Goal: Task Accomplishment & Management: Complete application form

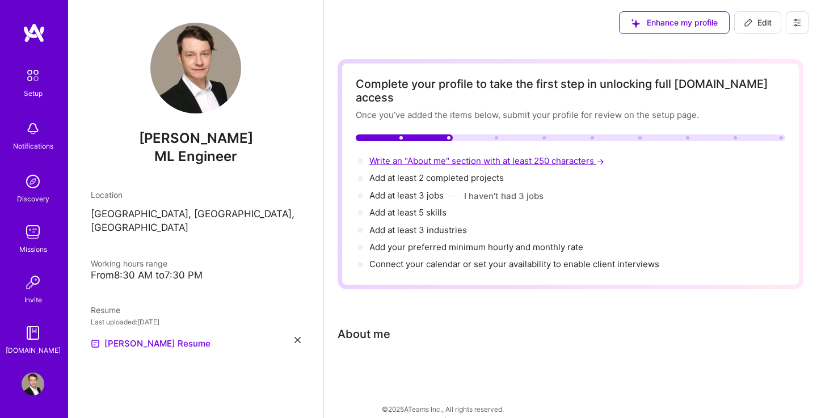
click at [479, 155] on span "Write an "About me" section with at least 250 characters →" at bounding box center [487, 160] width 237 height 11
select select "US"
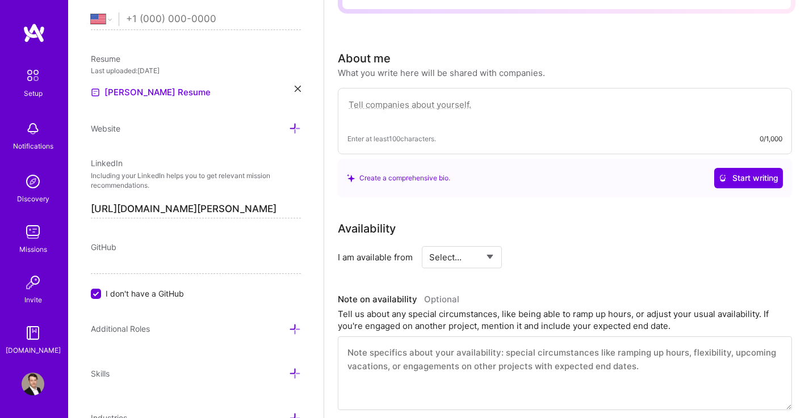
scroll to position [312, 0]
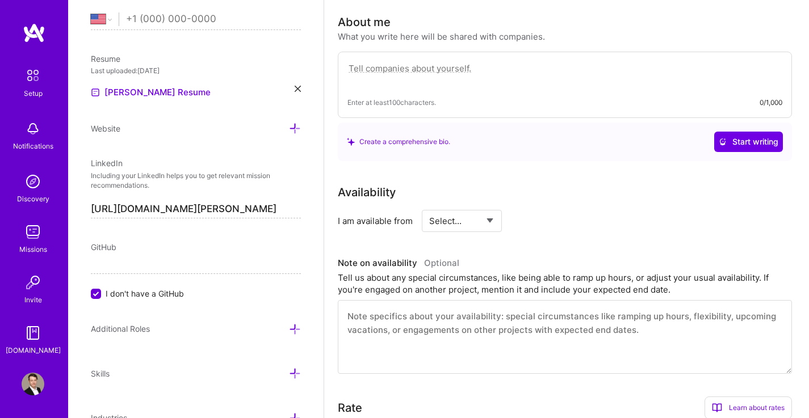
click at [92, 292] on input "I don't have a GitHub" at bounding box center [97, 294] width 10 height 10
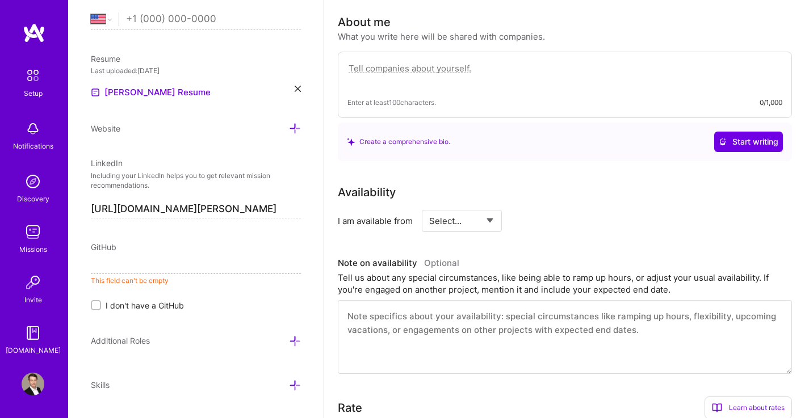
click at [131, 264] on input at bounding box center [196, 265] width 210 height 18
paste input "[URL][DOMAIN_NAME]"
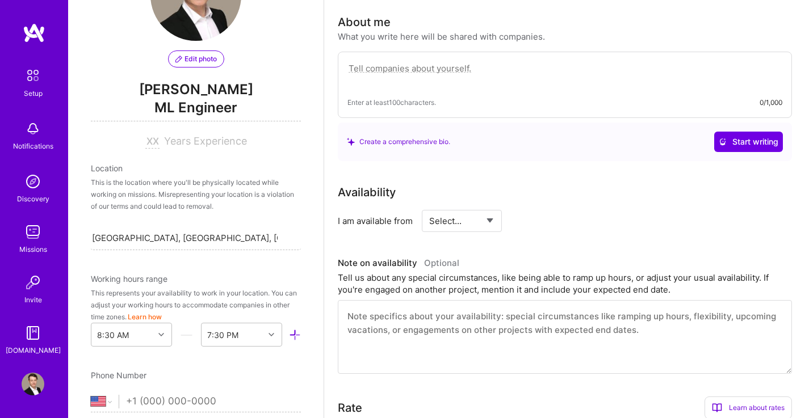
scroll to position [71, 0]
type input "[URL][DOMAIN_NAME]"
click at [176, 142] on span "Years Experience" at bounding box center [205, 142] width 83 height 12
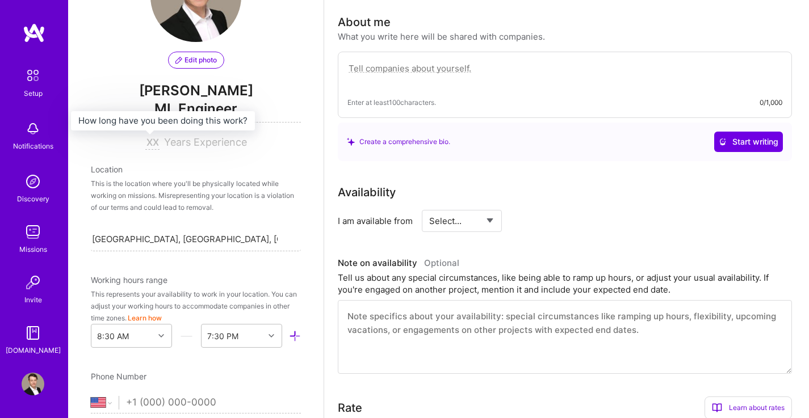
click at [145, 142] on input at bounding box center [152, 143] width 14 height 14
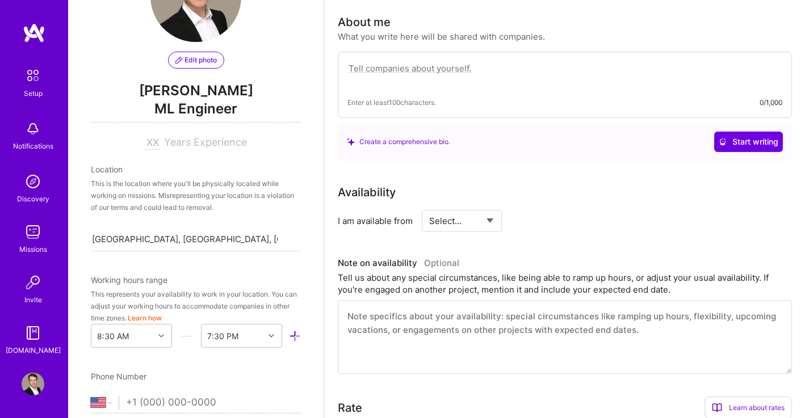
click at [178, 150] on div "Edit photo [PERSON_NAME] ML Engineer Years Experience Location This is the loca…" at bounding box center [195, 209] width 255 height 418
click at [178, 141] on span "Years Experience" at bounding box center [205, 142] width 83 height 12
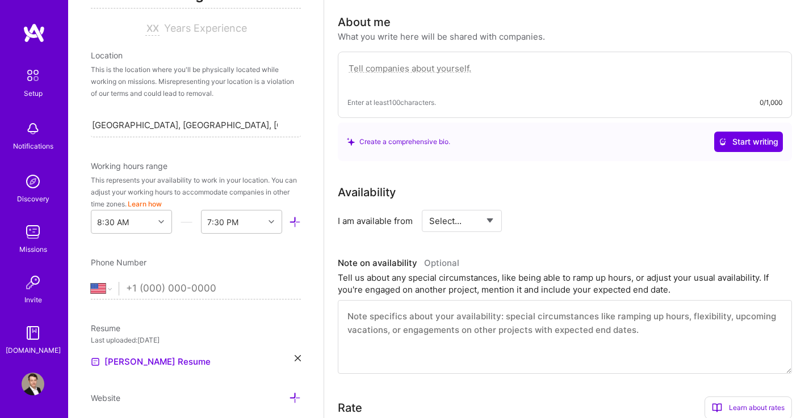
scroll to position [187, 0]
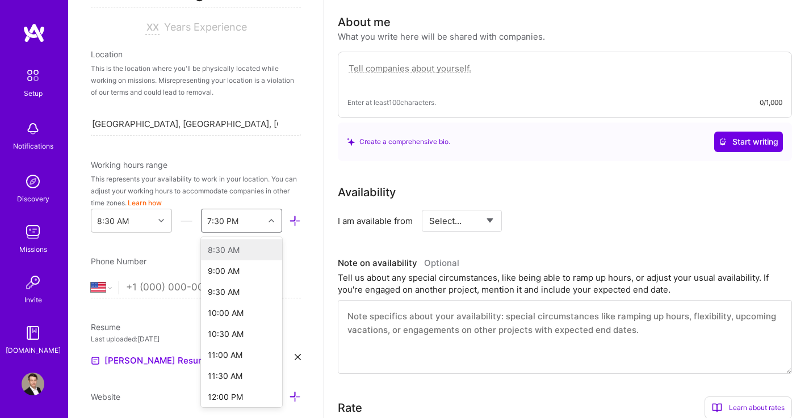
click at [265, 228] on div at bounding box center [273, 220] width 18 height 15
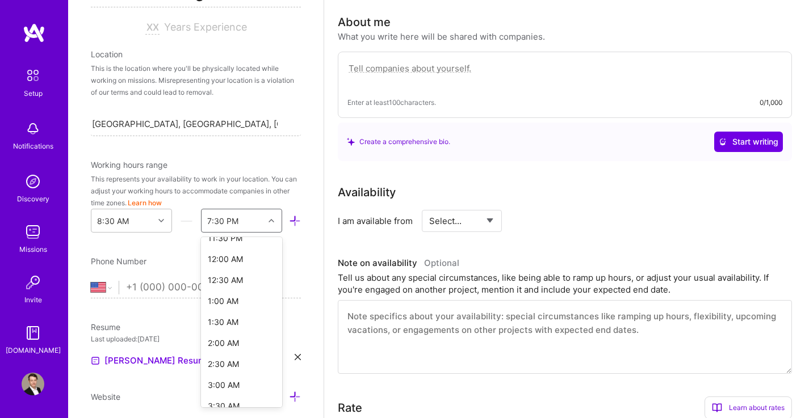
scroll to position [642, 0]
click at [221, 344] on div "2:00 AM" at bounding box center [241, 342] width 81 height 21
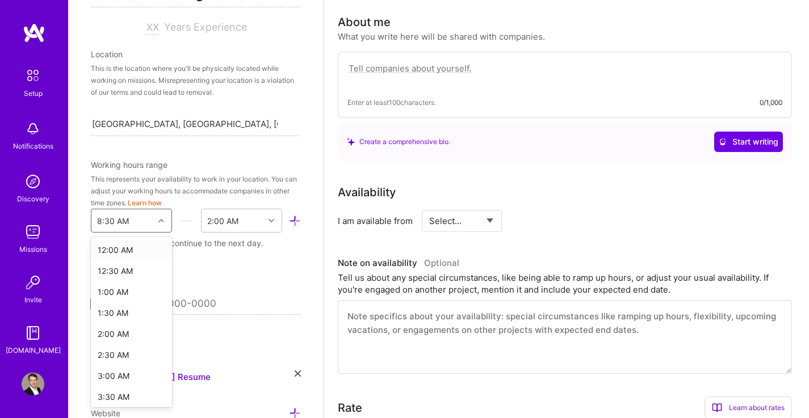
click at [155, 216] on div at bounding box center [163, 220] width 18 height 15
click at [117, 340] on div "11:00 AM" at bounding box center [131, 338] width 81 height 21
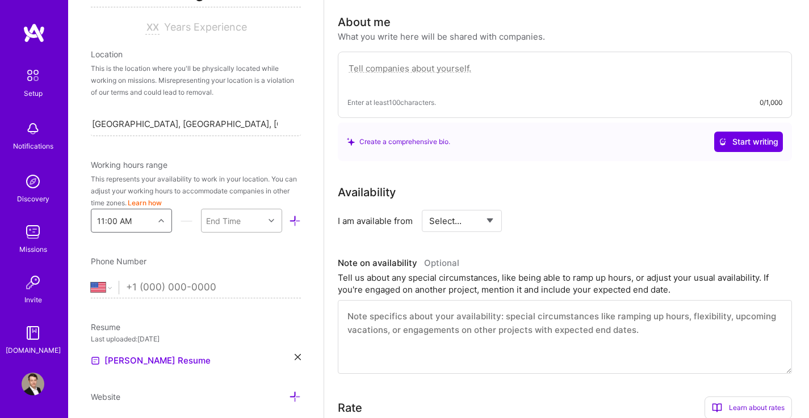
click at [233, 220] on div "End Time" at bounding box center [223, 221] width 35 height 12
click at [218, 356] on div "1:30 AM" at bounding box center [241, 357] width 81 height 21
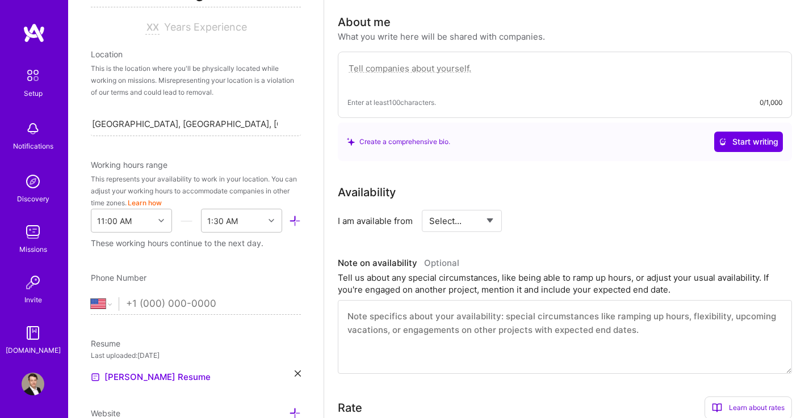
click at [217, 263] on div "Edit photo [PERSON_NAME] ML Engineer Years Experience Location This is the loca…" at bounding box center [195, 209] width 255 height 418
click at [107, 302] on select "[GEOGRAPHIC_DATA] [GEOGRAPHIC_DATA] [GEOGRAPHIC_DATA] [GEOGRAPHIC_DATA] [US_STA…" at bounding box center [105, 304] width 28 height 14
select select "DE"
click at [91, 297] on select "[GEOGRAPHIC_DATA] [GEOGRAPHIC_DATA] [GEOGRAPHIC_DATA] [GEOGRAPHIC_DATA] [US_STA…" at bounding box center [105, 304] width 28 height 14
click at [164, 305] on input "tel" at bounding box center [213, 304] width 175 height 33
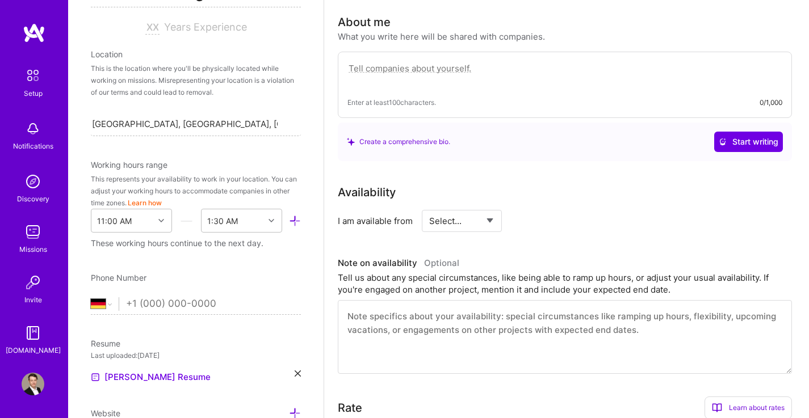
type input "[PHONE_NUMBER]"
click at [265, 273] on div "Phone Number" at bounding box center [196, 278] width 210 height 12
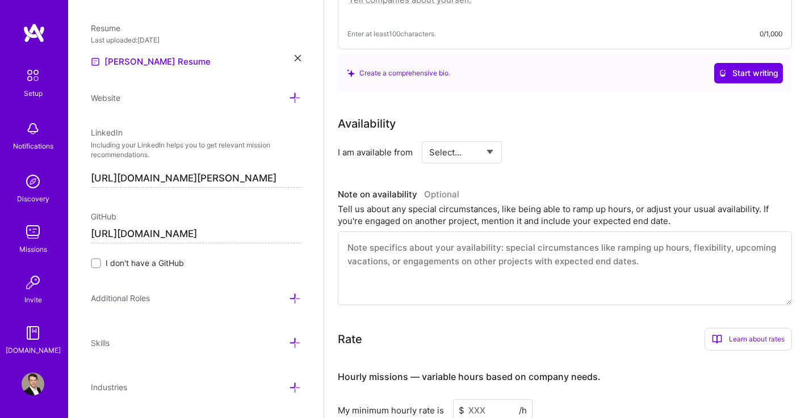
scroll to position [508, 0]
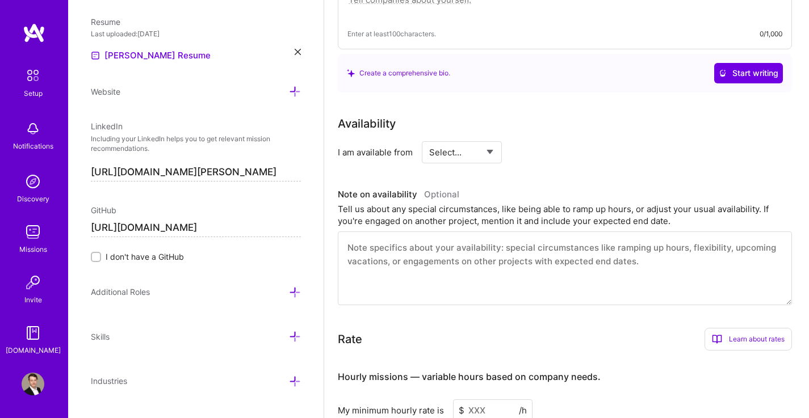
click at [289, 295] on icon at bounding box center [295, 293] width 12 height 12
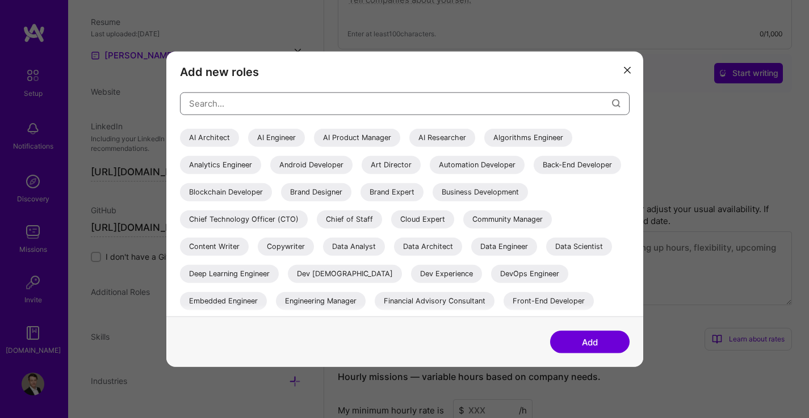
click at [266, 106] on input "modal" at bounding box center [400, 103] width 423 height 29
type input "R"
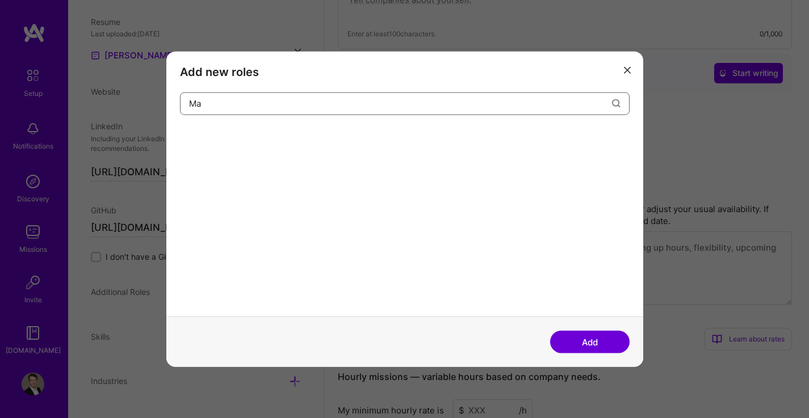
type input "M"
type input "S"
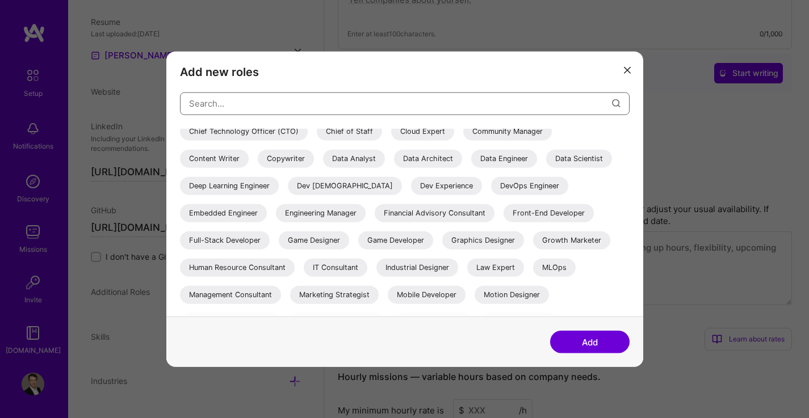
scroll to position [89, 0]
click at [471, 167] on div "Data Engineer" at bounding box center [504, 158] width 66 height 18
click at [546, 167] on div "Data Scientist" at bounding box center [579, 158] width 66 height 18
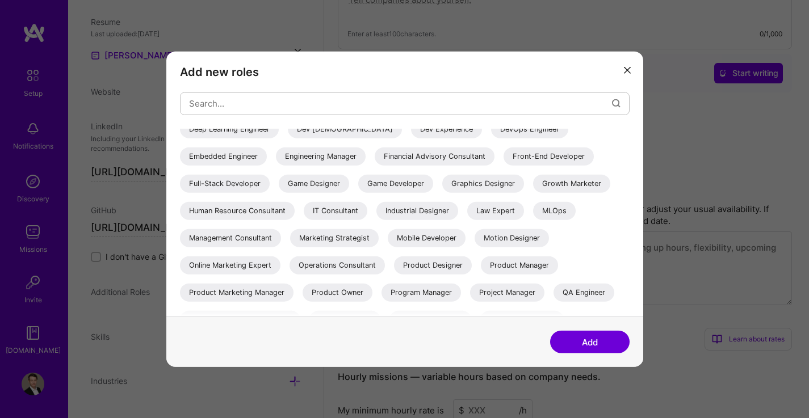
scroll to position [146, 0]
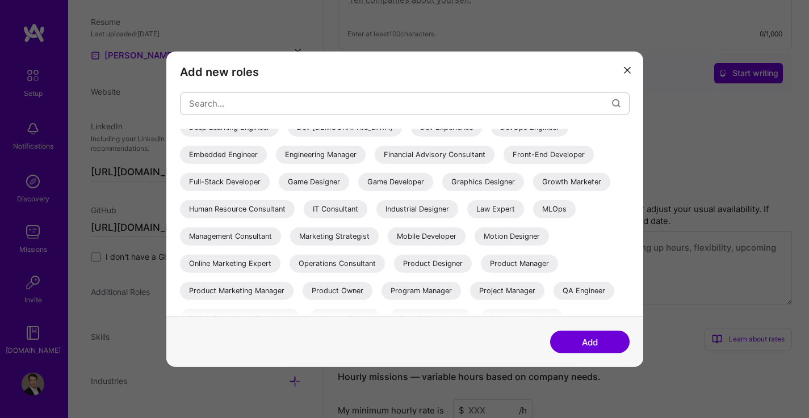
click at [367, 203] on div "IT Consultant" at bounding box center [336, 209] width 64 height 18
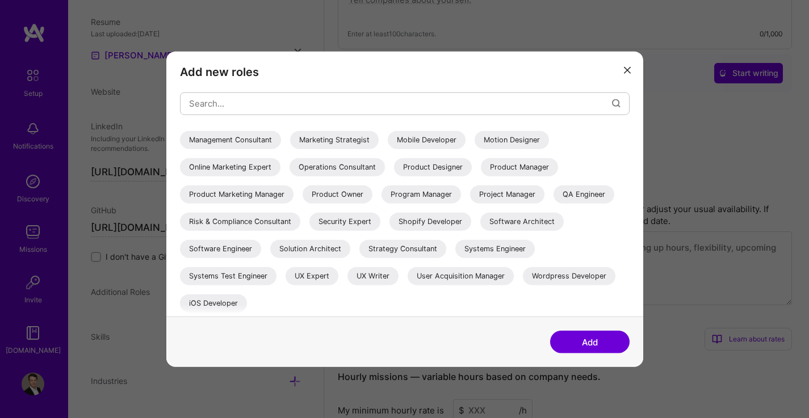
scroll to position [242, 0]
click at [300, 224] on div "Risk & Compliance Consultant" at bounding box center [240, 222] width 120 height 18
click at [261, 248] on div "Software Engineer" at bounding box center [220, 249] width 81 height 18
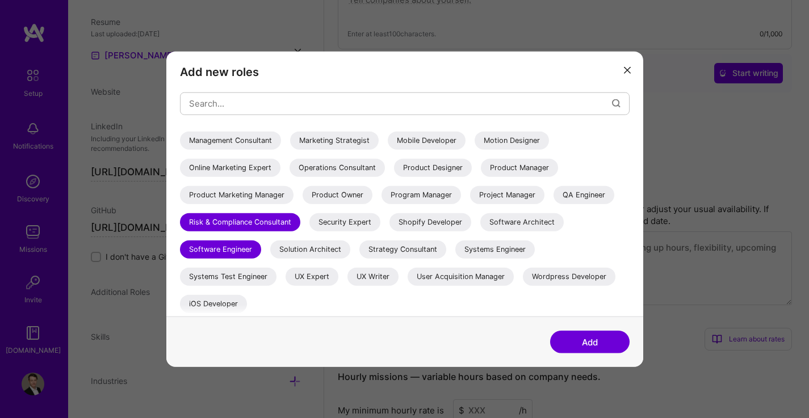
click at [607, 347] on button "Add" at bounding box center [589, 342] width 79 height 23
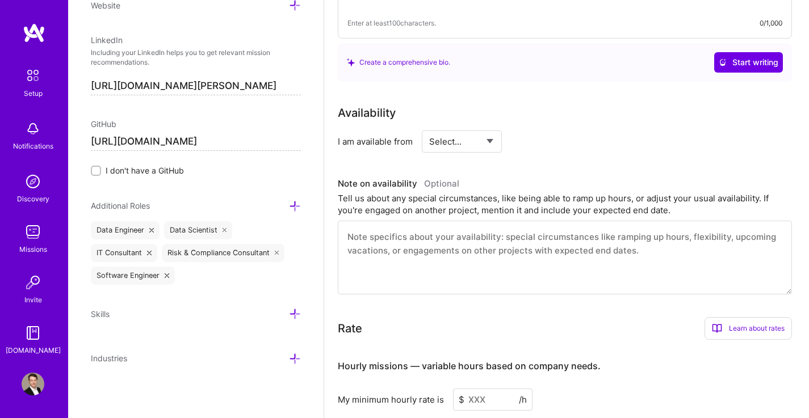
scroll to position [393, 0]
click at [289, 314] on icon at bounding box center [295, 314] width 12 height 12
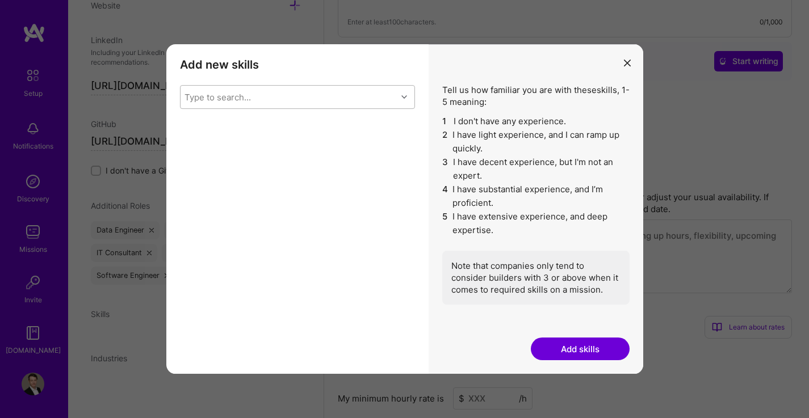
click at [299, 96] on div "Type to search..." at bounding box center [288, 97] width 216 height 23
type input "M"
type input "Pyth"
click at [192, 125] on input "modal" at bounding box center [193, 127] width 8 height 8
checkbox input "false"
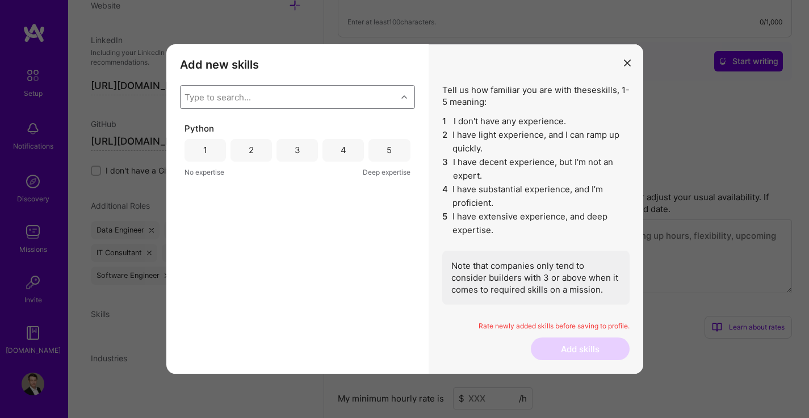
click at [242, 96] on div "Type to search..." at bounding box center [217, 97] width 66 height 12
click at [352, 150] on div "4" at bounding box center [342, 150] width 41 height 23
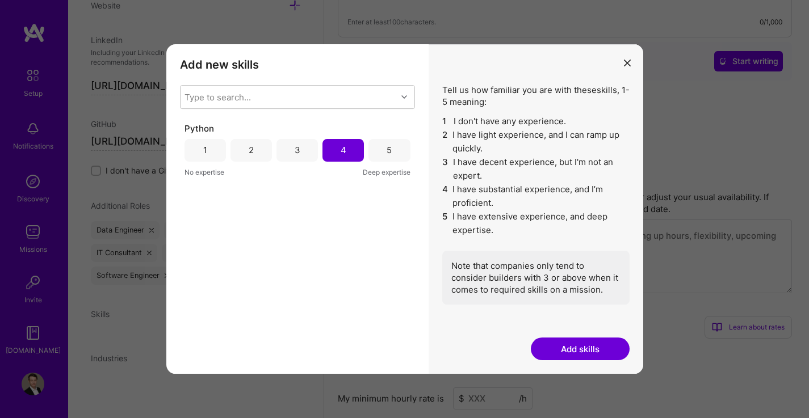
click at [380, 151] on div "5" at bounding box center [388, 150] width 41 height 23
click at [554, 346] on button "Add skills" at bounding box center [580, 349] width 99 height 23
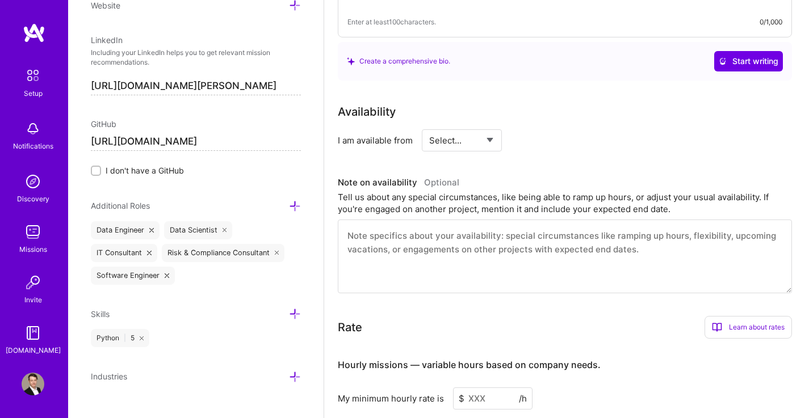
click at [290, 315] on icon at bounding box center [295, 314] width 12 height 12
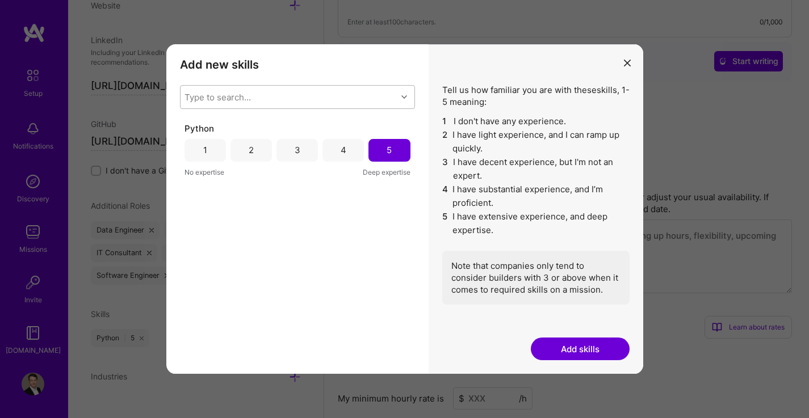
click at [298, 94] on div "Type to search..." at bounding box center [288, 97] width 216 height 23
type input "vba"
click at [301, 121] on div "VBA" at bounding box center [297, 126] width 221 height 12
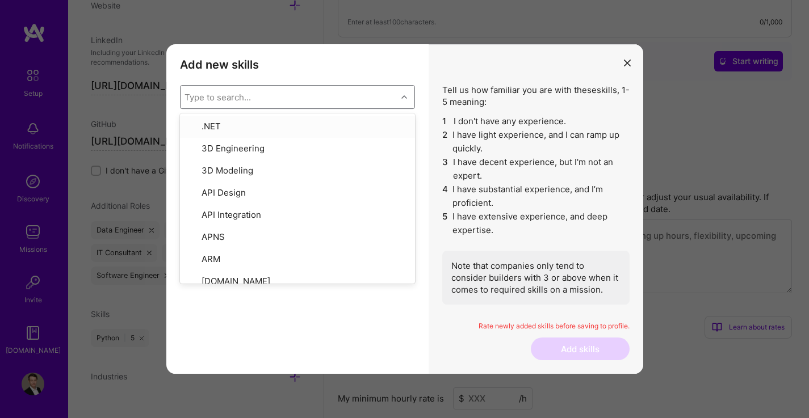
click at [223, 97] on div "Type to search..." at bounding box center [217, 97] width 66 height 12
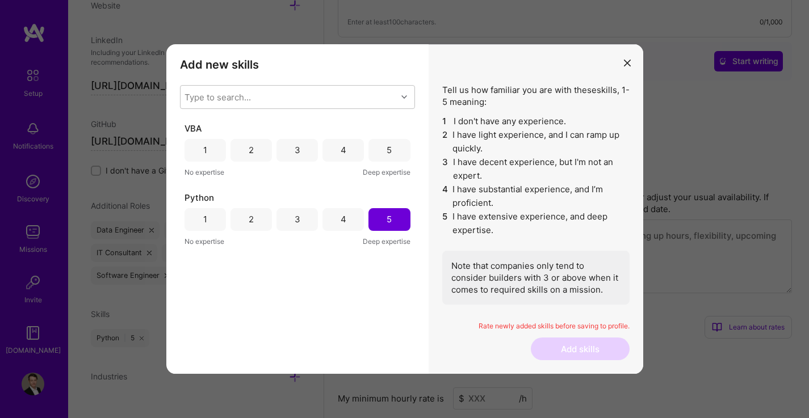
click at [388, 157] on div "5" at bounding box center [388, 150] width 41 height 23
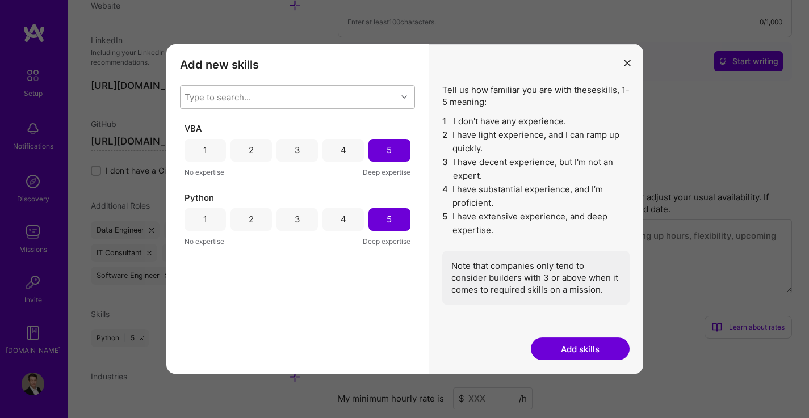
click at [277, 94] on div "Type to search..." at bounding box center [288, 97] width 216 height 23
type input "matlab"
click at [278, 125] on div "Matlab" at bounding box center [297, 126] width 221 height 12
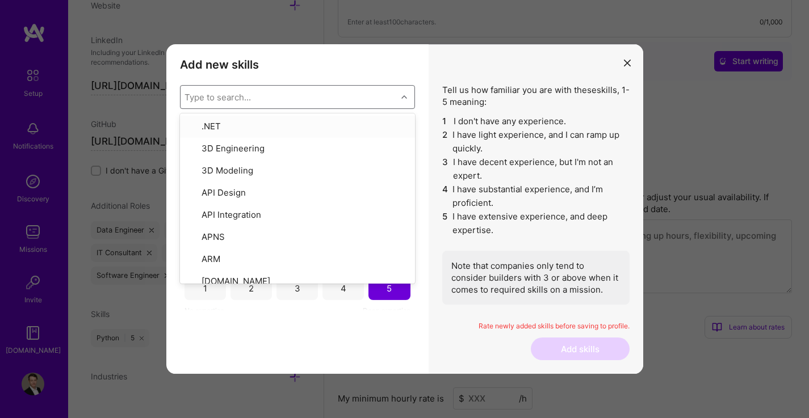
click at [418, 128] on div "Add new skills Tell us how familiar you are with given skills, using between 1 …" at bounding box center [297, 209] width 262 height 330
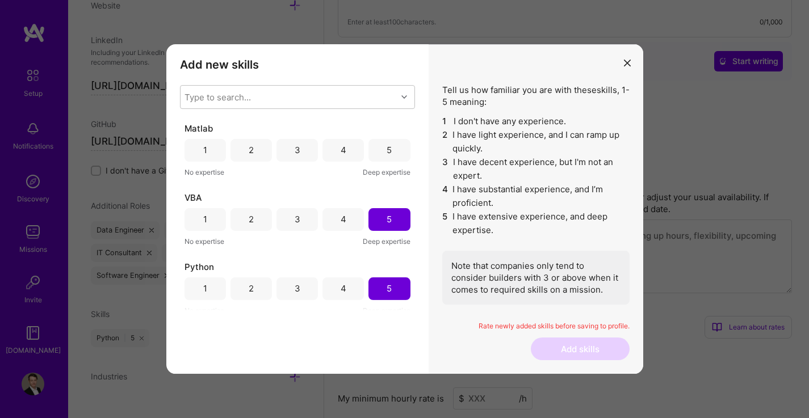
click at [398, 148] on div "5" at bounding box center [388, 150] width 41 height 23
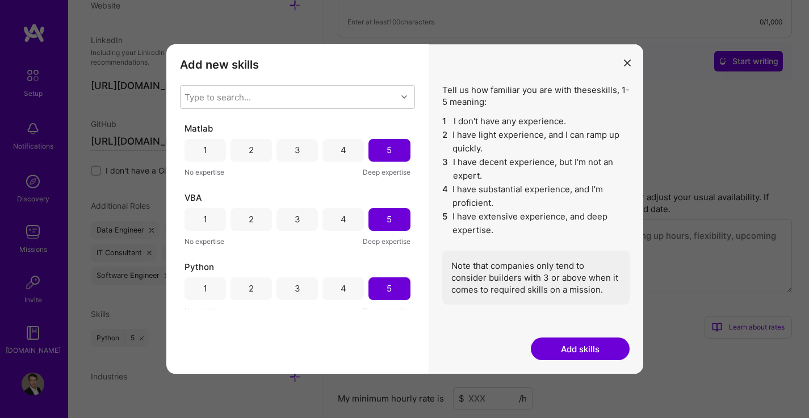
click at [351, 288] on div "4" at bounding box center [342, 288] width 41 height 23
click at [356, 94] on div "Type to search..." at bounding box center [288, 97] width 216 height 23
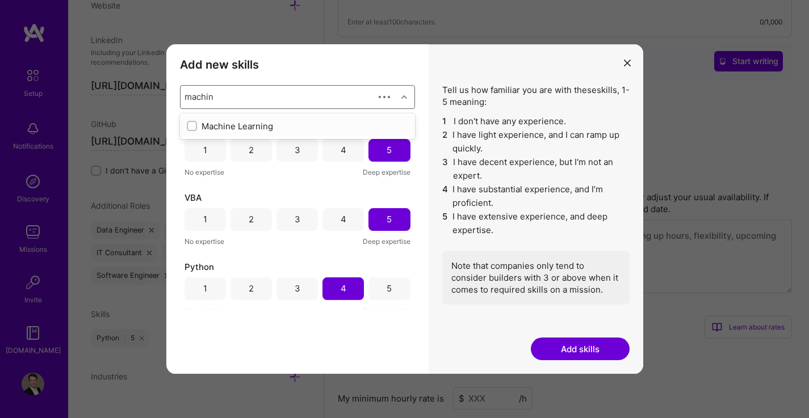
type input "machine"
click at [323, 125] on div "Machine Learning" at bounding box center [297, 126] width 221 height 12
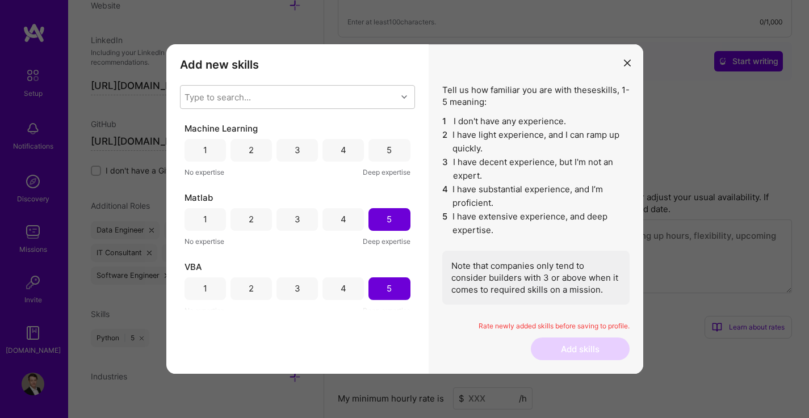
click at [382, 347] on div "Add new skills Tell us how familiar you are with given skills, using between 1 …" at bounding box center [297, 209] width 262 height 330
click at [391, 153] on div "5" at bounding box center [388, 150] width 41 height 23
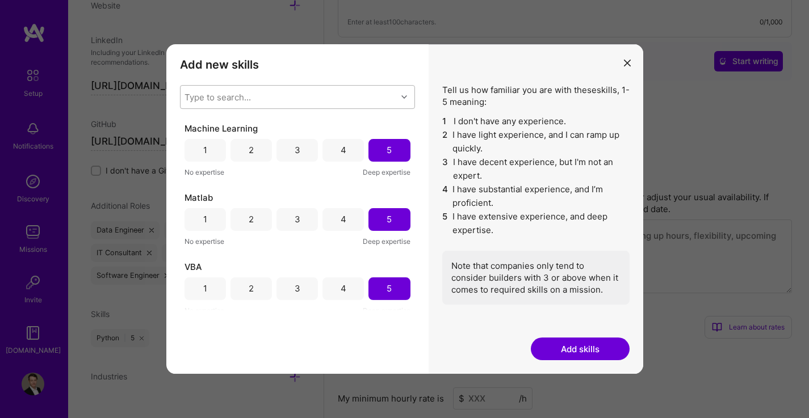
click at [352, 99] on div "Type to search..." at bounding box center [288, 97] width 216 height 23
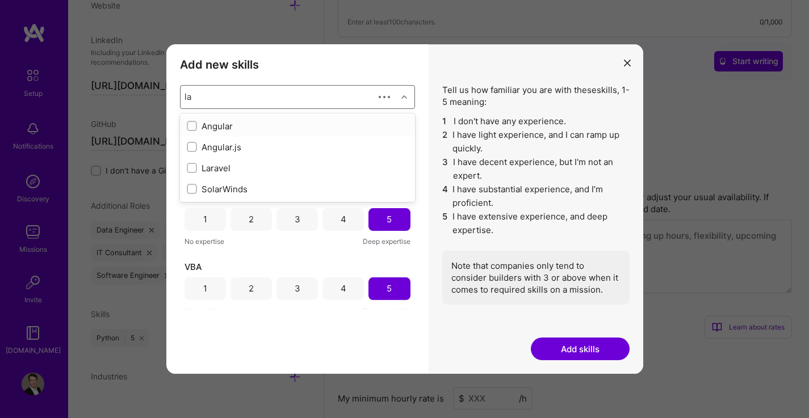
type input "l"
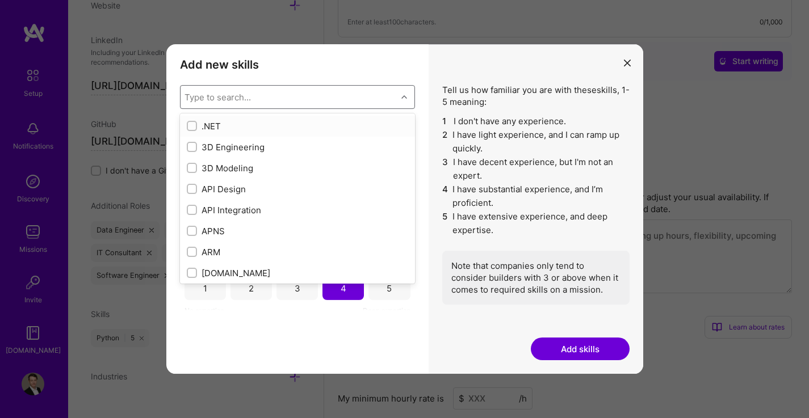
type input "l"
checkbox input "true"
type input "la"
checkbox input "true"
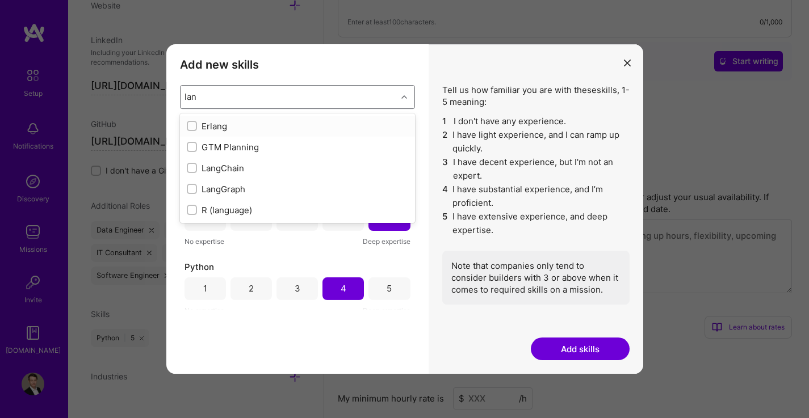
type input "lang"
click at [243, 183] on div "R (language)" at bounding box center [297, 189] width 221 height 12
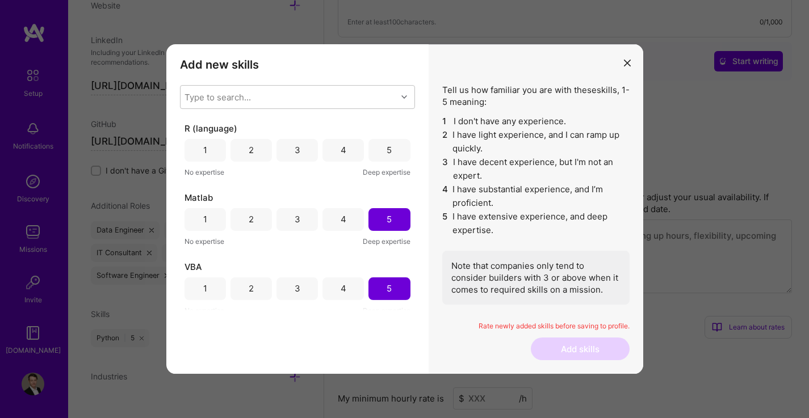
click at [381, 331] on div "Add new skills Tell us how familiar you are with given skills, using between 1 …" at bounding box center [297, 209] width 262 height 330
click at [392, 149] on div "5" at bounding box center [388, 150] width 41 height 23
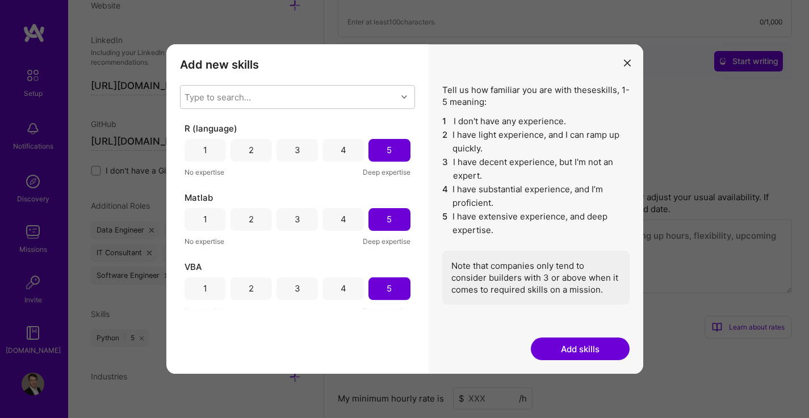
click at [342, 217] on div "4" at bounding box center [343, 219] width 6 height 12
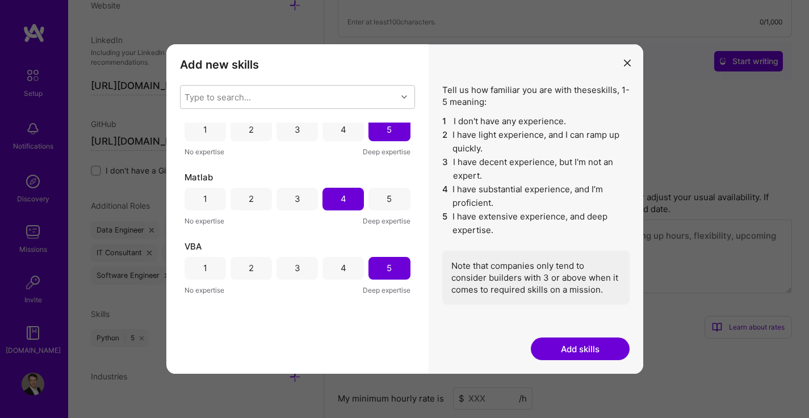
scroll to position [0, 0]
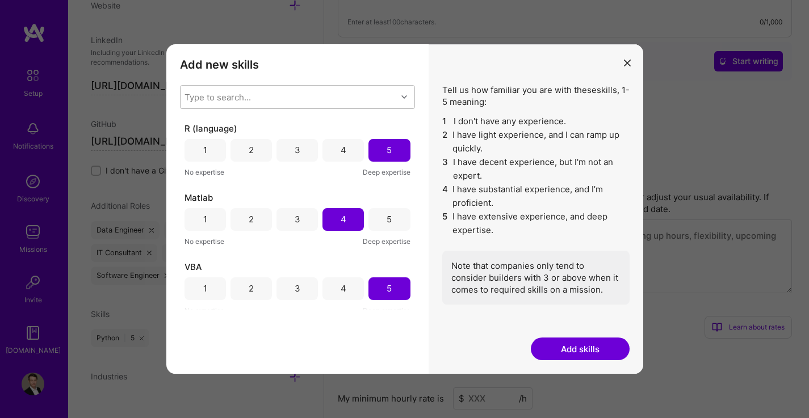
click at [271, 90] on div "Type to search..." at bounding box center [288, 97] width 216 height 23
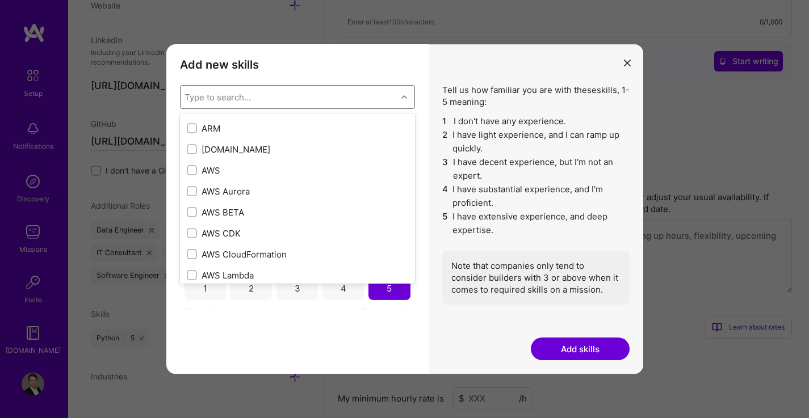
scroll to position [124, 0]
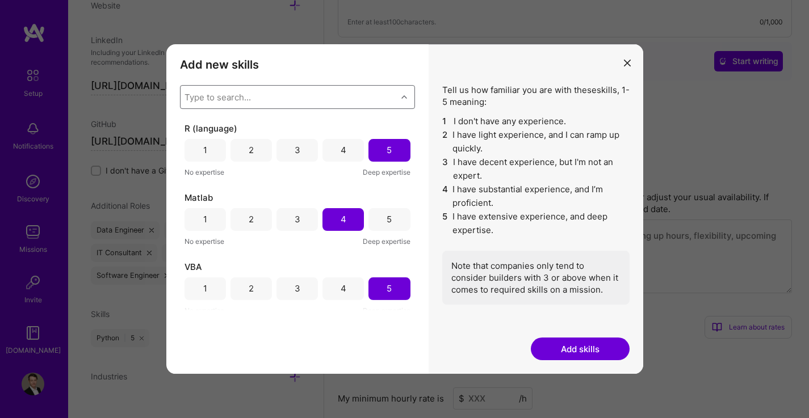
click at [263, 100] on div "Type to search..." at bounding box center [288, 97] width 216 height 23
type input "azure"
click at [256, 123] on div "Azure" at bounding box center [297, 126] width 221 height 12
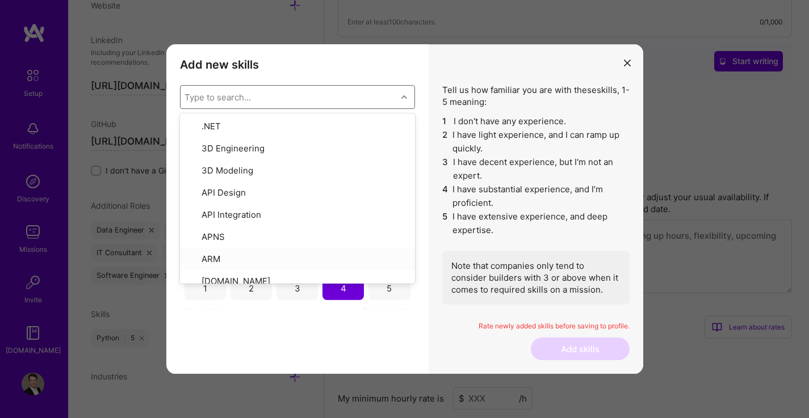
click at [314, 355] on div "Add new skills Tell us how familiar you are with given skills, using between 1 …" at bounding box center [297, 209] width 262 height 330
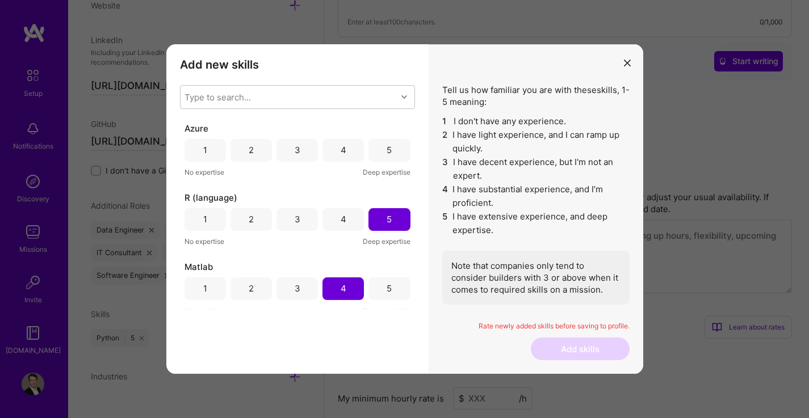
click at [253, 153] on div "2" at bounding box center [250, 150] width 41 height 23
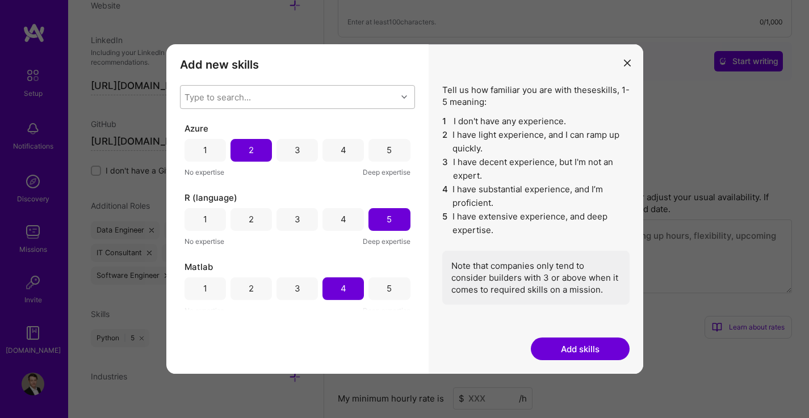
click at [287, 99] on div "Type to search..." at bounding box center [288, 97] width 216 height 23
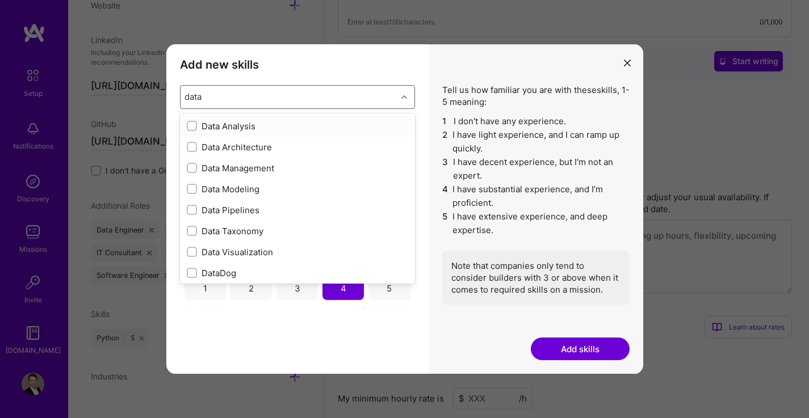
type input "datab"
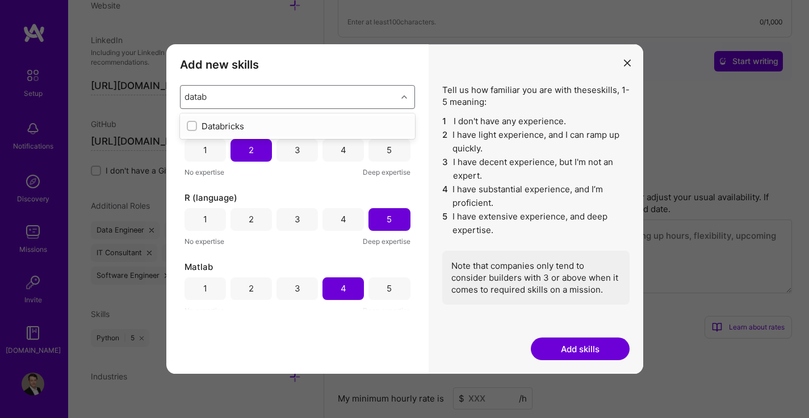
click at [276, 122] on div "Databricks" at bounding box center [297, 126] width 221 height 12
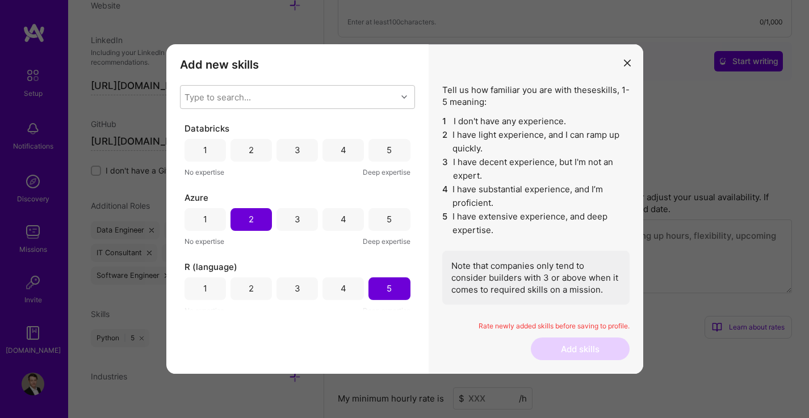
click at [306, 350] on div "Add new skills Tell us how familiar you are with given skills, using between 1 …" at bounding box center [297, 209] width 262 height 330
click at [340, 155] on div "4" at bounding box center [343, 150] width 6 height 12
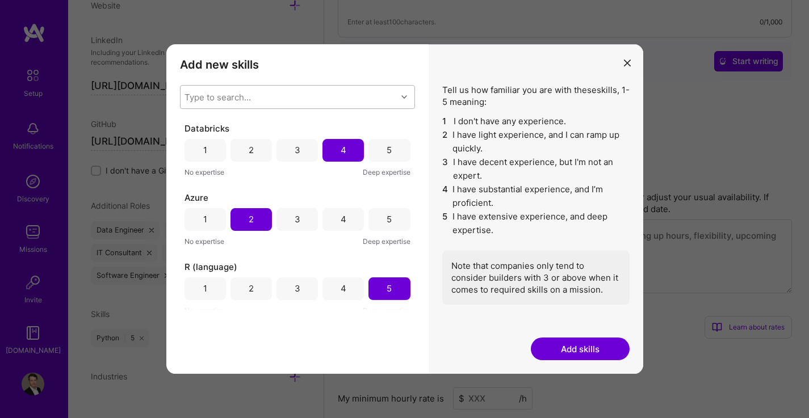
click at [311, 98] on div "Type to search..." at bounding box center [288, 97] width 216 height 23
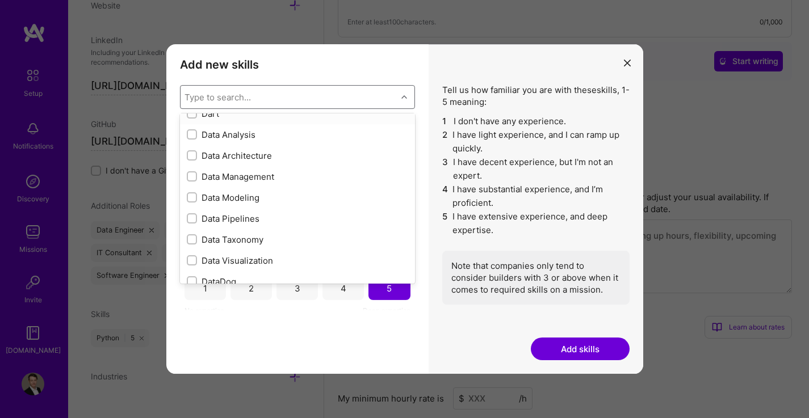
scroll to position [1777, 0]
click at [249, 135] on div "Data Analysis" at bounding box center [297, 134] width 221 height 12
checkbox input "true"
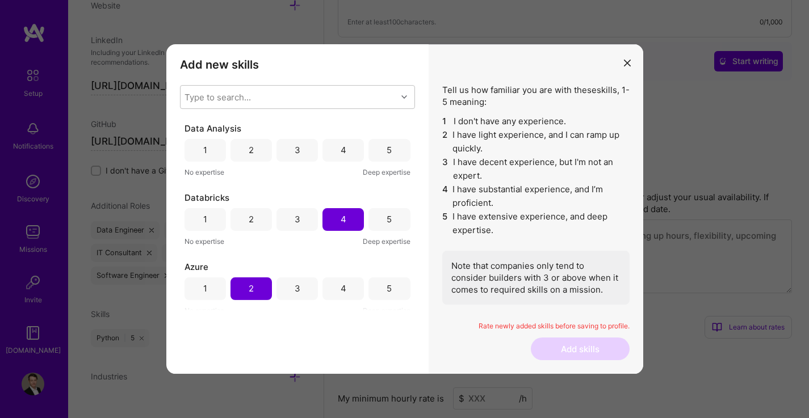
click at [335, 328] on div "Add new skills Tell us how familiar you are with given skills, using between 1 …" at bounding box center [297, 209] width 262 height 330
click at [381, 151] on div "5" at bounding box center [388, 150] width 41 height 23
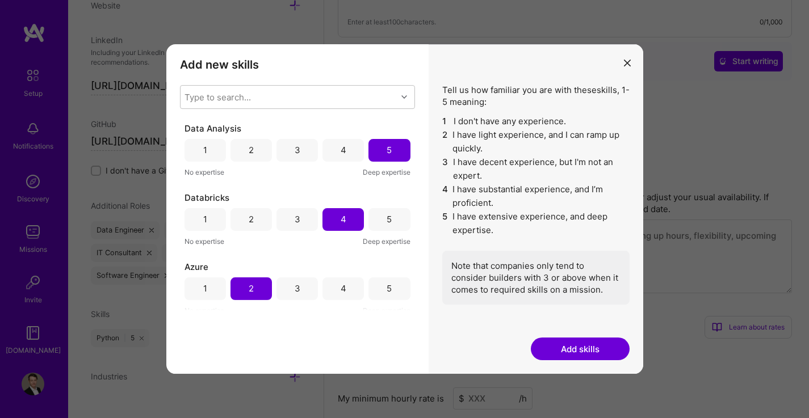
click at [345, 141] on div "4" at bounding box center [342, 150] width 41 height 23
click at [336, 98] on div "Type to search..." at bounding box center [288, 97] width 216 height 23
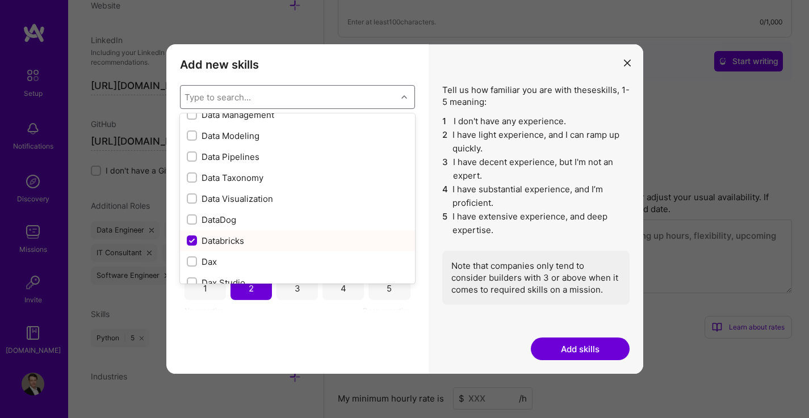
scroll to position [1813, 0]
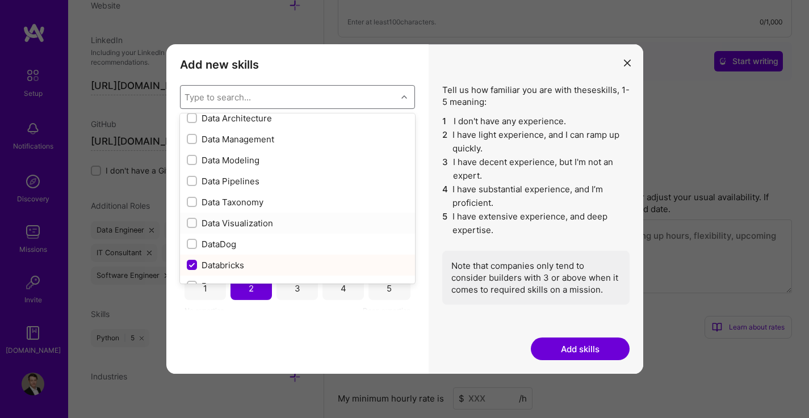
click at [243, 225] on div "Data Visualization" at bounding box center [297, 223] width 221 height 12
checkbox input "true"
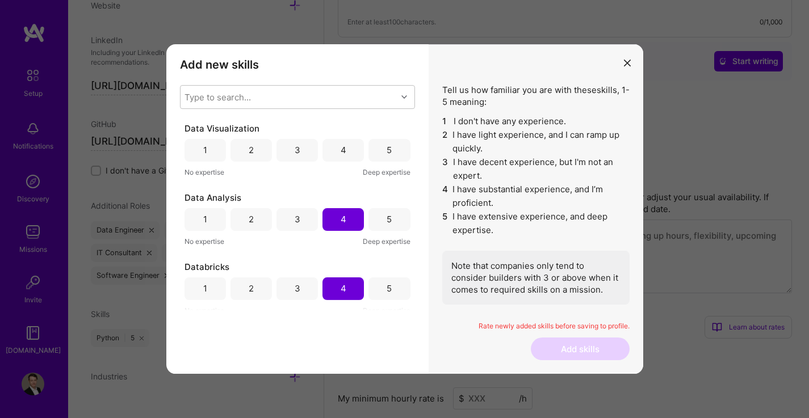
click at [330, 346] on div "Add new skills Tell us how familiar you are with given skills, using between 1 …" at bounding box center [297, 209] width 262 height 330
click at [352, 144] on div "4" at bounding box center [342, 150] width 41 height 23
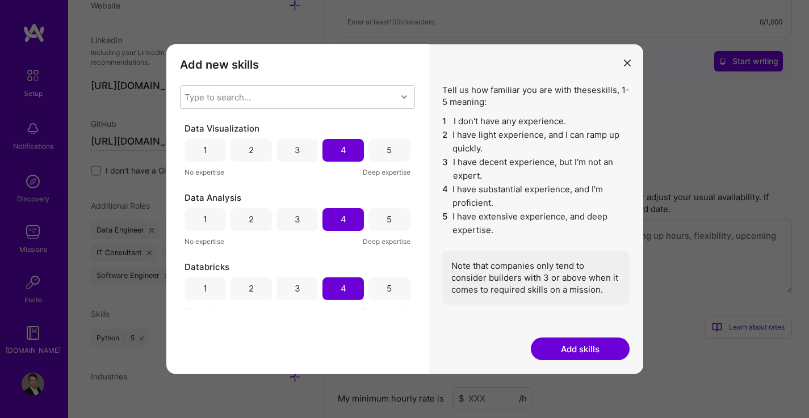
click at [376, 150] on div "5" at bounding box center [388, 150] width 41 height 23
click at [343, 100] on div "Type to search..." at bounding box center [288, 97] width 216 height 23
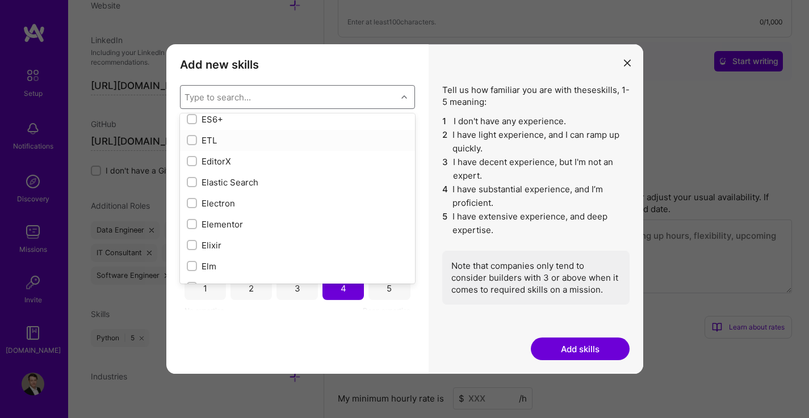
scroll to position [2338, 0]
click at [249, 137] on div "ETL" at bounding box center [297, 140] width 221 height 12
checkbox input "true"
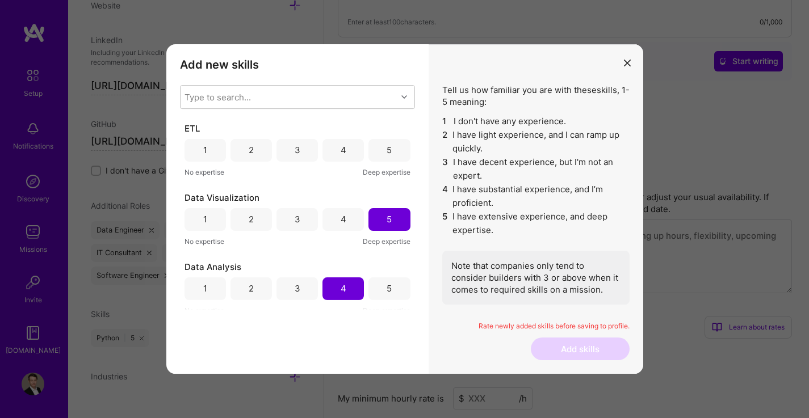
click at [351, 358] on div "Add new skills Tell us how familiar you are with given skills, using between 1 …" at bounding box center [297, 209] width 262 height 330
click at [386, 157] on div "5" at bounding box center [388, 150] width 41 height 23
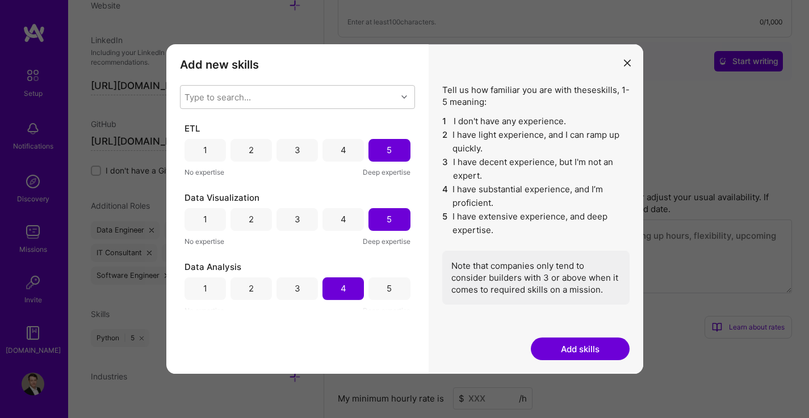
click at [300, 96] on div "Type to search..." at bounding box center [288, 97] width 216 height 23
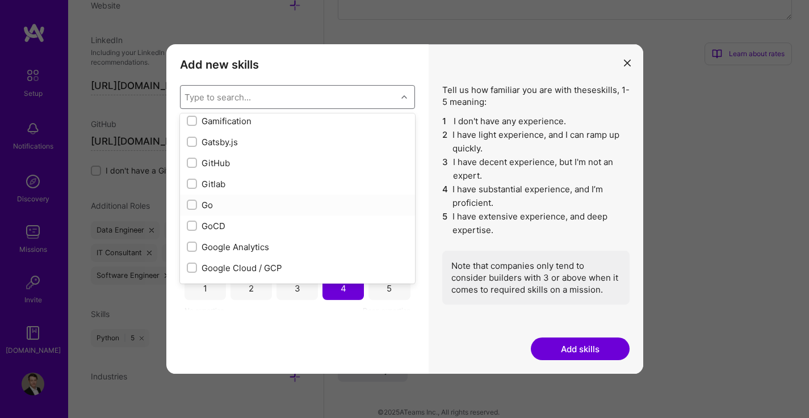
scroll to position [3009, 0]
click at [271, 155] on div "GitHub" at bounding box center [297, 161] width 221 height 12
checkbox input "true"
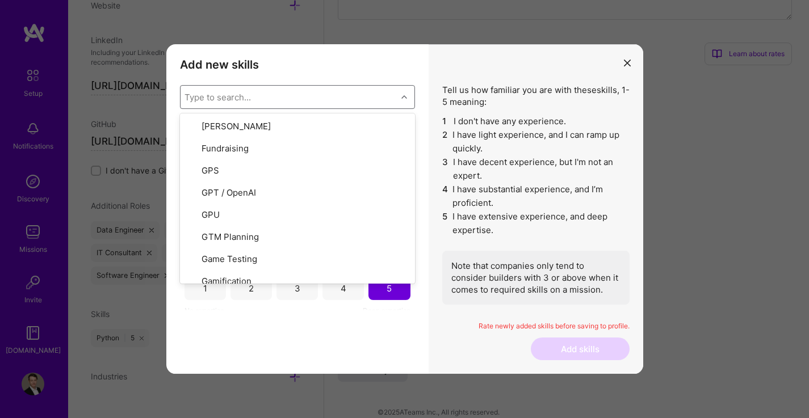
click at [340, 324] on div "Add new skills Tell us how familiar you are with given skills, using between 1 …" at bounding box center [297, 209] width 262 height 330
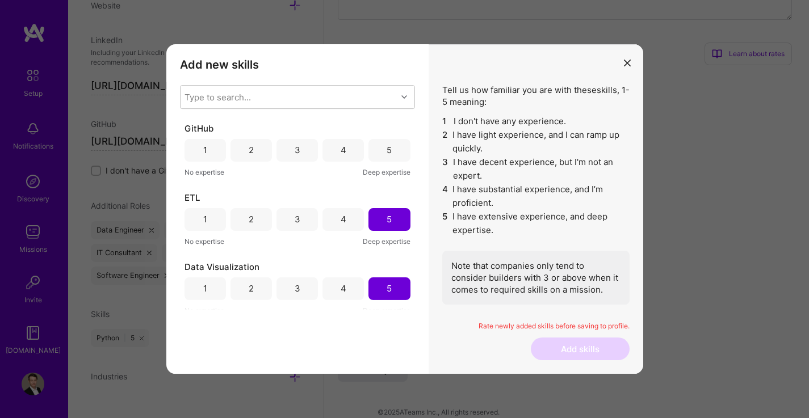
click at [335, 149] on div "4" at bounding box center [342, 150] width 41 height 23
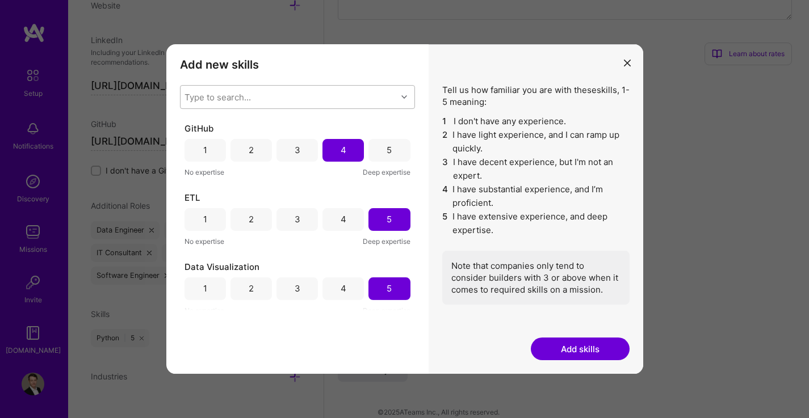
click at [351, 95] on div "Type to search..." at bounding box center [288, 97] width 216 height 23
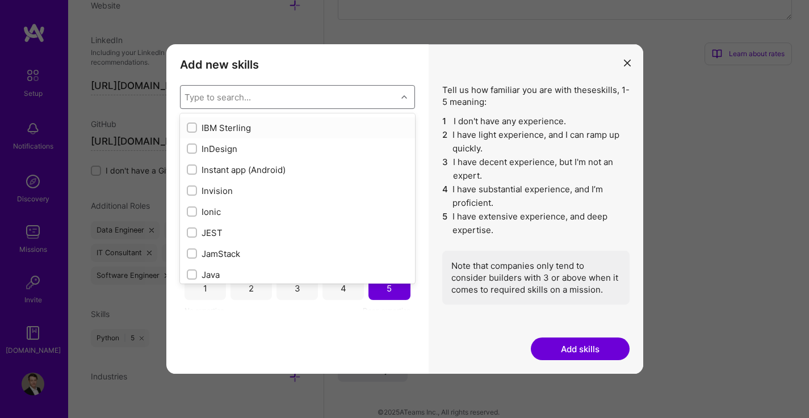
scroll to position [3484, 0]
click at [266, 148] on div "InDesign" at bounding box center [297, 148] width 221 height 12
checkbox input "true"
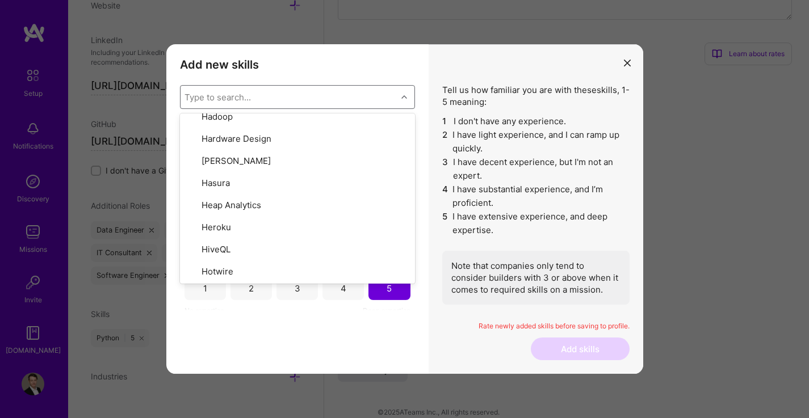
click at [315, 346] on div "Add new skills Tell us how familiar you are with given skills, using between 1 …" at bounding box center [297, 209] width 262 height 330
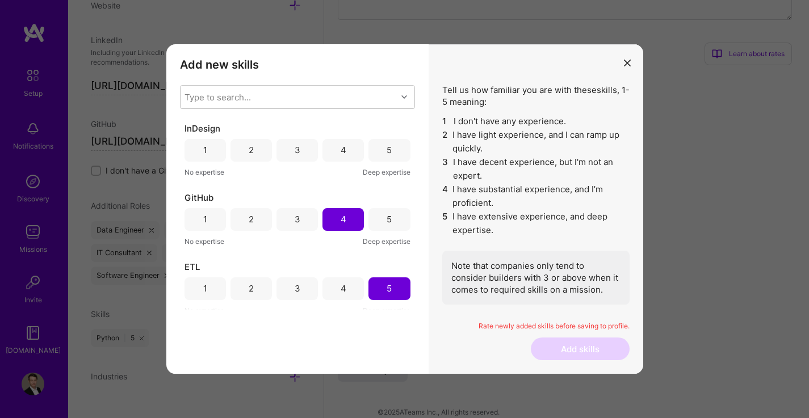
click at [289, 147] on div "3" at bounding box center [296, 150] width 41 height 23
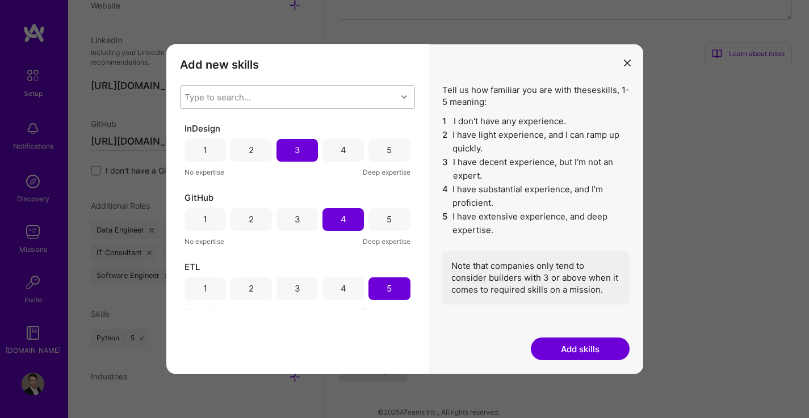
click at [301, 96] on div "Type to search..." at bounding box center [288, 97] width 216 height 23
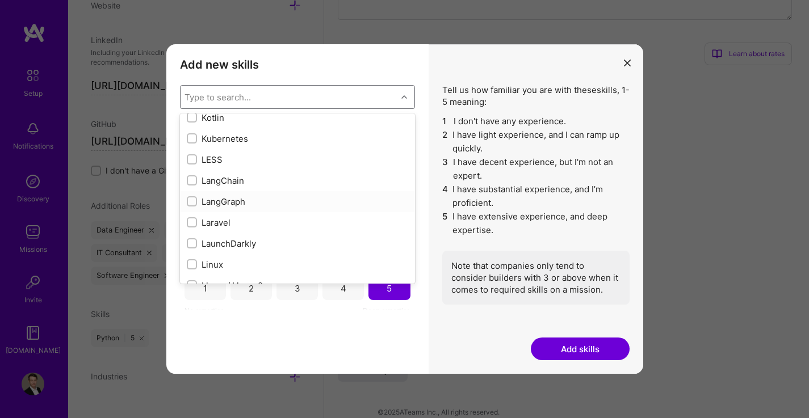
scroll to position [3829, 0]
click at [191, 159] on input "modal" at bounding box center [193, 160] width 8 height 8
checkbox input "true"
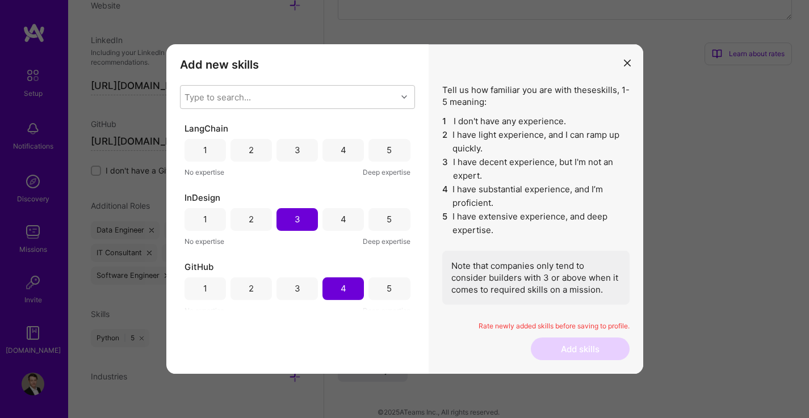
drag, startPoint x: 361, startPoint y: 332, endPoint x: 338, endPoint y: 152, distance: 181.9
click at [340, 152] on div "4" at bounding box center [343, 150] width 6 height 12
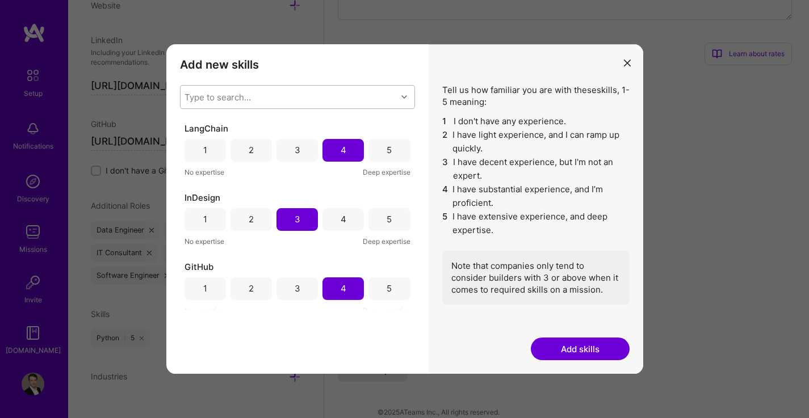
click at [319, 99] on div "Type to search..." at bounding box center [288, 97] width 216 height 23
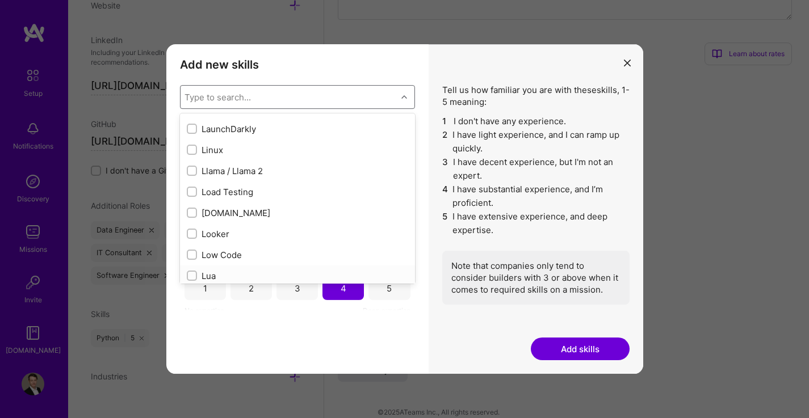
scroll to position [3924, 0]
click at [231, 254] on div "Low Code" at bounding box center [297, 255] width 221 height 12
checkbox input "true"
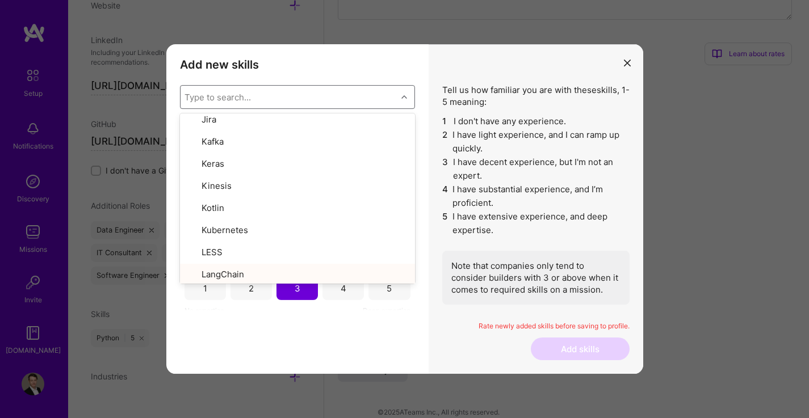
click at [264, 340] on div "Add new skills Tell us how familiar you are with given skills, using between 1 …" at bounding box center [297, 209] width 262 height 330
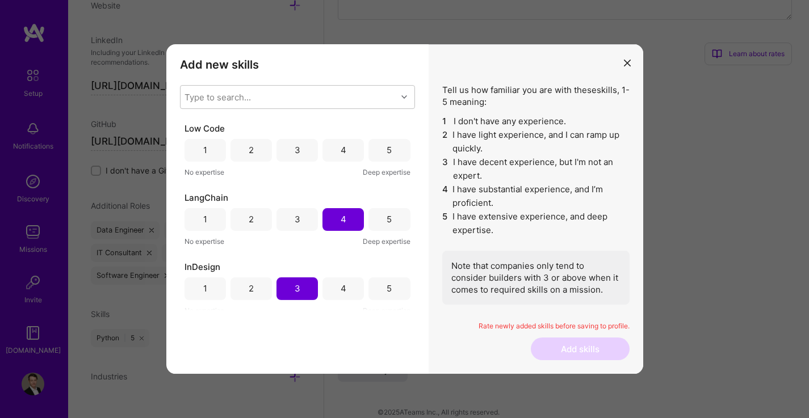
click at [340, 147] on div "4" at bounding box center [343, 150] width 6 height 12
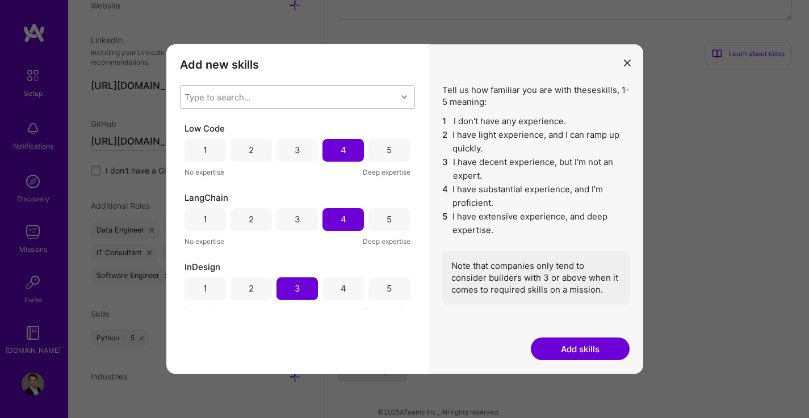
click at [313, 89] on div "Type to search..." at bounding box center [288, 97] width 216 height 23
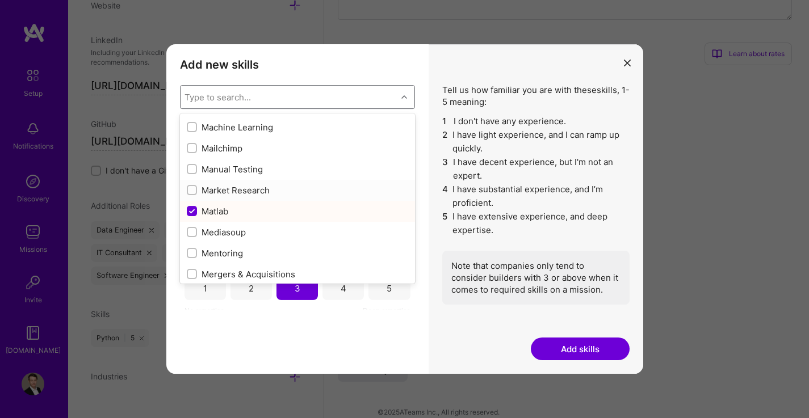
scroll to position [4093, 0]
click at [243, 119] on div "Machine Learning" at bounding box center [297, 126] width 235 height 21
checkbox input "true"
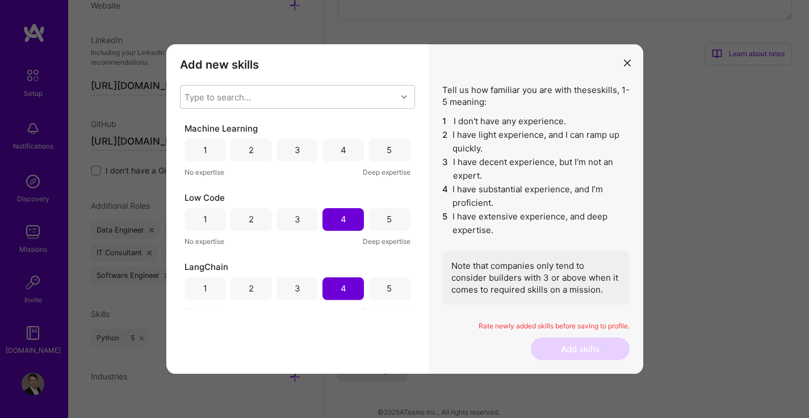
click at [338, 349] on div "Add new skills Tell us how familiar you are with given skills, using between 1 …" at bounding box center [297, 209] width 262 height 330
click at [352, 152] on div "4" at bounding box center [342, 150] width 41 height 23
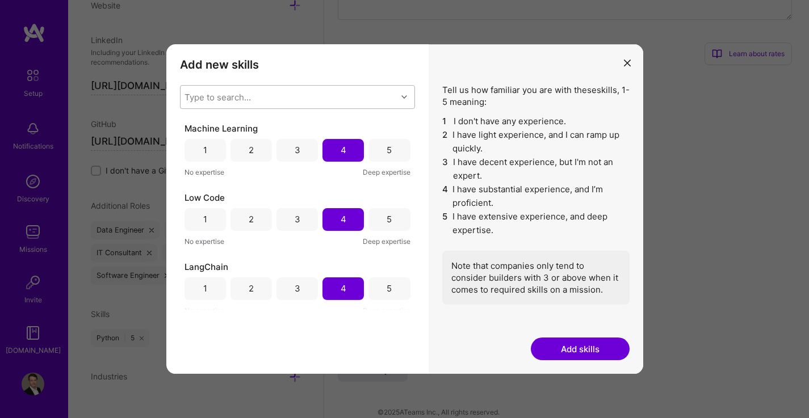
click at [349, 107] on div "Type to search..." at bounding box center [288, 97] width 216 height 23
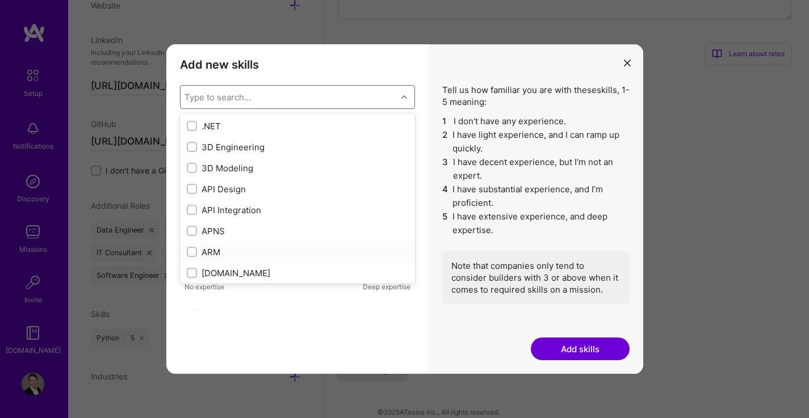
scroll to position [24, 0]
click at [334, 331] on div "Add new skills Tell us how familiar you are with given skills, using between 1 …" at bounding box center [297, 209] width 262 height 330
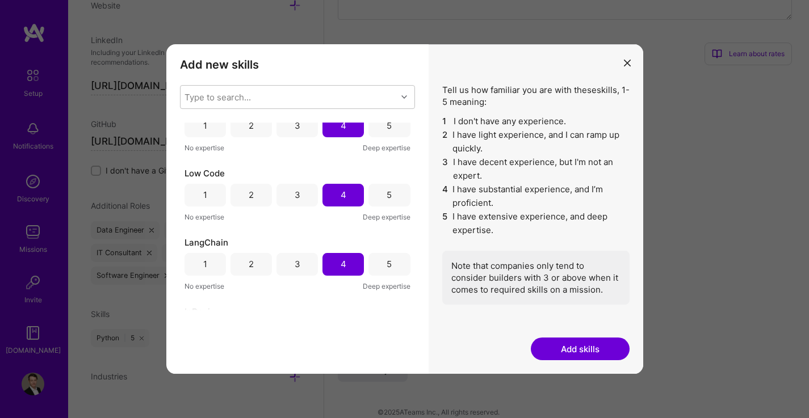
click at [392, 128] on div "5" at bounding box center [388, 126] width 41 height 23
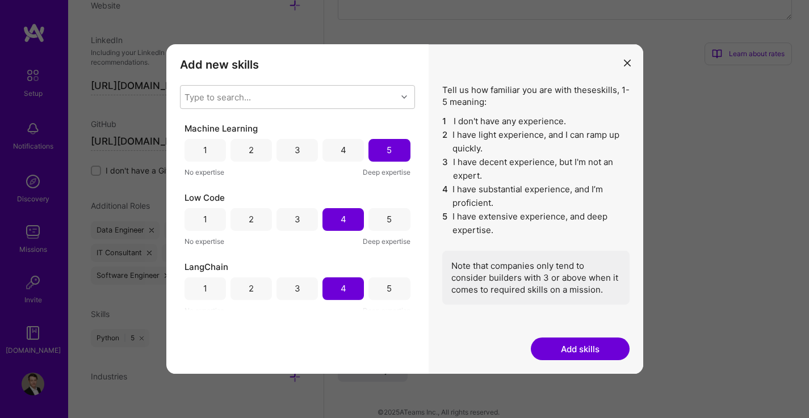
scroll to position [1, 0]
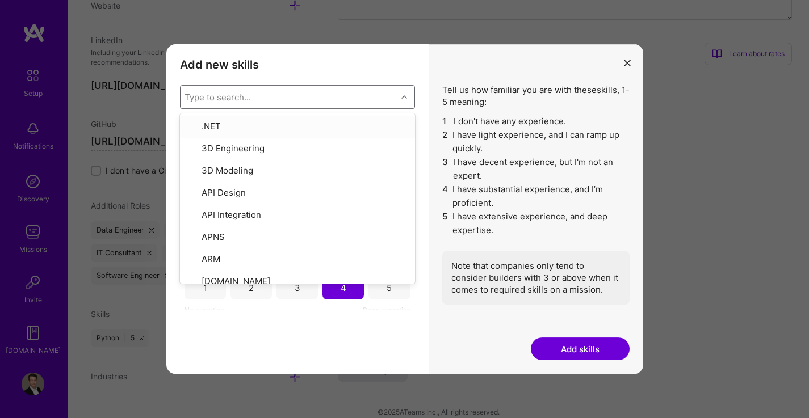
click at [364, 98] on div "Type to search..." at bounding box center [288, 97] width 216 height 23
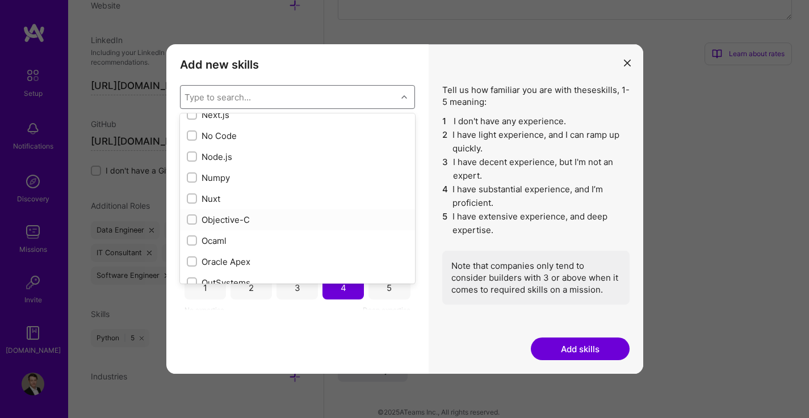
scroll to position [4630, 0]
click at [191, 176] on input "modal" at bounding box center [193, 178] width 8 height 8
checkbox input "true"
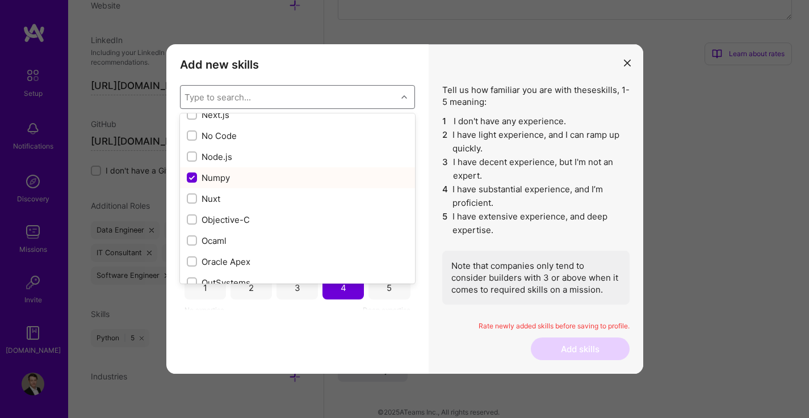
scroll to position [70, 0]
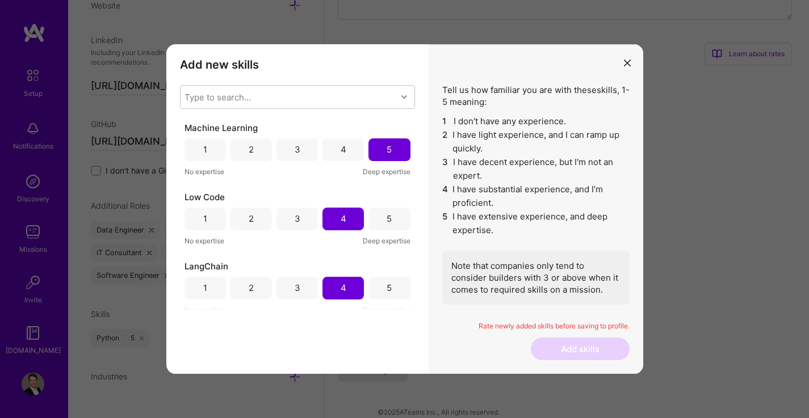
click at [326, 327] on div "Add new skills Tell us how familiar you are with given skills, using between 1 …" at bounding box center [297, 209] width 262 height 330
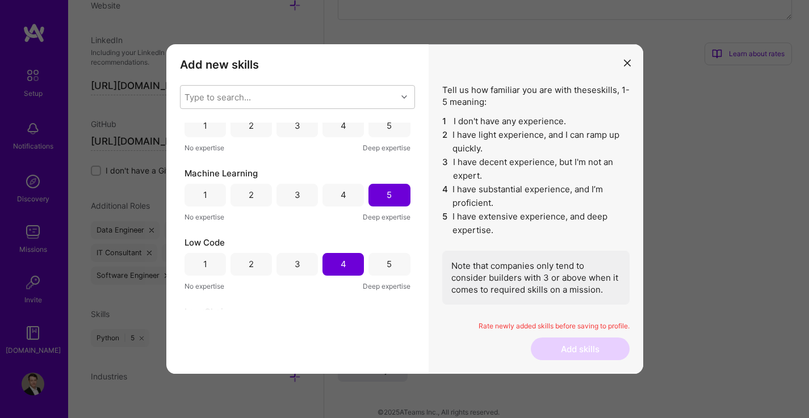
scroll to position [0, 0]
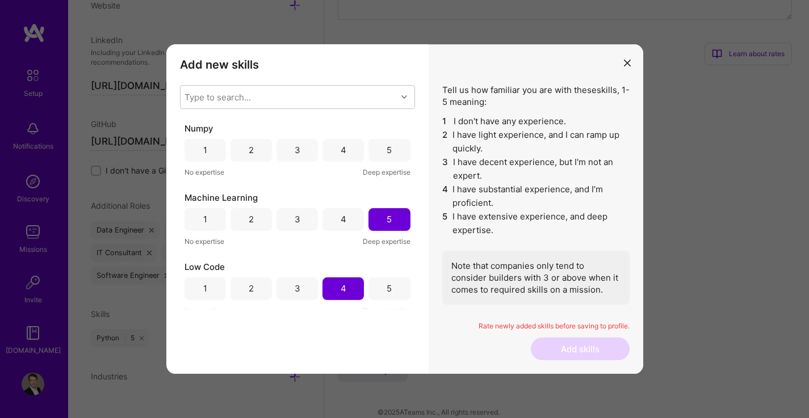
click at [386, 155] on div "5" at bounding box center [388, 150] width 5 height 12
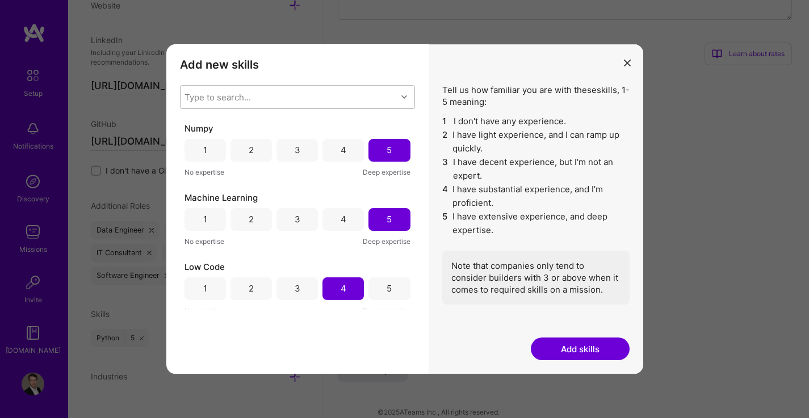
click at [332, 98] on div "Type to search..." at bounding box center [288, 97] width 216 height 23
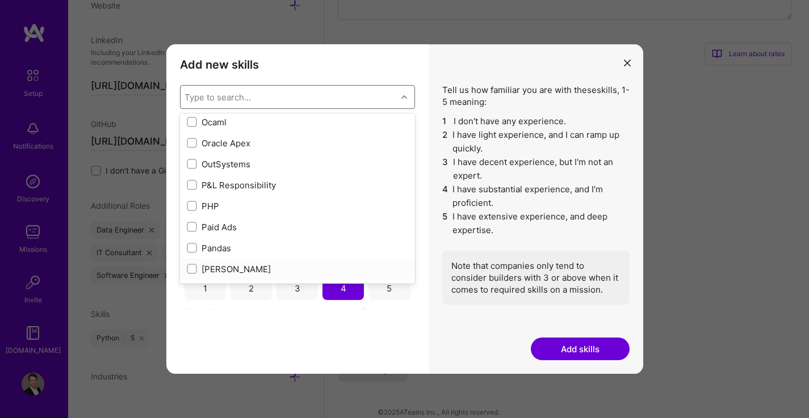
scroll to position [4751, 0]
click at [195, 244] on input "modal" at bounding box center [193, 246] width 8 height 8
checkbox input "true"
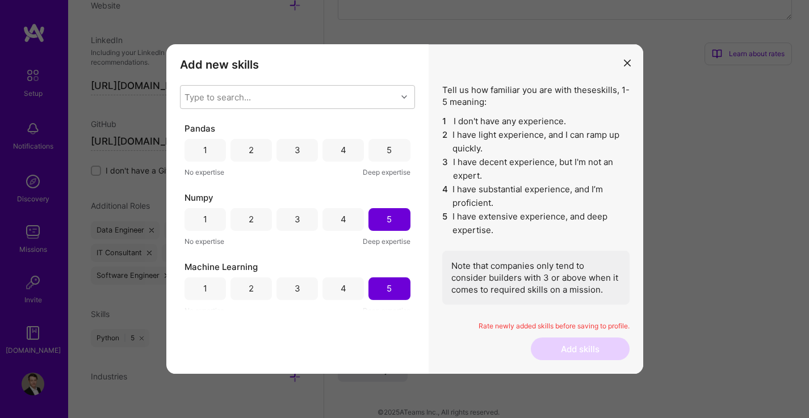
click at [338, 336] on div "Add new skills Tell us how familiar you are with given skills, using between 1 …" at bounding box center [297, 209] width 262 height 330
click at [395, 161] on div "5" at bounding box center [388, 150] width 41 height 23
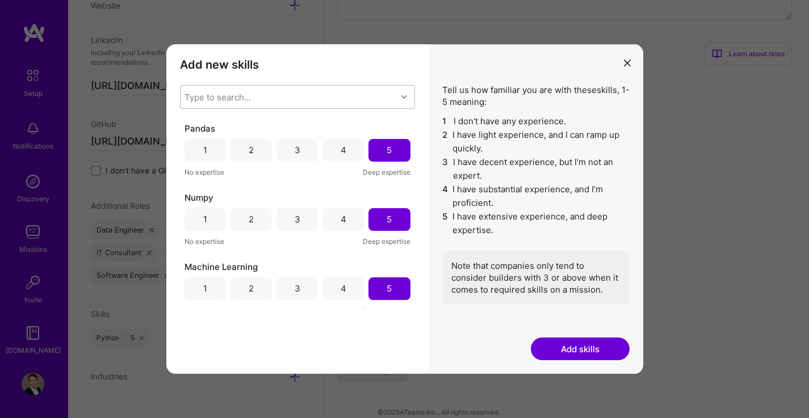
click at [317, 100] on div "Type to search..." at bounding box center [288, 97] width 216 height 23
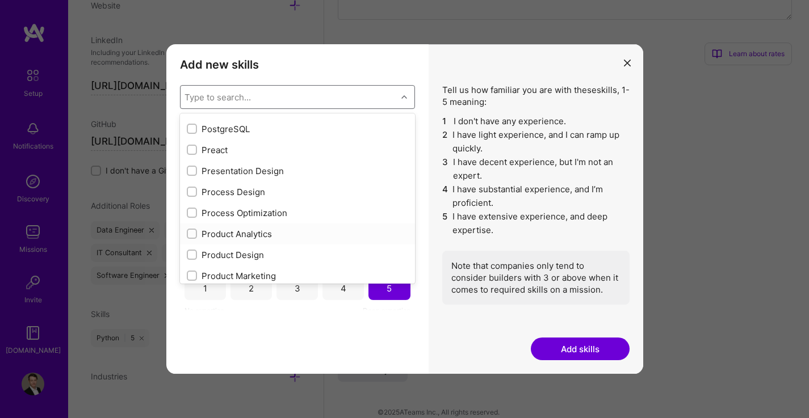
scroll to position [5100, 0]
click at [192, 171] on input "modal" at bounding box center [193, 170] width 8 height 8
checkbox input "true"
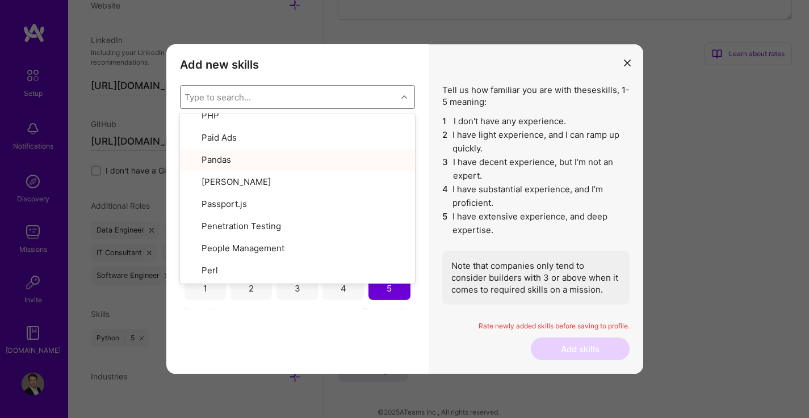
click at [294, 355] on div "Add new skills Tell us how familiar you are with given skills, using between 1 …" at bounding box center [297, 209] width 262 height 330
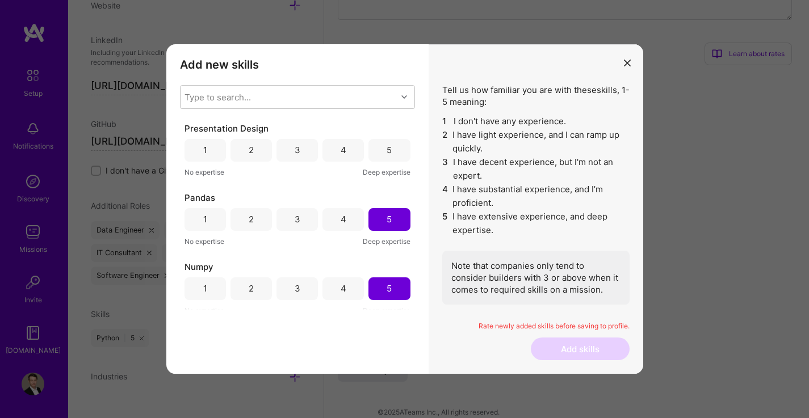
click at [380, 156] on div "5" at bounding box center [388, 150] width 41 height 23
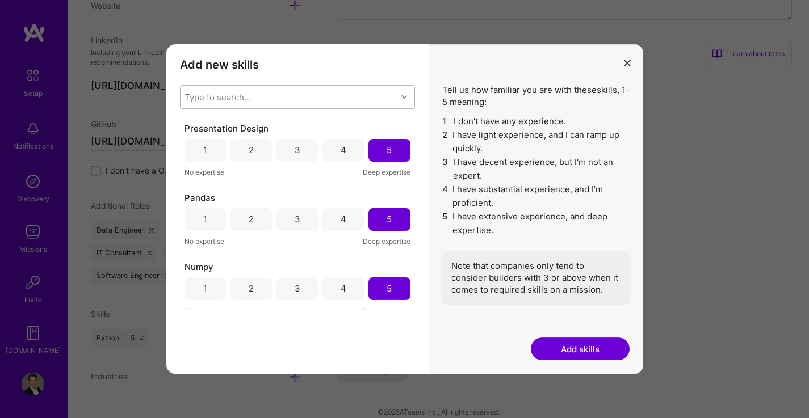
click at [345, 98] on div "Type to search..." at bounding box center [288, 97] width 216 height 23
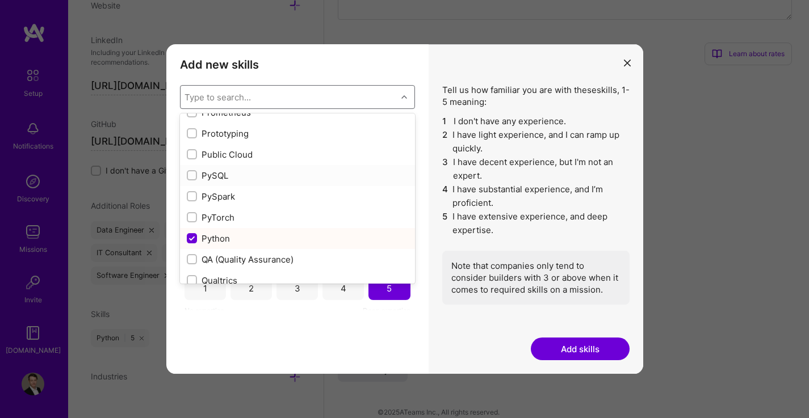
scroll to position [5324, 0]
click at [195, 199] on input "modal" at bounding box center [193, 198] width 8 height 8
checkbox input "true"
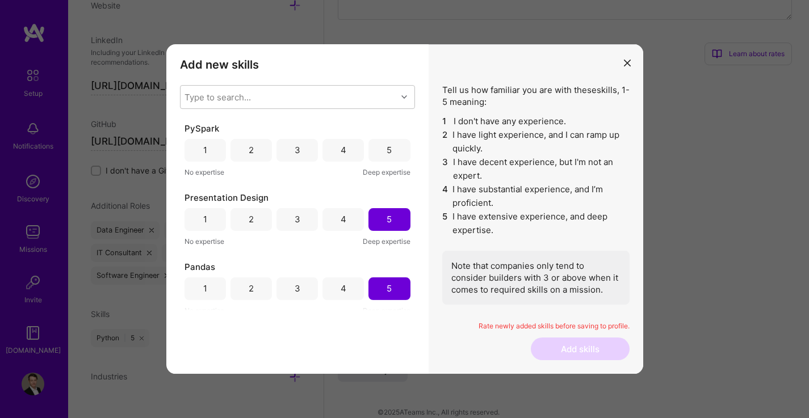
click at [311, 374] on div "Add new skills Tell us how familiar you are with given skills, using between 1 …" at bounding box center [297, 209] width 262 height 330
click at [394, 144] on div "5" at bounding box center [388, 150] width 41 height 23
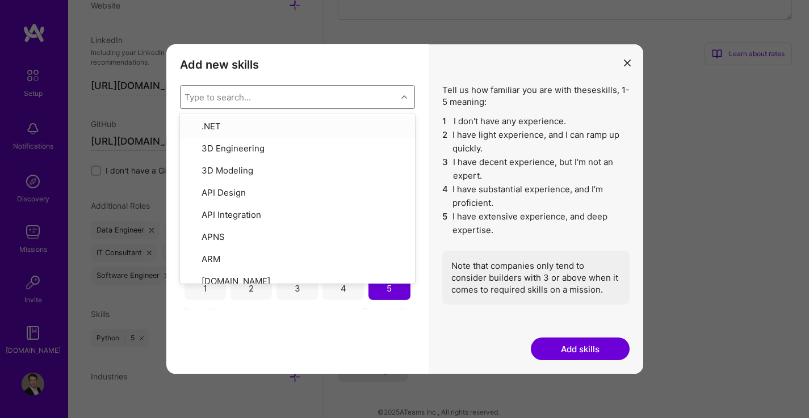
click at [349, 102] on div "Type to search..." at bounding box center [288, 97] width 216 height 23
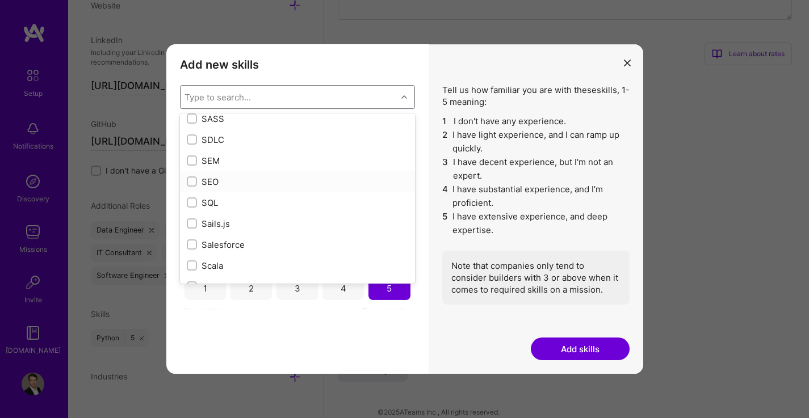
scroll to position [5993, 0]
click at [194, 197] on input "modal" at bounding box center [193, 201] width 8 height 8
checkbox input "true"
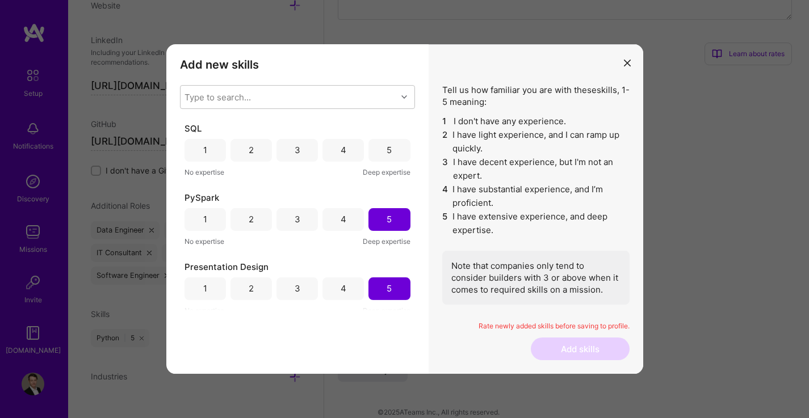
drag, startPoint x: 270, startPoint y: 304, endPoint x: 304, endPoint y: 269, distance: 48.6
click at [270, 305] on div "No expertise Deep expertise" at bounding box center [297, 311] width 226 height 12
click at [347, 154] on div "4" at bounding box center [342, 150] width 41 height 23
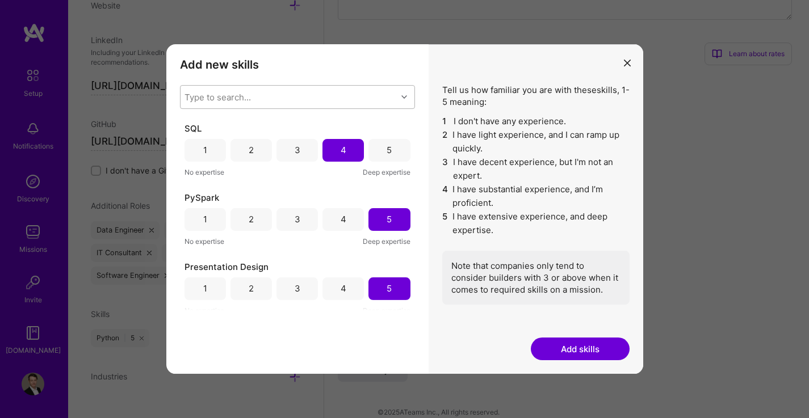
click at [347, 94] on div "Type to search..." at bounding box center [288, 97] width 216 height 23
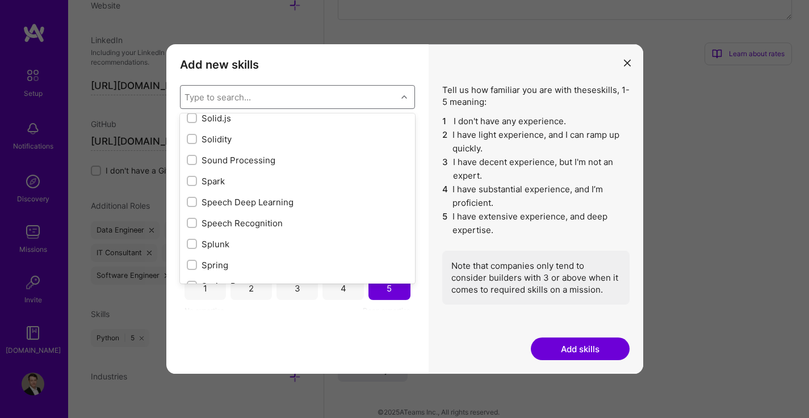
scroll to position [6498, 0]
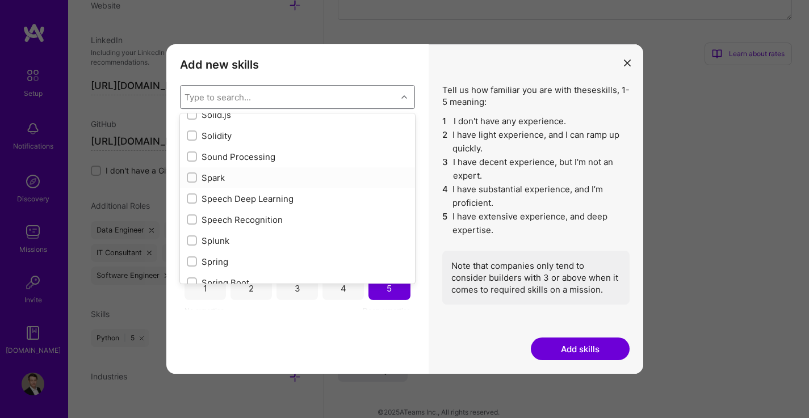
click at [192, 179] on input "modal" at bounding box center [193, 178] width 8 height 8
checkbox input "true"
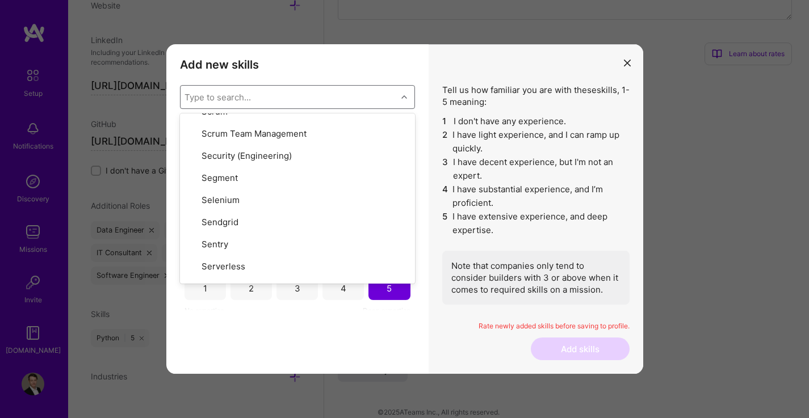
click at [383, 364] on div "Add new skills Tell us how familiar you are with given skills, using between 1 …" at bounding box center [297, 209] width 262 height 330
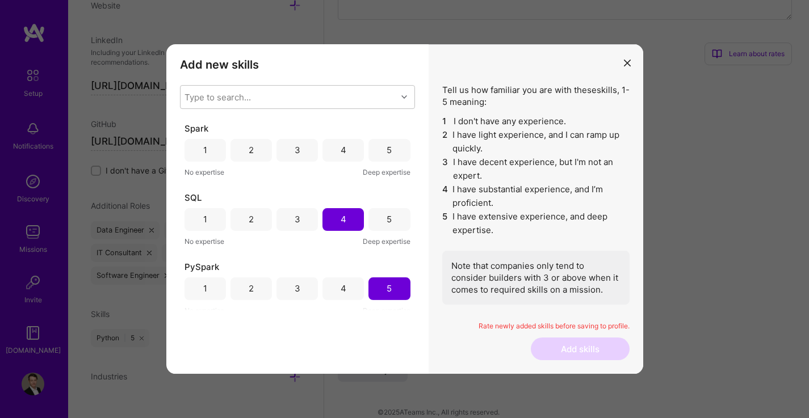
click at [386, 150] on div "5" at bounding box center [388, 150] width 5 height 12
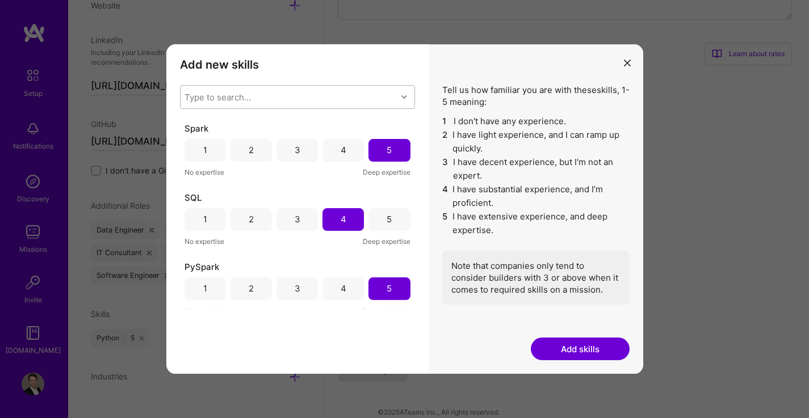
click at [359, 104] on div "Type to search..." at bounding box center [288, 97] width 216 height 23
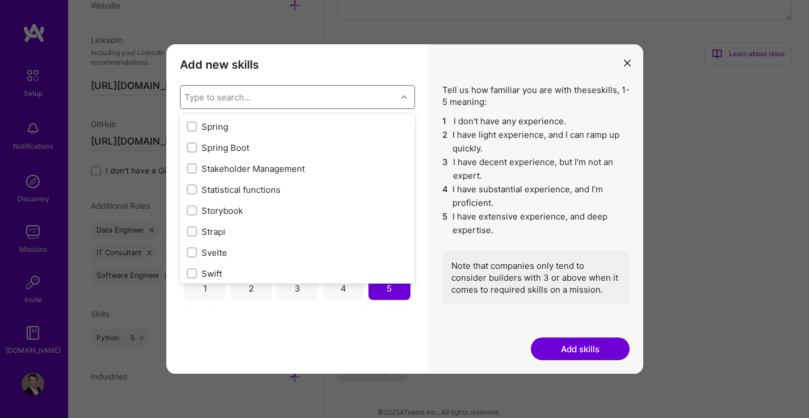
scroll to position [6661, 0]
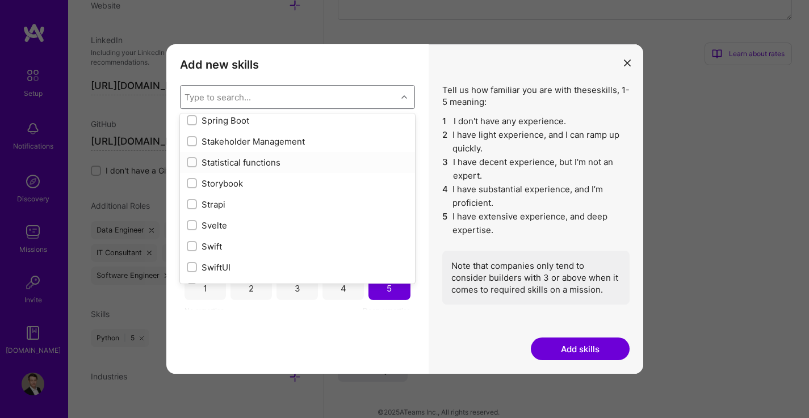
click at [194, 165] on input "modal" at bounding box center [193, 163] width 8 height 8
checkbox input "true"
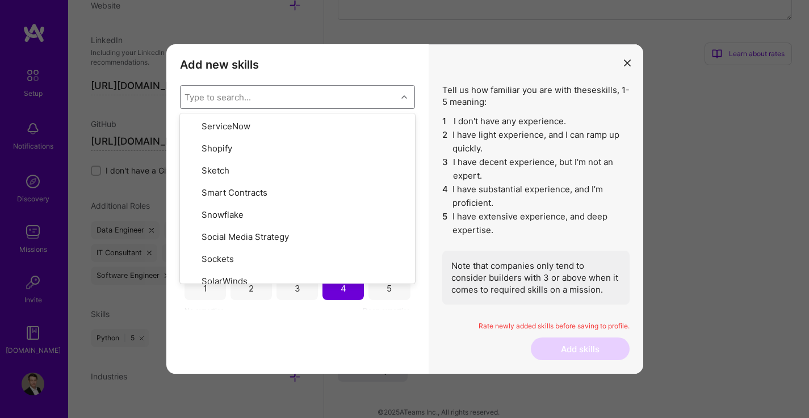
click at [277, 345] on div "Add new skills Tell us how familiar you are with given skills, using between 1 …" at bounding box center [297, 209] width 262 height 330
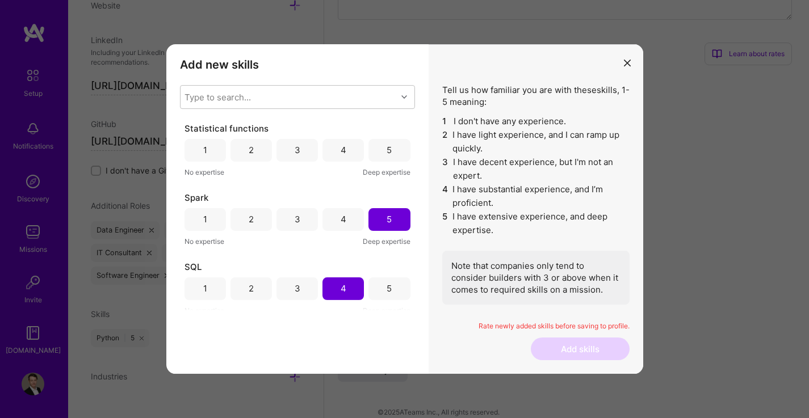
click at [386, 153] on div "5" at bounding box center [388, 150] width 5 height 12
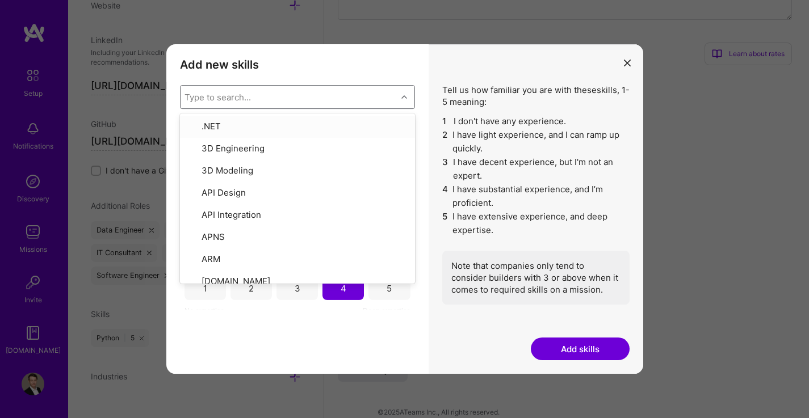
click at [357, 101] on div "Type to search..." at bounding box center [288, 97] width 216 height 23
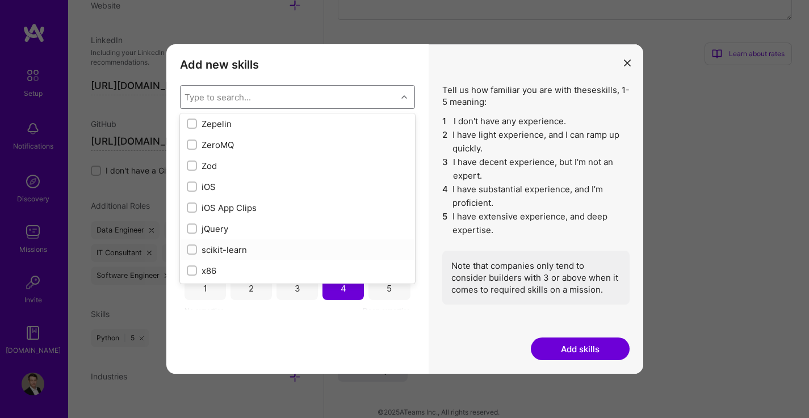
click at [191, 251] on input "modal" at bounding box center [193, 250] width 8 height 8
checkbox input "true"
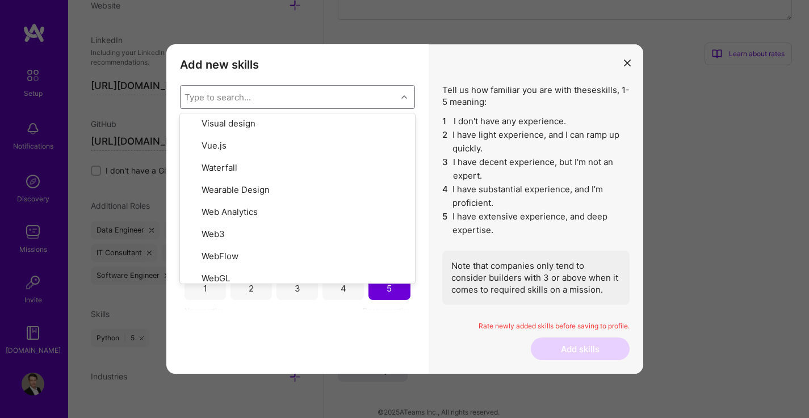
click at [322, 333] on div "Add new skills Tell us how familiar you are with given skills, using between 1 …" at bounding box center [297, 209] width 262 height 330
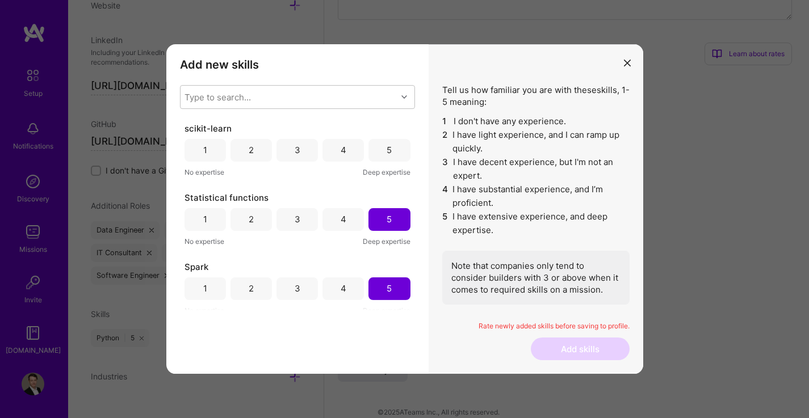
click at [381, 149] on div "5" at bounding box center [388, 150] width 41 height 23
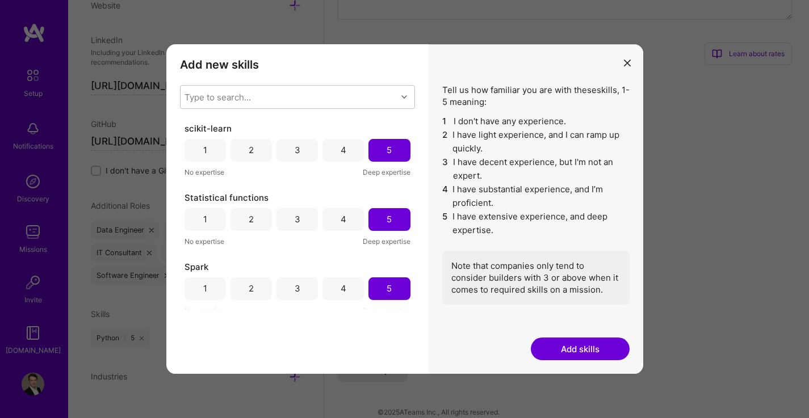
click at [575, 355] on button "Add skills" at bounding box center [580, 349] width 99 height 23
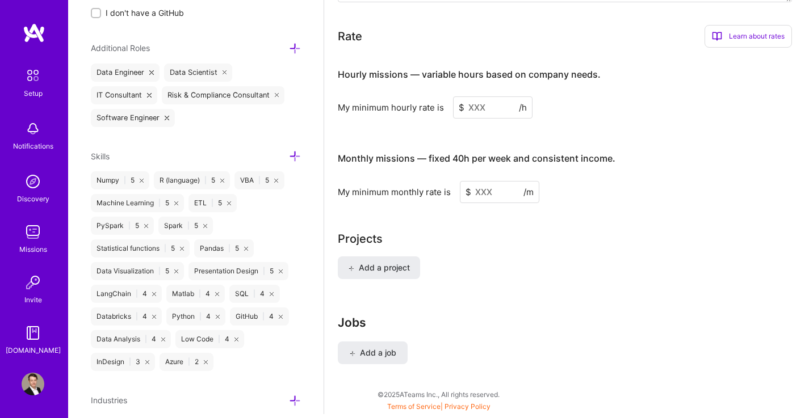
scroll to position [794, 0]
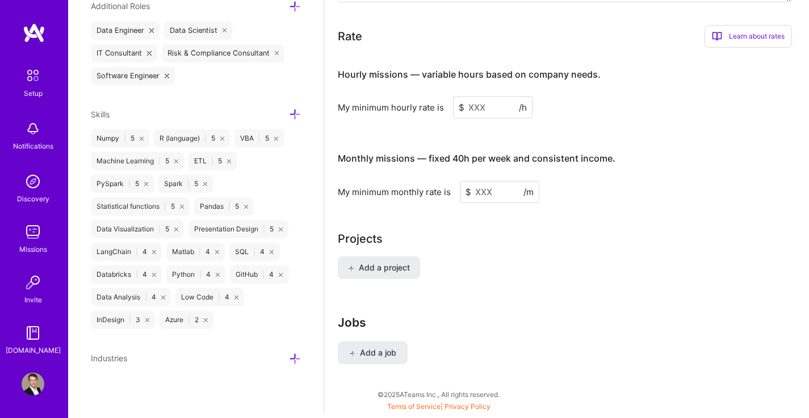
click at [289, 358] on icon at bounding box center [295, 359] width 12 height 12
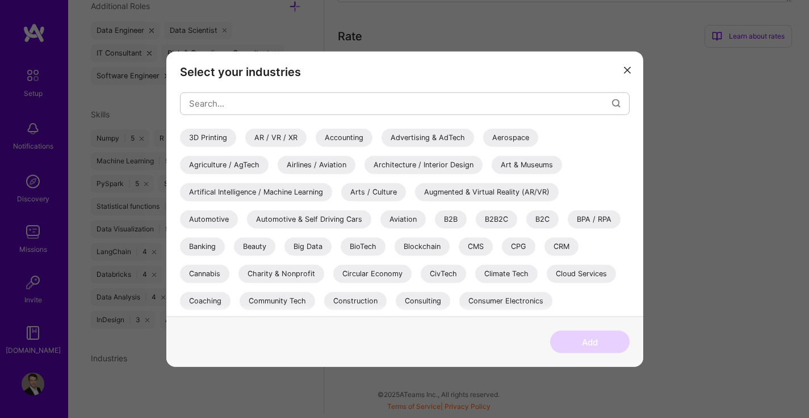
click at [300, 192] on div "Artifical Intelligence / Machine Learning" at bounding box center [256, 192] width 152 height 18
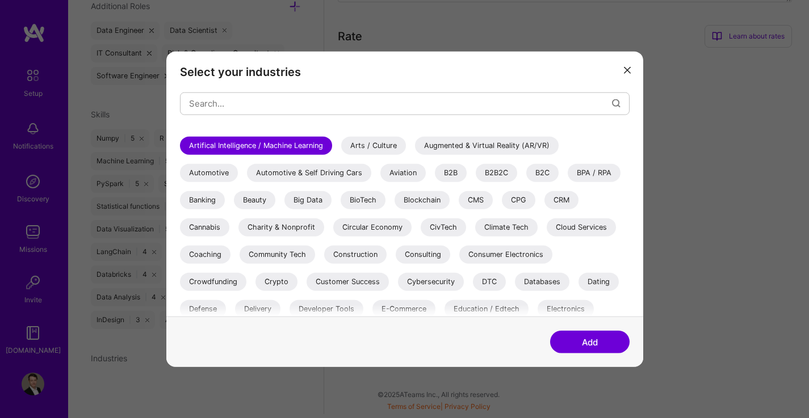
scroll to position [47, 0]
click at [319, 195] on div "Big Data" at bounding box center [307, 200] width 47 height 18
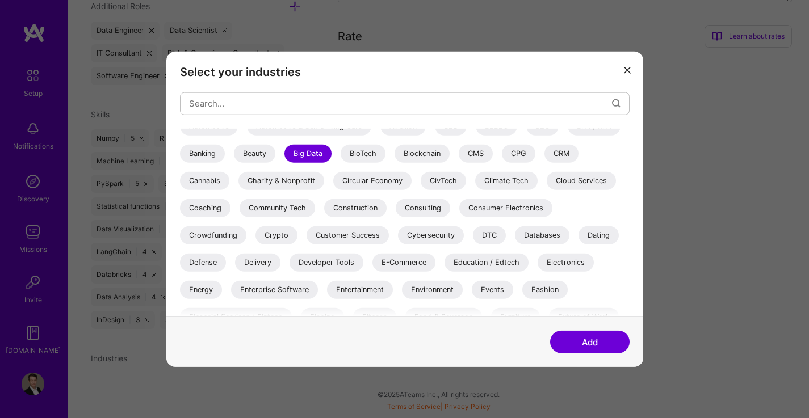
scroll to position [94, 0]
click at [437, 208] on div "Consulting" at bounding box center [422, 207] width 54 height 18
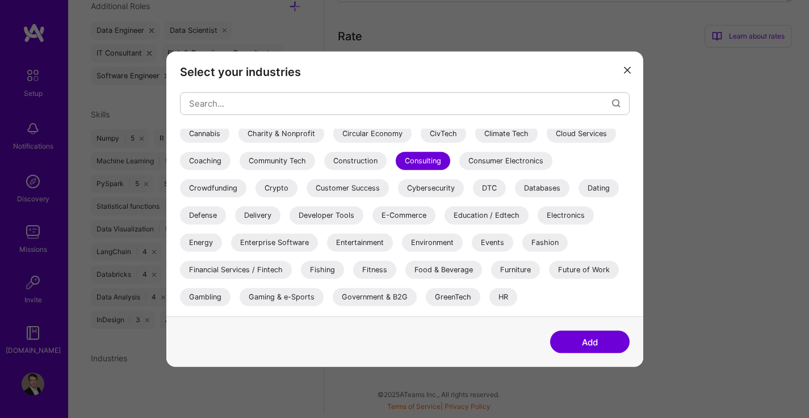
scroll to position [141, 0]
click at [530, 192] on div "Databases" at bounding box center [542, 187] width 54 height 18
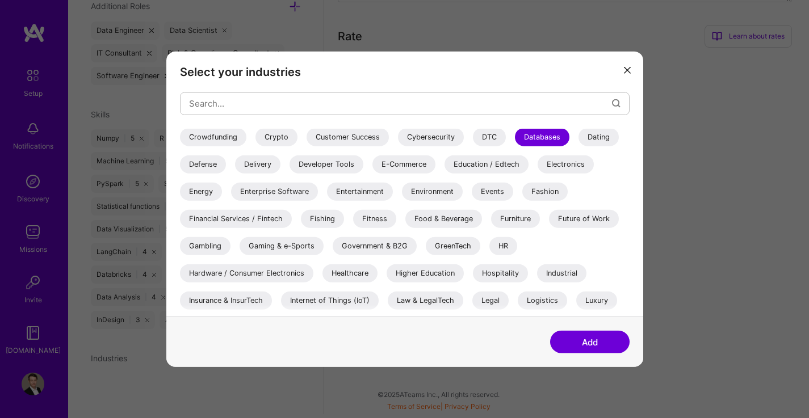
scroll to position [192, 0]
drag, startPoint x: 539, startPoint y: 188, endPoint x: 263, endPoint y: 221, distance: 278.2
click at [263, 221] on div "Financial Services / Fintech" at bounding box center [236, 218] width 112 height 18
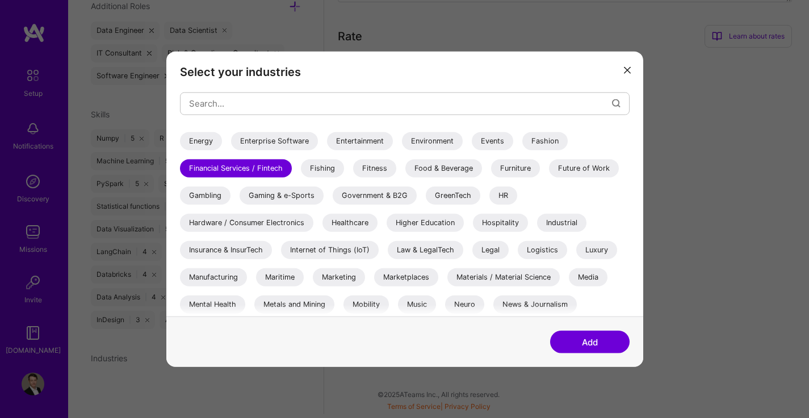
scroll to position [243, 0]
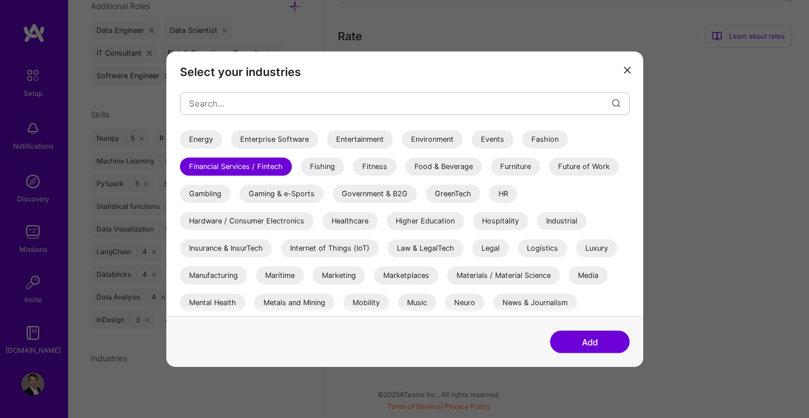
click at [508, 191] on div "HR" at bounding box center [503, 193] width 28 height 18
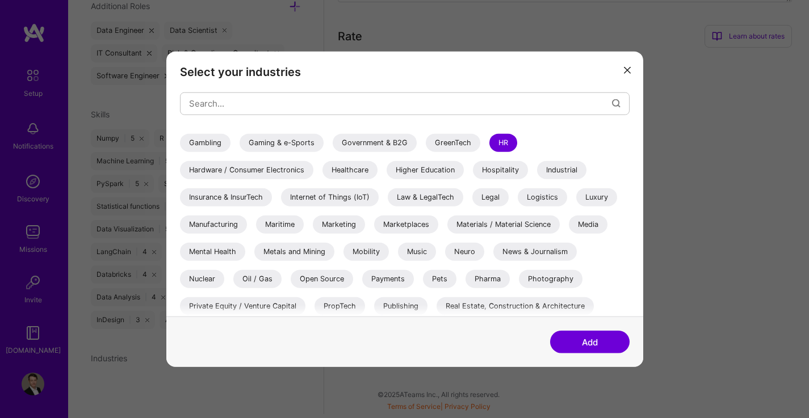
scroll to position [295, 0]
click at [350, 163] on div "Healthcare" at bounding box center [349, 169] width 55 height 18
click at [252, 193] on div "Insurance & InsurTech" at bounding box center [226, 196] width 92 height 18
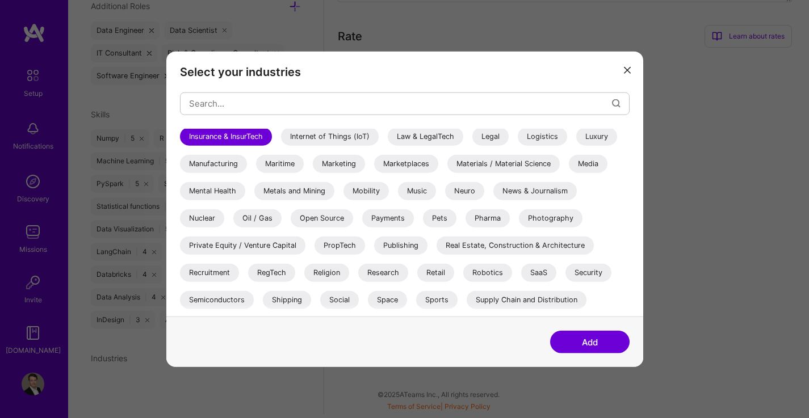
scroll to position [379, 0]
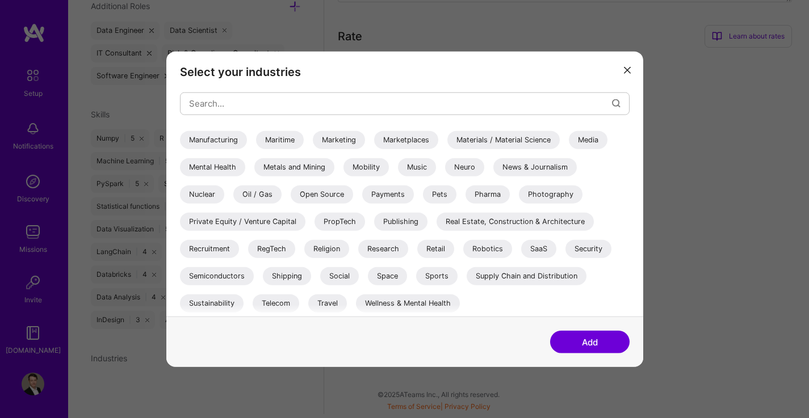
click at [291, 221] on div "Private Equity / Venture Capital" at bounding box center [242, 221] width 125 height 18
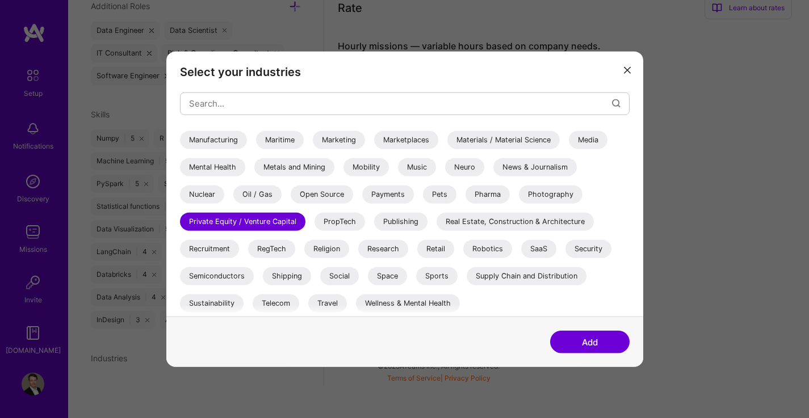
scroll to position [696, 0]
click at [577, 340] on button "Add" at bounding box center [589, 342] width 79 height 23
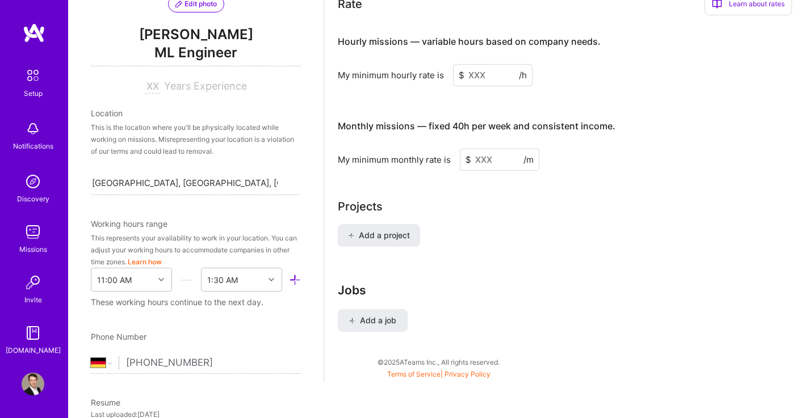
scroll to position [0, 0]
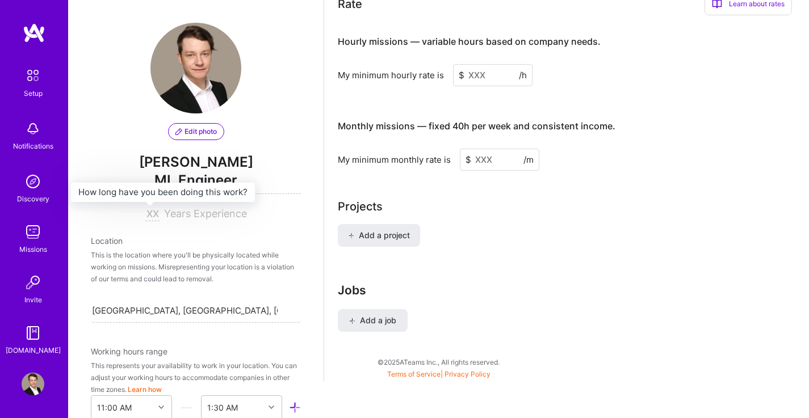
click at [150, 214] on input at bounding box center [152, 215] width 14 height 14
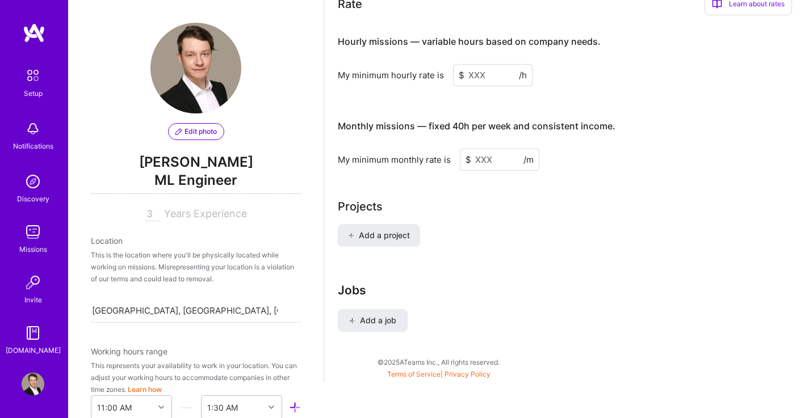
type input "3"
click at [211, 213] on span "Years Experience" at bounding box center [205, 214] width 83 height 12
click at [234, 234] on div "Edit photo [PERSON_NAME] ML Engineer 3 Years Experience Location This is the lo…" at bounding box center [195, 209] width 255 height 418
click at [178, 254] on div "This is the location where you'll be physically located while working on missio…" at bounding box center [196, 267] width 210 height 36
click at [211, 180] on span "ML Engineer" at bounding box center [196, 182] width 210 height 23
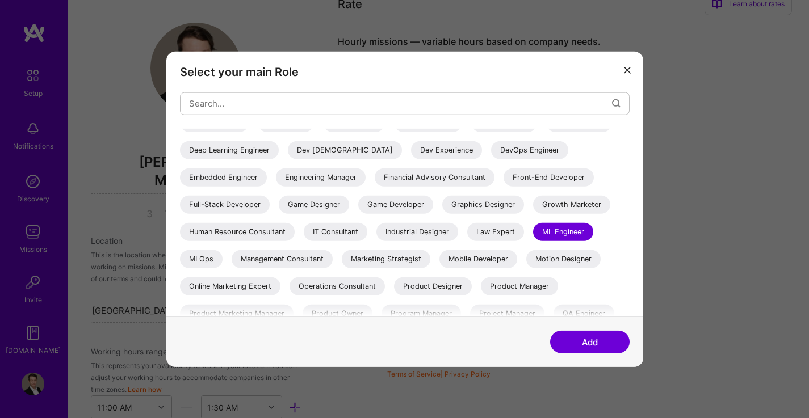
scroll to position [124, 0]
click at [367, 224] on div "IT Consultant" at bounding box center [336, 231] width 64 height 18
click at [583, 342] on button "Add" at bounding box center [589, 342] width 79 height 23
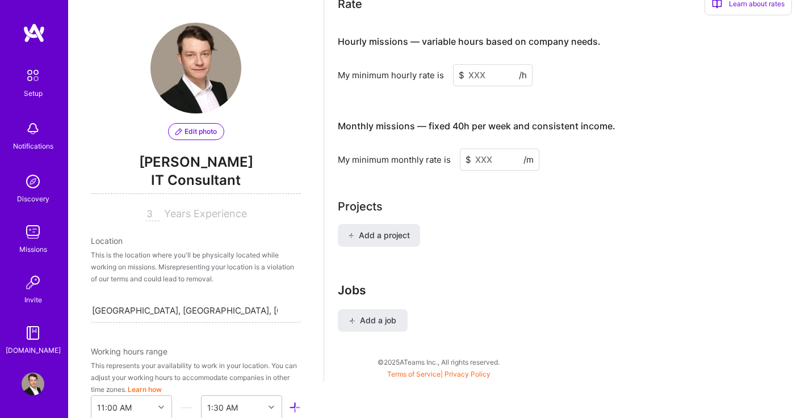
click at [151, 214] on input "3" at bounding box center [152, 215] width 14 height 14
type input "5"
click at [238, 243] on div "Location" at bounding box center [196, 241] width 210 height 12
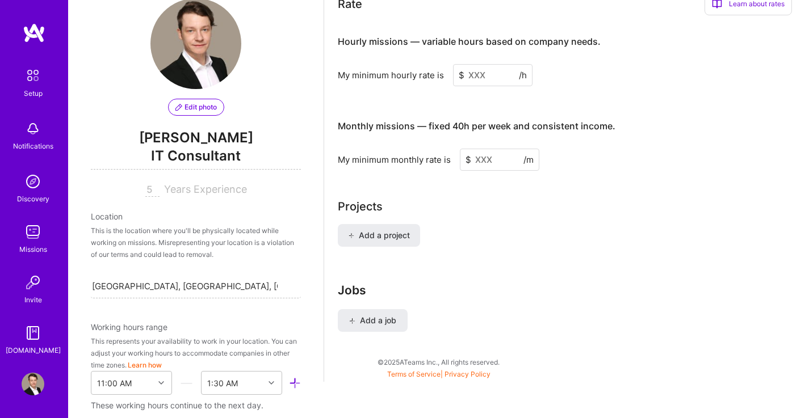
scroll to position [25, 0]
click at [234, 158] on span "IT Consultant" at bounding box center [196, 157] width 210 height 23
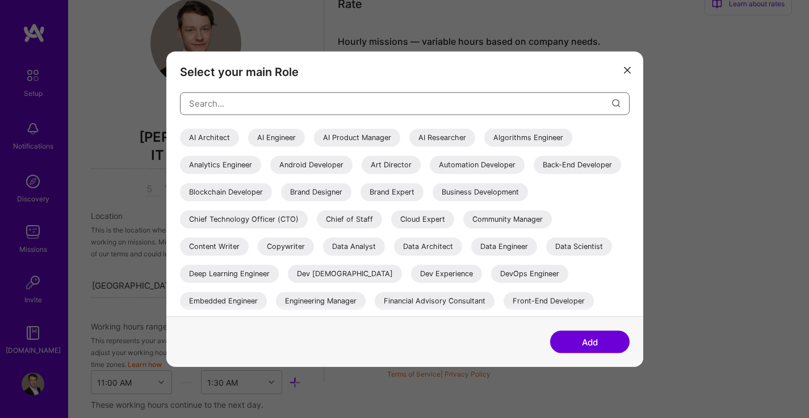
click at [253, 107] on input "modal" at bounding box center [400, 103] width 423 height 29
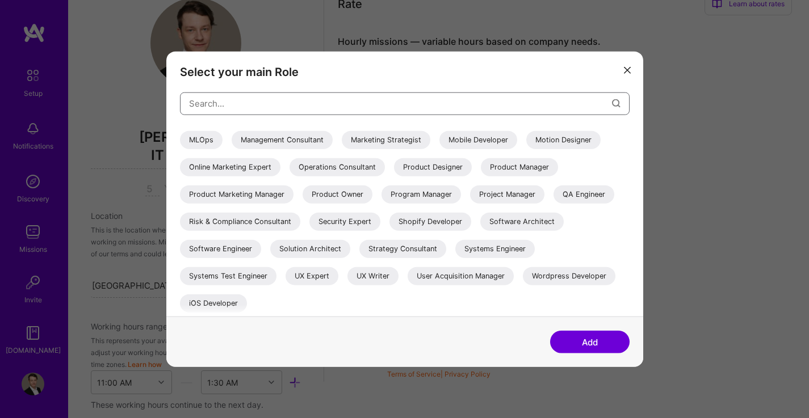
scroll to position [0, 0]
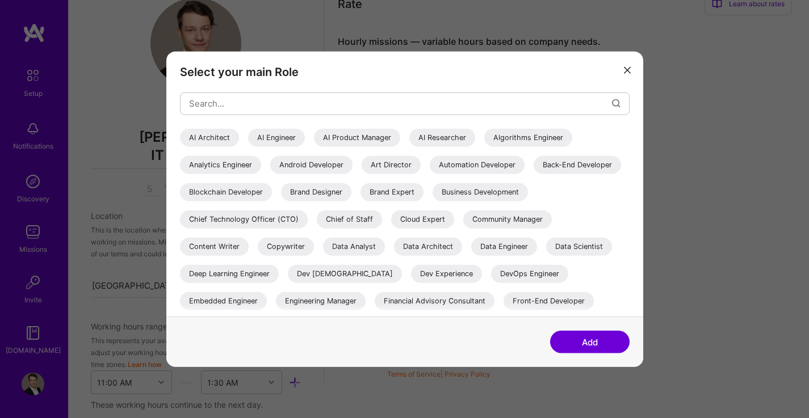
click at [626, 69] on icon "modal" at bounding box center [627, 70] width 7 height 7
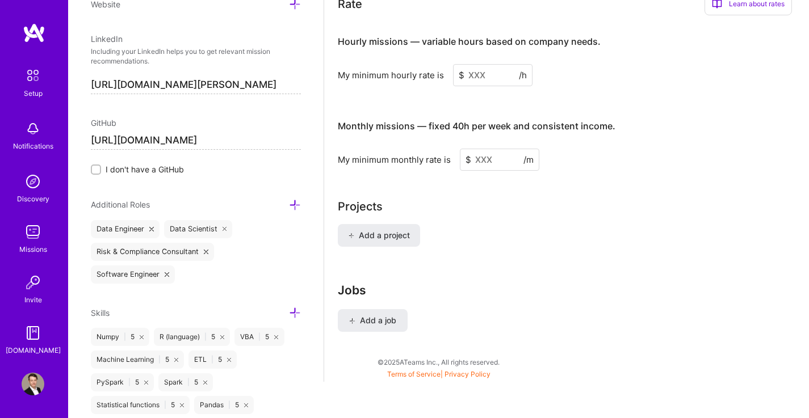
scroll to position [596, 0]
click at [289, 204] on icon at bounding box center [295, 205] width 12 height 12
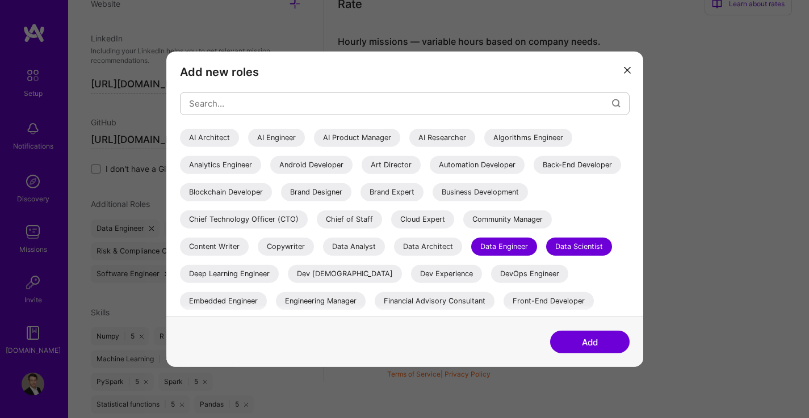
click at [283, 139] on div "AI Engineer" at bounding box center [276, 137] width 57 height 18
click at [533, 137] on div "Algorithms Engineer" at bounding box center [528, 137] width 88 height 18
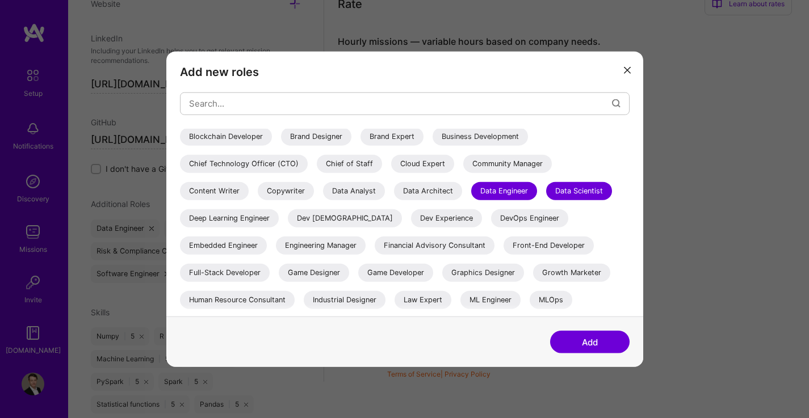
scroll to position [57, 0]
click at [385, 183] on div "Data Analyst" at bounding box center [354, 189] width 62 height 18
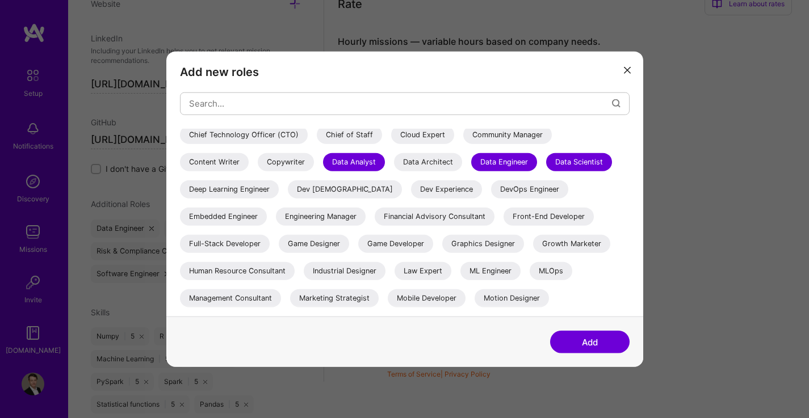
scroll to position [84, 0]
click at [494, 214] on div "Financial Advisory Consultant" at bounding box center [434, 217] width 120 height 18
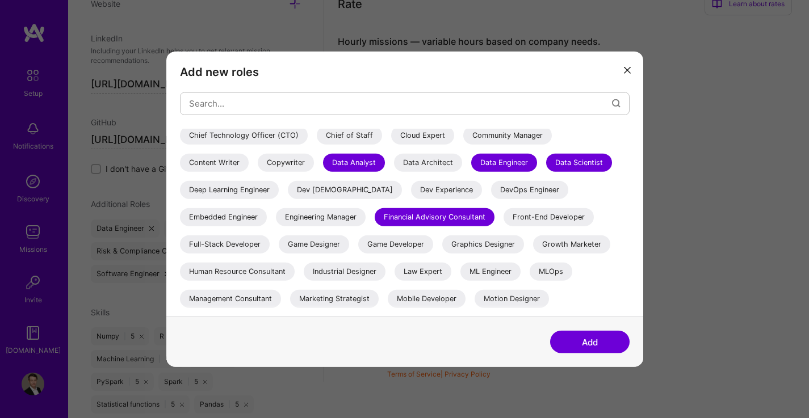
click at [494, 216] on div "Financial Advisory Consultant" at bounding box center [434, 217] width 120 height 18
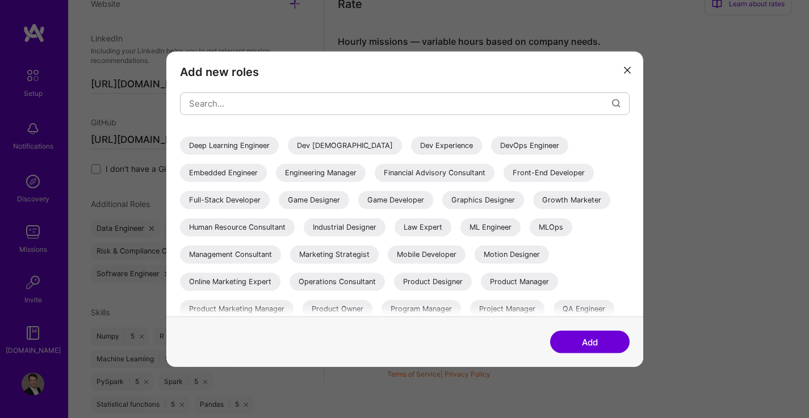
scroll to position [151, 0]
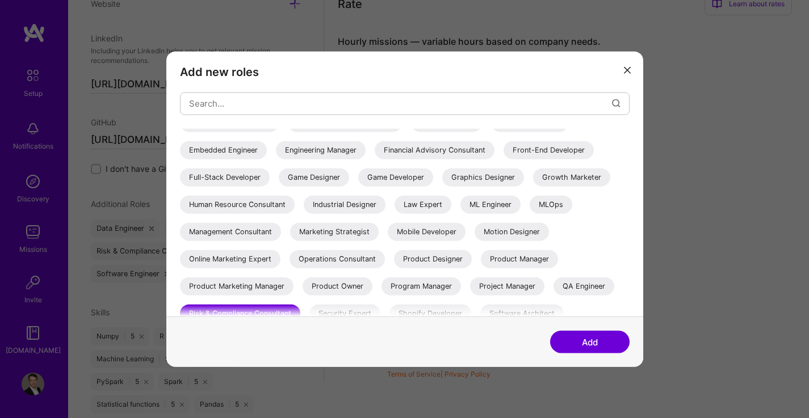
click at [442, 186] on div "Graphics Designer" at bounding box center [483, 177] width 82 height 18
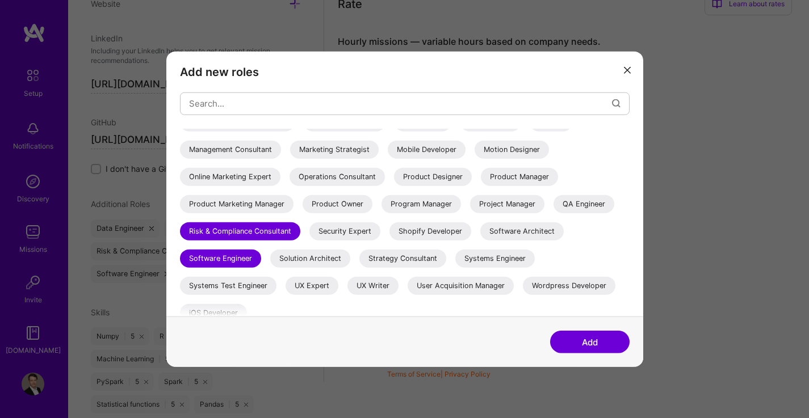
scroll to position [243, 0]
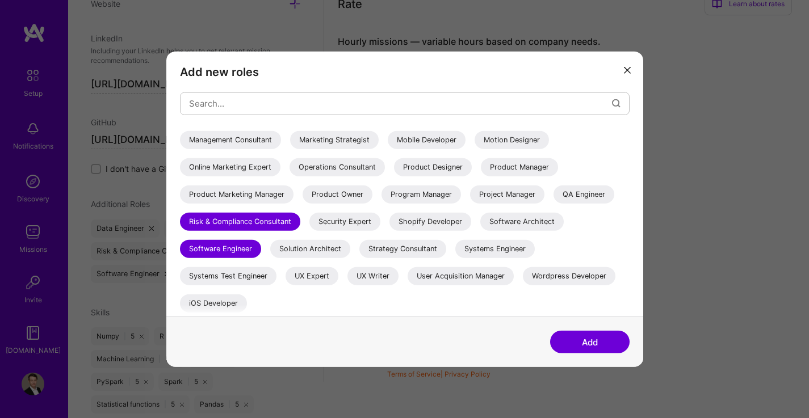
click at [586, 340] on button "Add" at bounding box center [589, 342] width 79 height 23
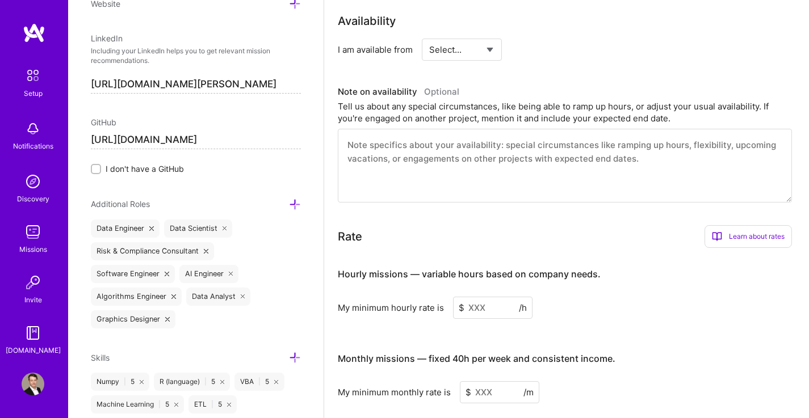
scroll to position [449, 0]
click at [501, 297] on input at bounding box center [492, 308] width 79 height 22
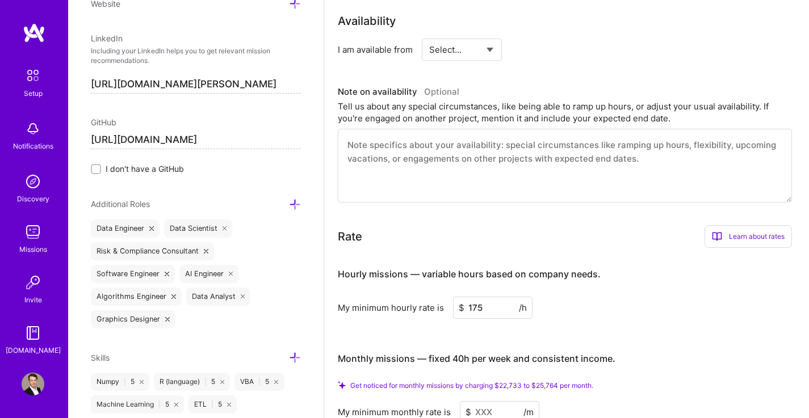
type input "175"
click at [624, 306] on div "Hourly missions — variable hours based on company needs. My minimum hourly rate…" at bounding box center [565, 340] width 454 height 166
click at [504, 403] on input at bounding box center [499, 412] width 79 height 22
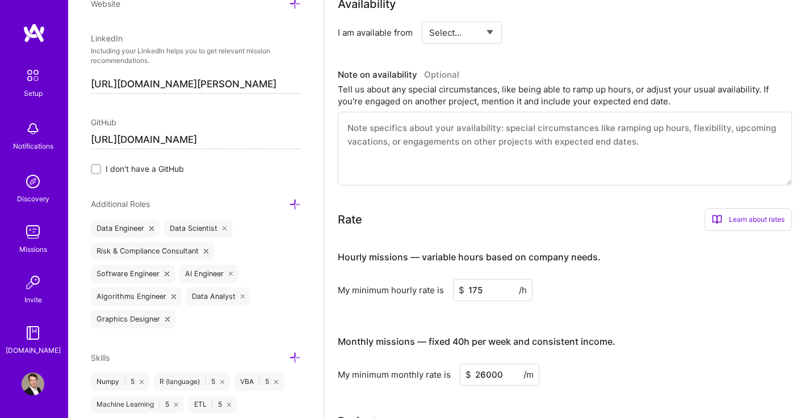
type input "26000"
click at [546, 385] on div "Complete your profile to take the first step in unlocking full [DOMAIN_NAME] ac…" at bounding box center [566, 89] width 457 height 959
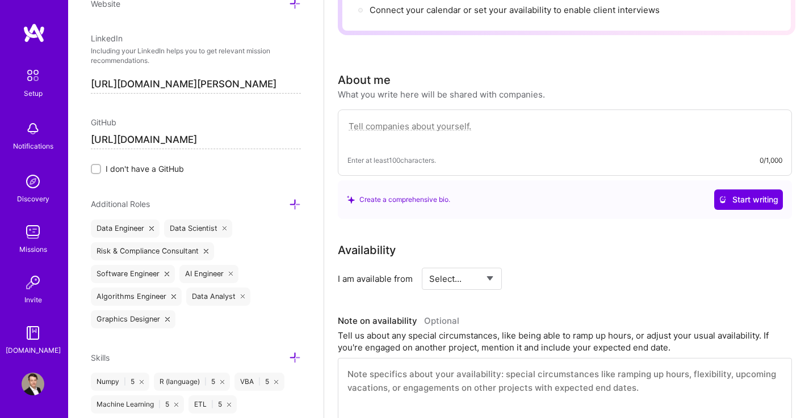
scroll to position [201, 0]
click at [485, 270] on select "Select... Right Now Future Date Not Available" at bounding box center [461, 280] width 65 height 29
select select "Right Now"
click at [429, 266] on select "Select... Right Now Future Date Not Available" at bounding box center [461, 280] width 65 height 29
click at [646, 270] on div "I am available from Select... Right Now Future Date Not Available for h/week" at bounding box center [565, 281] width 454 height 22
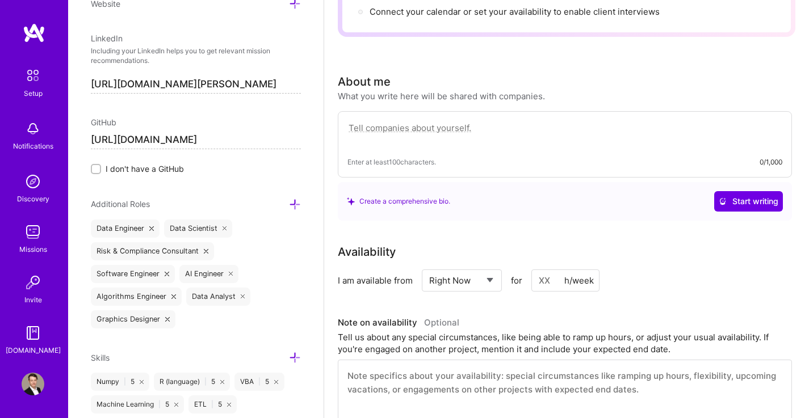
click at [553, 270] on input at bounding box center [565, 281] width 68 height 22
type input "40"
click at [618, 270] on div "I am available from Select... Right Now Future Date Not Available for 40 h/week" at bounding box center [565, 281] width 454 height 22
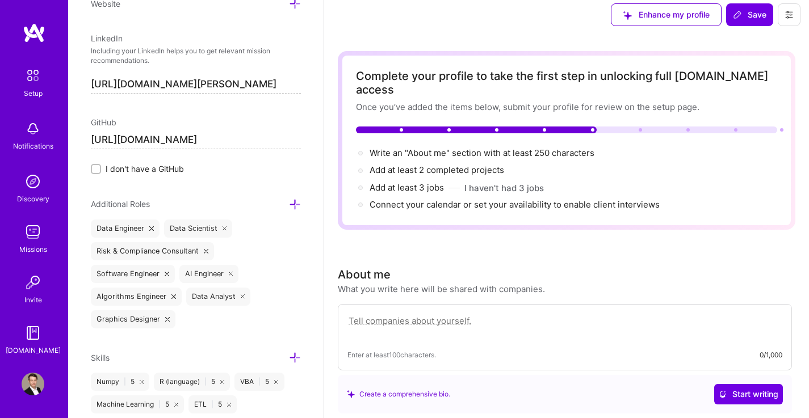
scroll to position [9, 0]
click at [468, 313] on textarea at bounding box center [564, 326] width 435 height 26
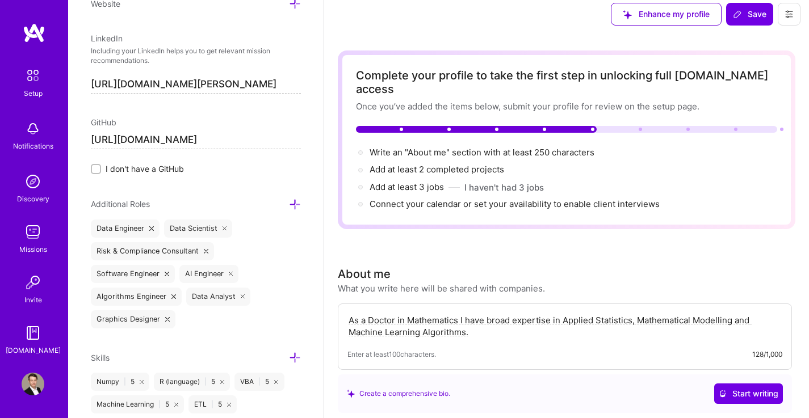
click at [428, 318] on textarea "As a Doctor in Mathematics I have broad expertise in Applied Statistics, Mathem…" at bounding box center [564, 326] width 435 height 26
click at [504, 322] on textarea "As a Doctor in Mathematics I have broad expertise in Applied Statistics, Mathem…" at bounding box center [564, 326] width 435 height 26
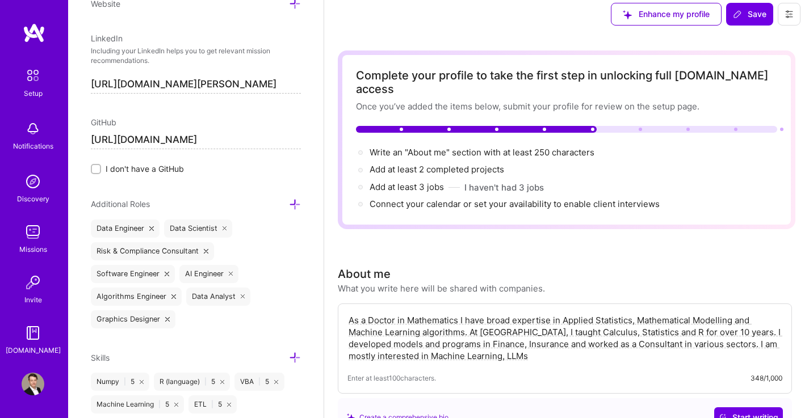
click at [399, 341] on textarea "As a Doctor in Mathematics I have broad expertise in Applied Statistics, Mathem…" at bounding box center [564, 338] width 435 height 50
click at [607, 343] on textarea "As a Doctor in Mathematics I have broad expertise in Applied Statistics, Mathem…" at bounding box center [564, 338] width 435 height 50
click at [641, 342] on textarea "As a Doctor in Mathematics I have broad expertise in Applied Statistics, Mathem…" at bounding box center [564, 338] width 435 height 50
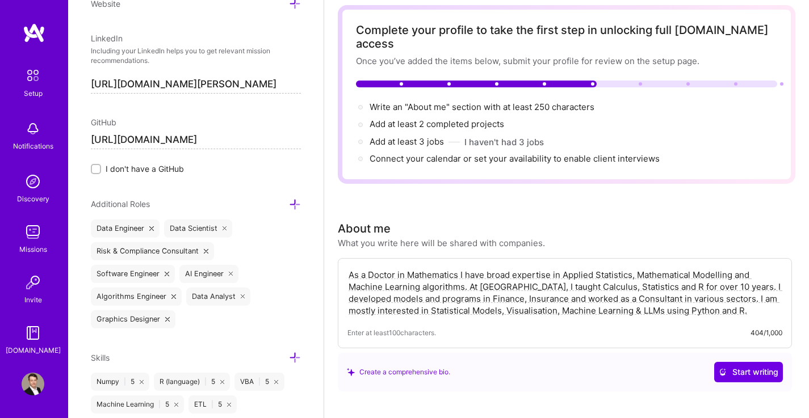
scroll to position [53, 0]
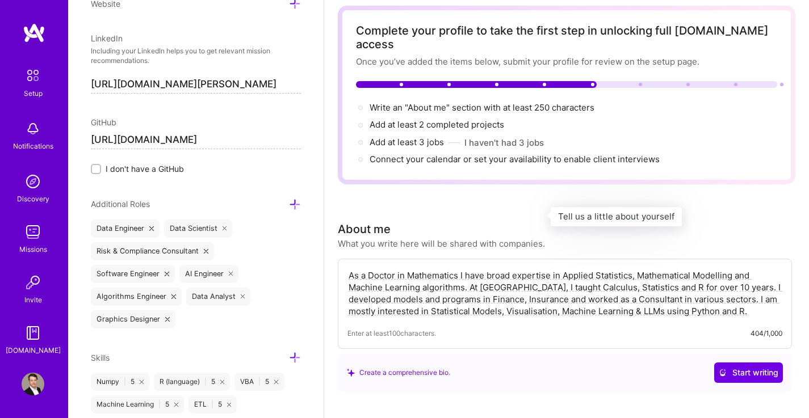
type textarea "As a Doctor in Mathematics I have broad expertise in Applied Statistics, Mathem…"
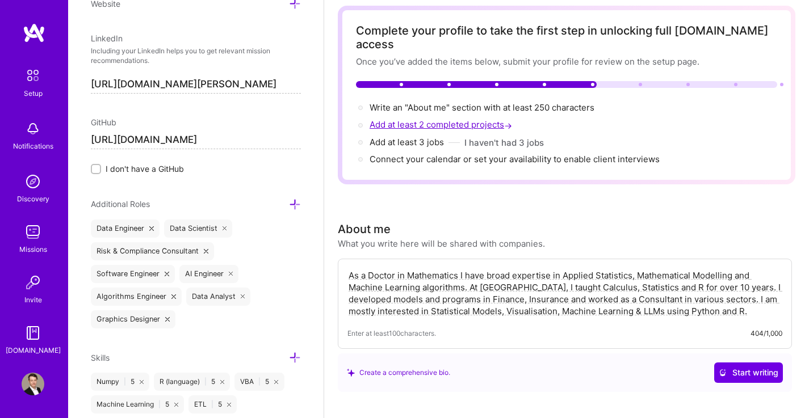
click at [482, 119] on span "Add at least 2 completed projects →" at bounding box center [441, 124] width 145 height 11
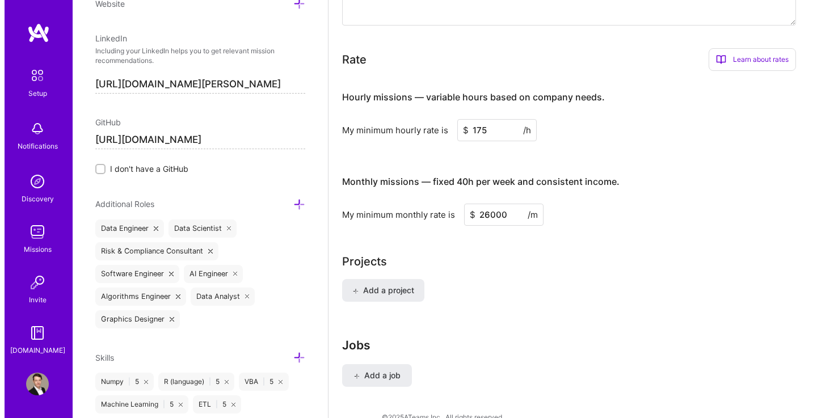
scroll to position [688, 0]
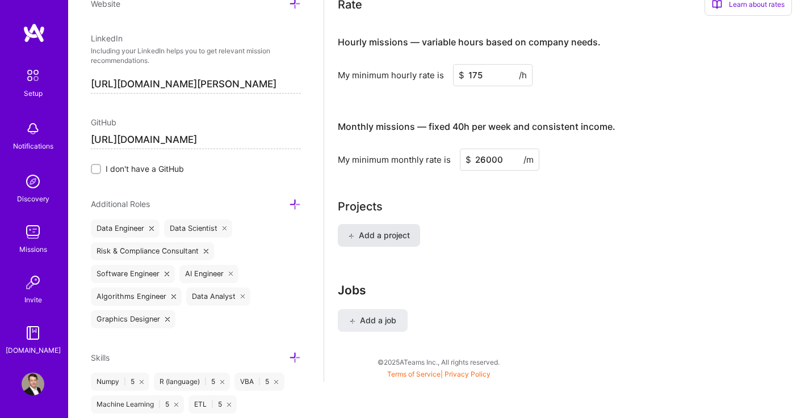
click at [410, 224] on button "Add a project" at bounding box center [379, 235] width 82 height 23
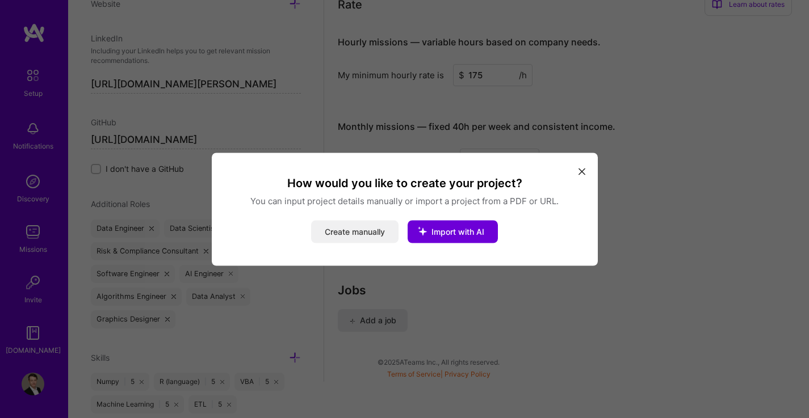
click at [366, 224] on button "Create manually" at bounding box center [354, 231] width 87 height 23
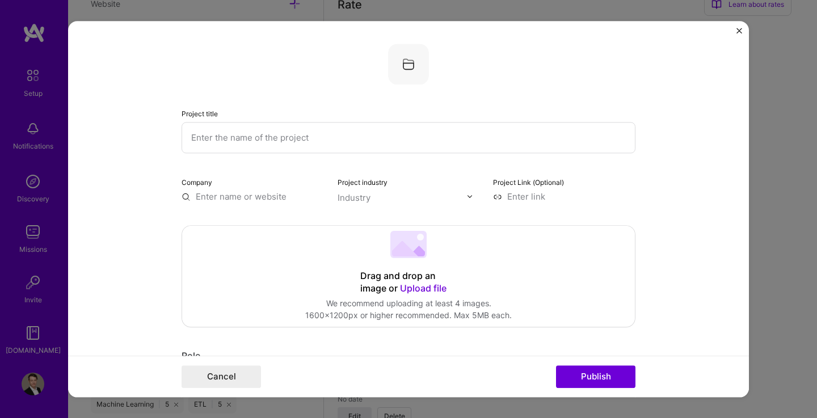
click at [388, 137] on input "text" at bounding box center [409, 137] width 454 height 31
type input "HR Database Migration."
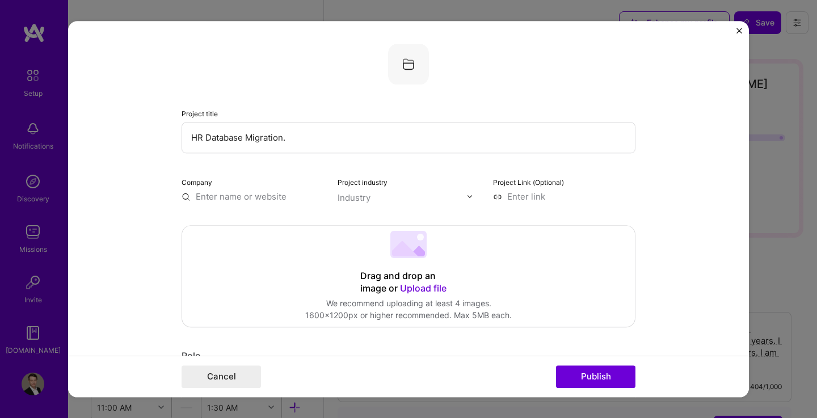
select select "DE"
select select "Right Now"
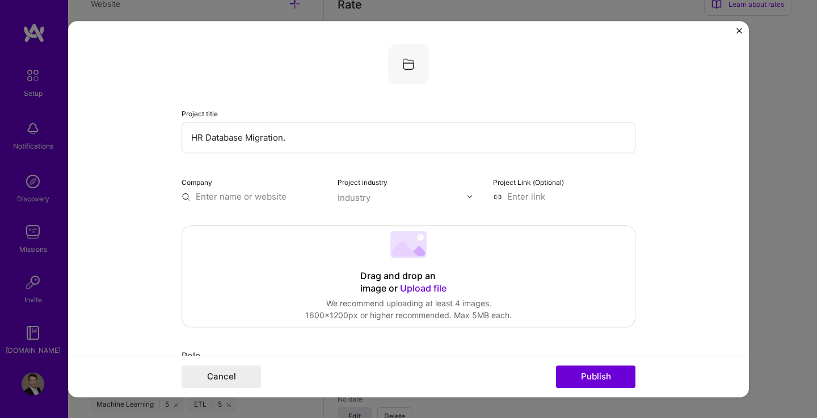
click at [260, 195] on input "text" at bounding box center [253, 197] width 142 height 12
paste input "BOARDLINK Healthcare GmbH"
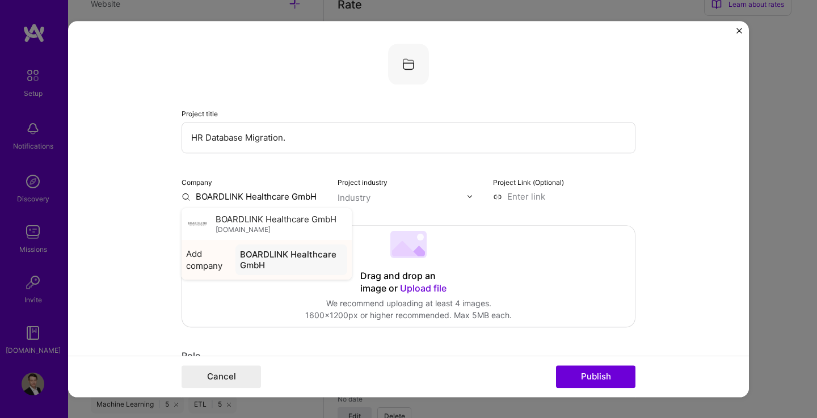
click at [250, 256] on div "BOARDLINK Healthcare GmbH" at bounding box center [291, 260] width 112 height 31
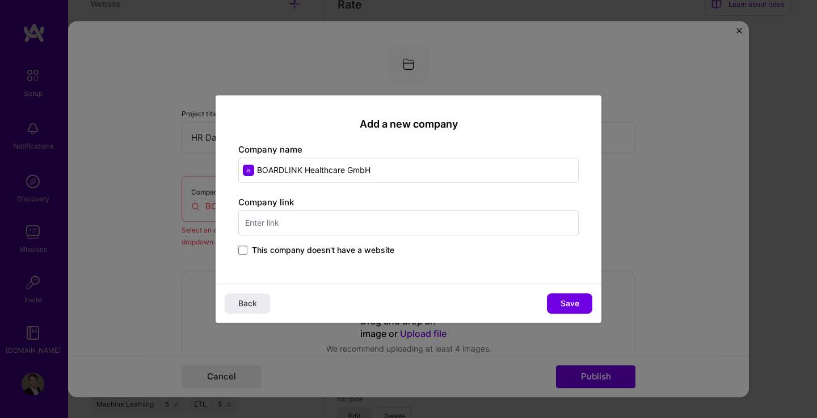
click at [302, 221] on input "text" at bounding box center [408, 223] width 340 height 25
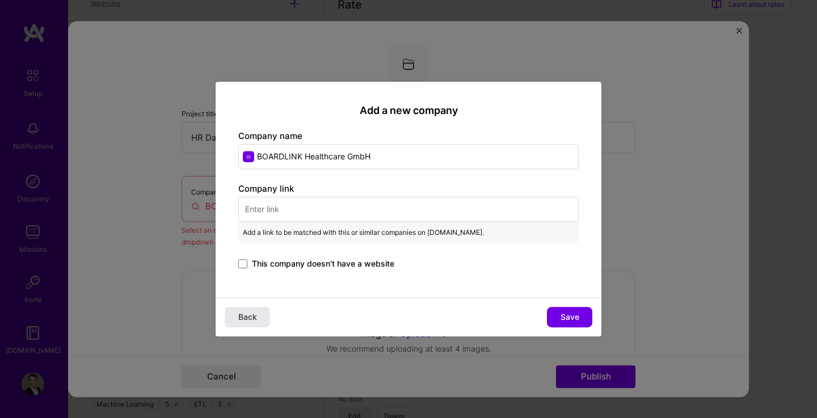
click at [246, 318] on span "Back" at bounding box center [247, 316] width 19 height 11
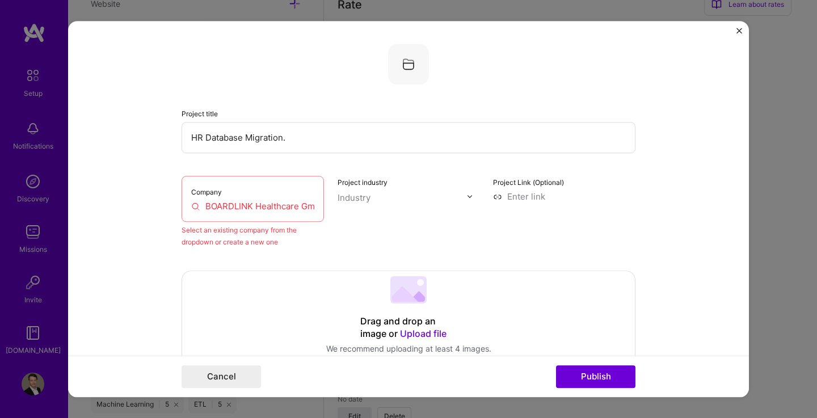
click at [254, 207] on input "BOARDLINK Healthcare GmbH" at bounding box center [252, 206] width 123 height 12
type input "#"
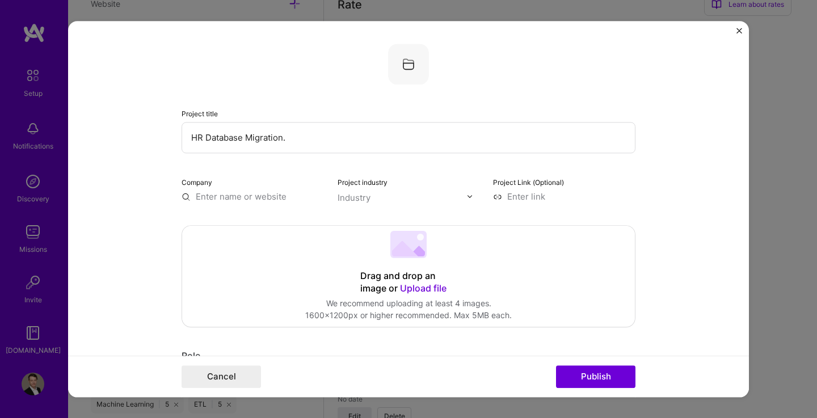
paste input "https://boardlink-healthcare.de/"
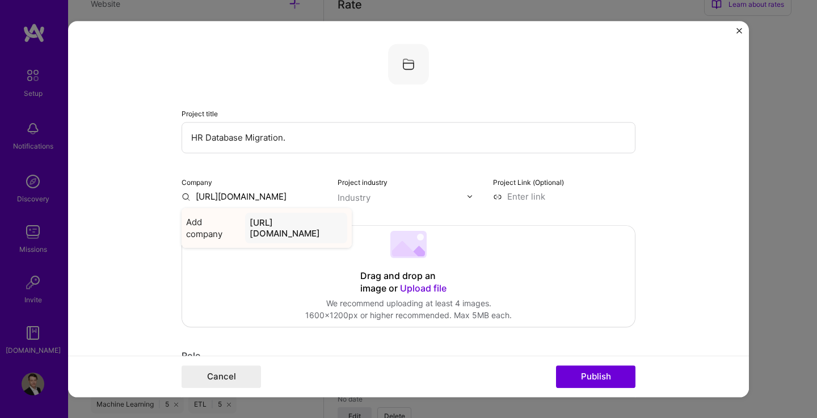
type input "https://boardlink-healthcare.de/"
click at [331, 222] on div "https://boardlink-healthcare.de/" at bounding box center [296, 228] width 102 height 31
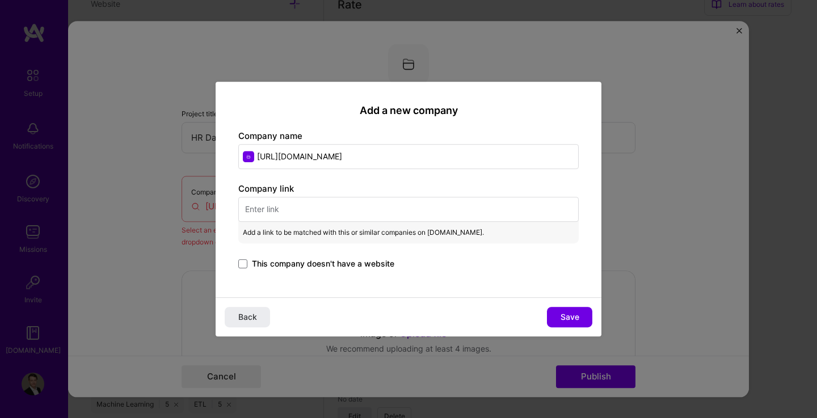
click at [352, 212] on input "text" at bounding box center [408, 209] width 340 height 25
paste input "https://boardlink-healthcare.de/"
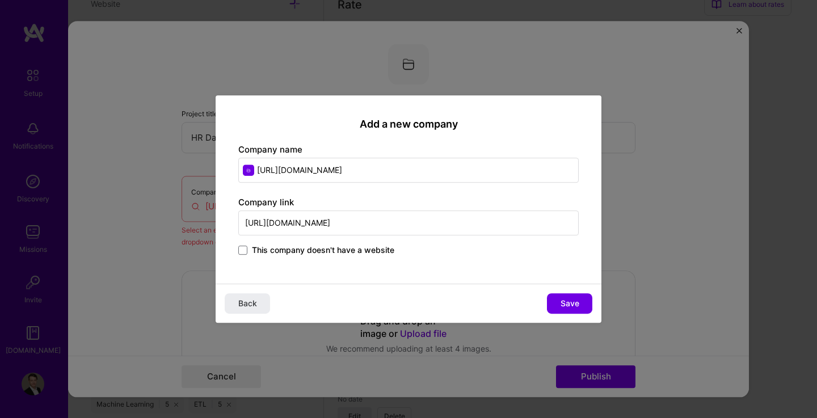
type input "https://boardlink-healthcare.de/"
click at [409, 168] on input "https://boardlink-healthcare.de/" at bounding box center [408, 170] width 340 height 25
click at [330, 165] on input "https://boardlink-healthcare.de/" at bounding box center [408, 170] width 340 height 25
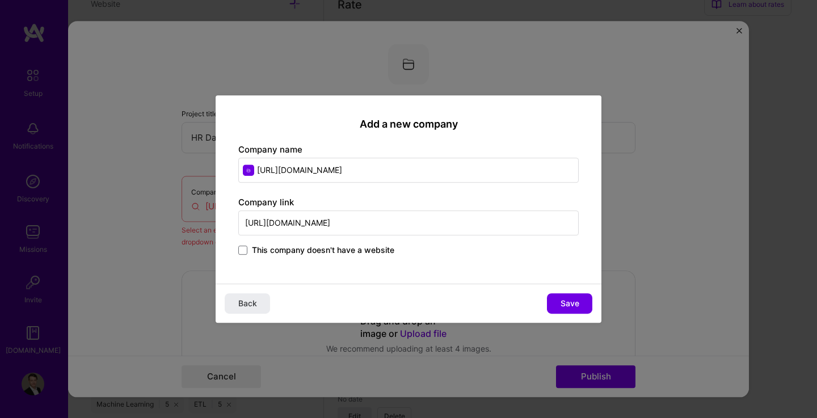
paste input "BOARDLINK Healthcare GmbH"
type input "BOARDLINK Healthcare GmbH"
click at [375, 199] on span "BOARDLINK Healthcare GmbH" at bounding box center [332, 200] width 121 height 12
click at [571, 301] on span "Save" at bounding box center [570, 303] width 19 height 11
type input "BOARDLINK Healthcare GmbH"
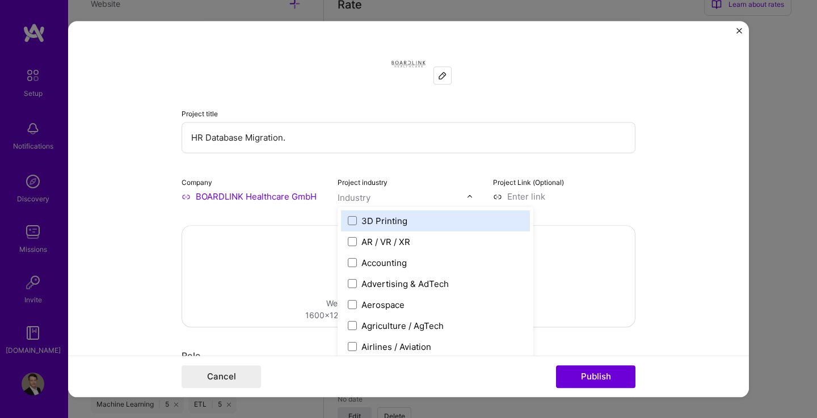
click at [367, 197] on input "text" at bounding box center [402, 198] width 129 height 12
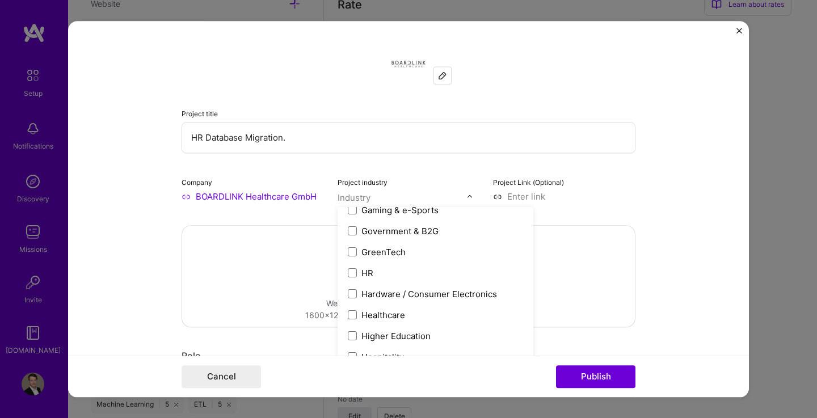
scroll to position [1355, 0]
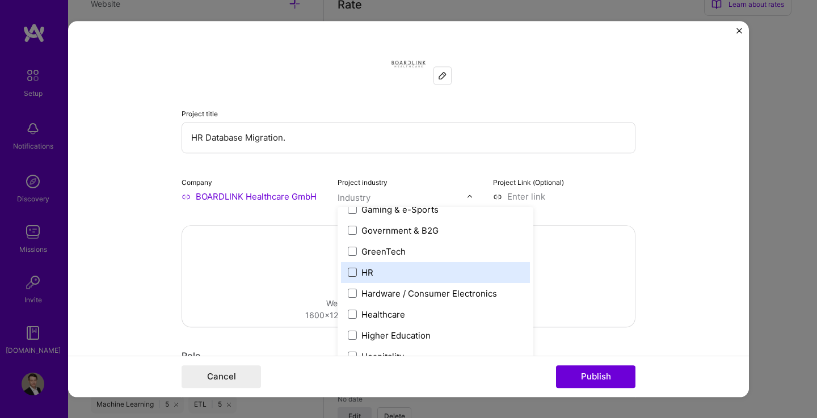
click at [348, 274] on span at bounding box center [352, 272] width 9 height 9
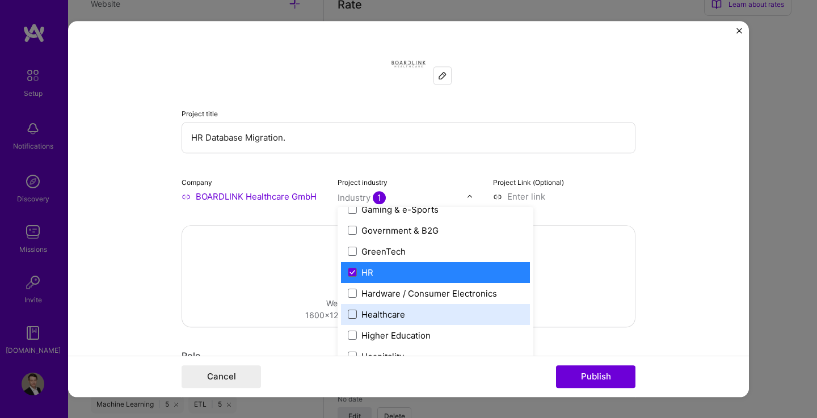
click at [350, 315] on span at bounding box center [352, 314] width 9 height 9
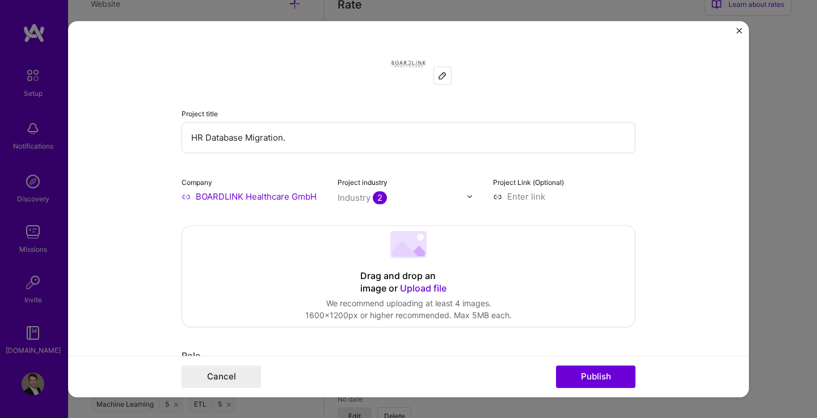
click at [651, 182] on form "Project title HR Database Migration. Company BOARDLINK Healthcare GmbH Project …" at bounding box center [408, 209] width 681 height 376
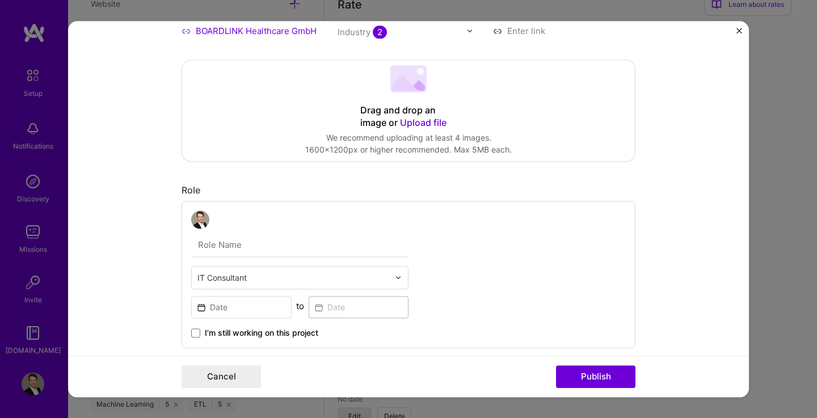
scroll to position [166, 0]
click at [299, 245] on input "text" at bounding box center [299, 245] width 217 height 24
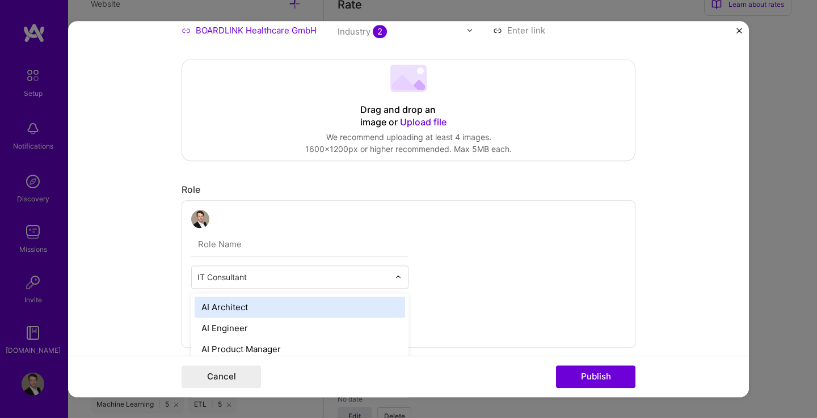
scroll to position [738, 0]
click at [310, 277] on input "text" at bounding box center [293, 277] width 192 height 12
click at [298, 249] on input "text" at bounding box center [299, 245] width 217 height 24
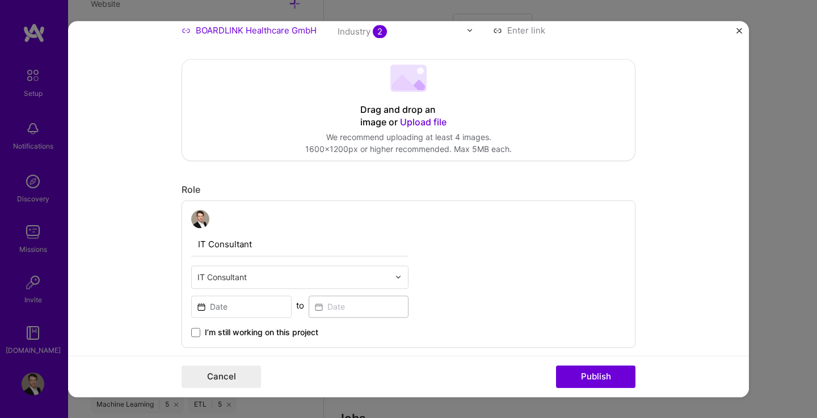
type input "IT Consultant"
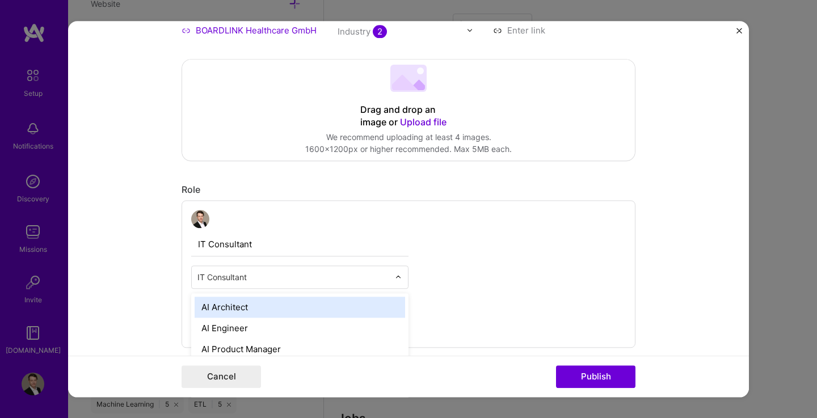
scroll to position [789, 0]
click at [267, 270] on div "IT Consultant" at bounding box center [293, 277] width 203 height 22
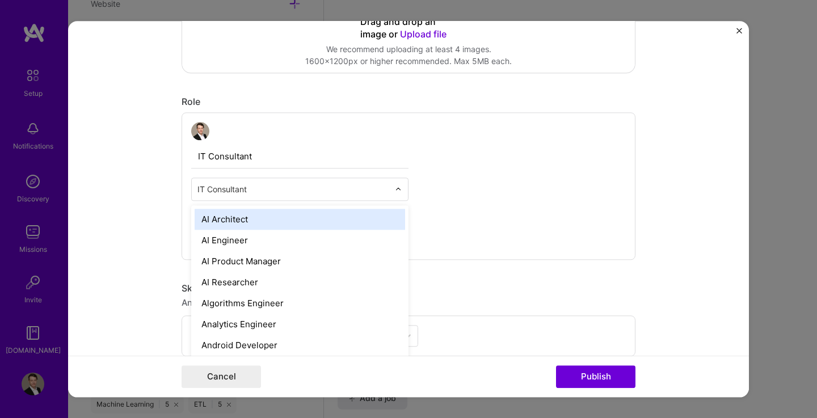
scroll to position [254, 0]
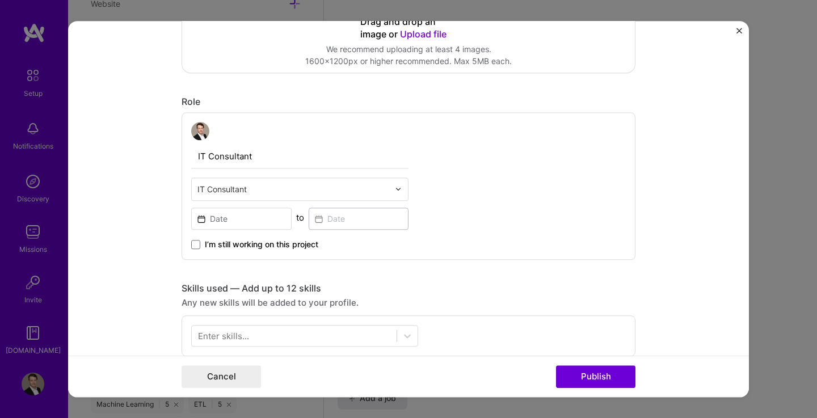
click at [360, 188] on input "text" at bounding box center [293, 189] width 192 height 12
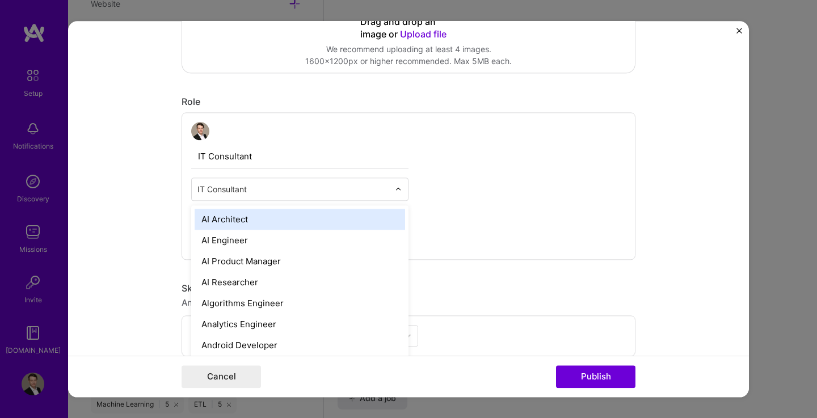
click at [360, 188] on input "text" at bounding box center [293, 189] width 192 height 12
click at [494, 208] on div "IT Consultant option AI Architect focused, 1 of 70. 69 results available. Use U…" at bounding box center [409, 186] width 454 height 148
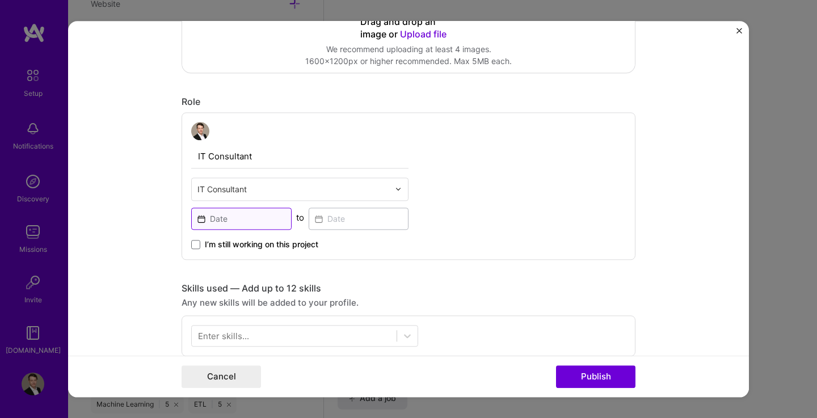
click at [247, 219] on input at bounding box center [241, 219] width 100 height 22
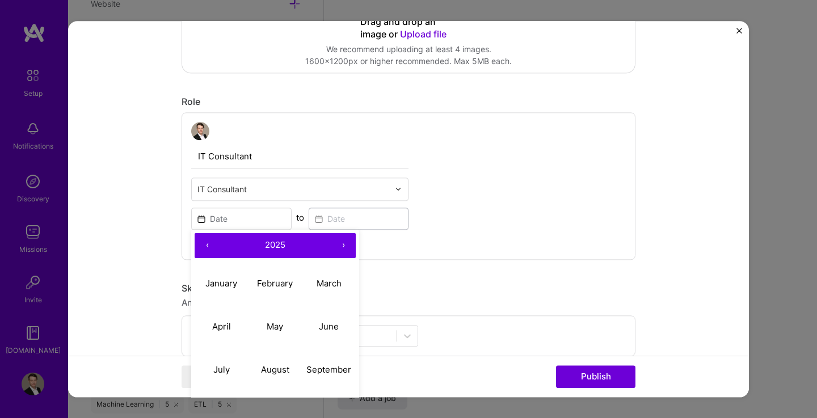
click at [255, 241] on button "2025" at bounding box center [275, 245] width 111 height 25
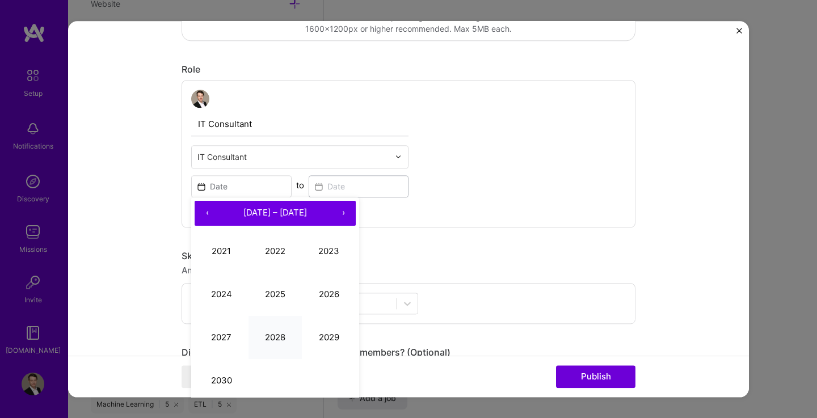
scroll to position [287, 0]
click at [203, 215] on button "‹" at bounding box center [207, 212] width 25 height 25
click at [342, 214] on button "›" at bounding box center [343, 212] width 25 height 25
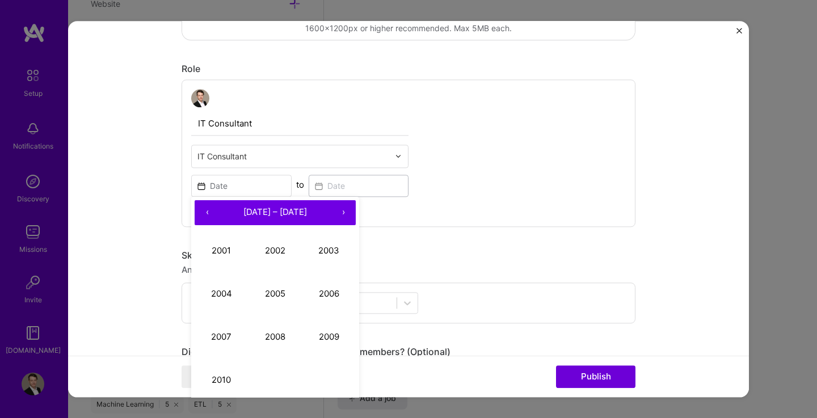
click at [342, 214] on button "›" at bounding box center [343, 212] width 25 height 25
click at [201, 213] on button "‹" at bounding box center [207, 212] width 25 height 25
click at [321, 296] on button "2016" at bounding box center [329, 293] width 54 height 43
click at [226, 374] on button "October" at bounding box center [222, 380] width 54 height 43
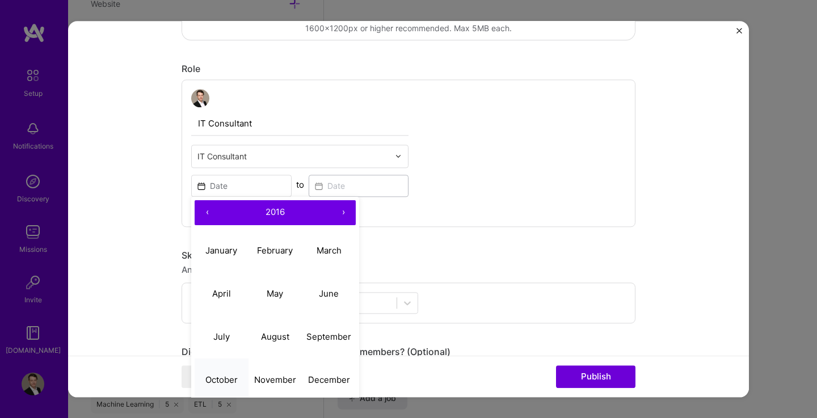
type input "Oct, 2016"
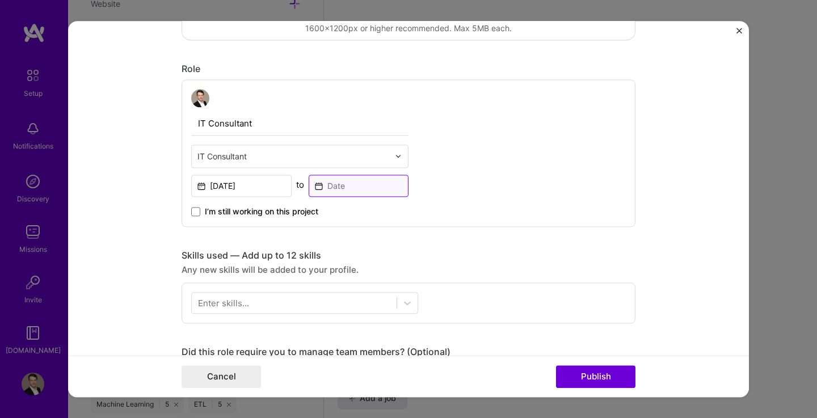
click at [353, 187] on input at bounding box center [359, 186] width 100 height 22
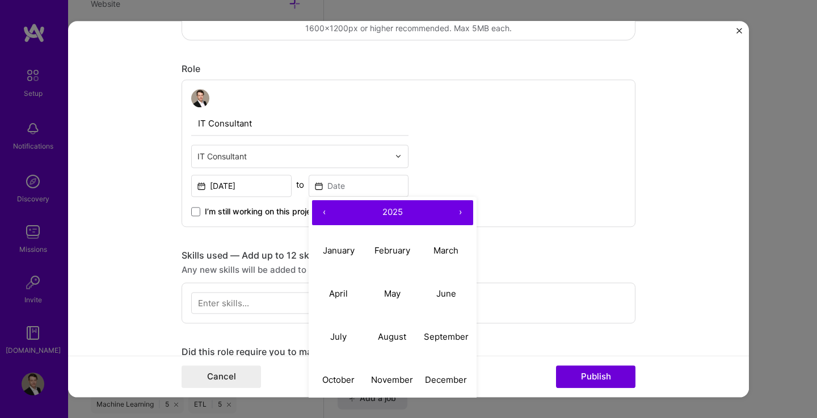
click at [322, 213] on button "‹" at bounding box center [324, 212] width 25 height 25
click at [321, 211] on button "‹" at bounding box center [324, 212] width 25 height 25
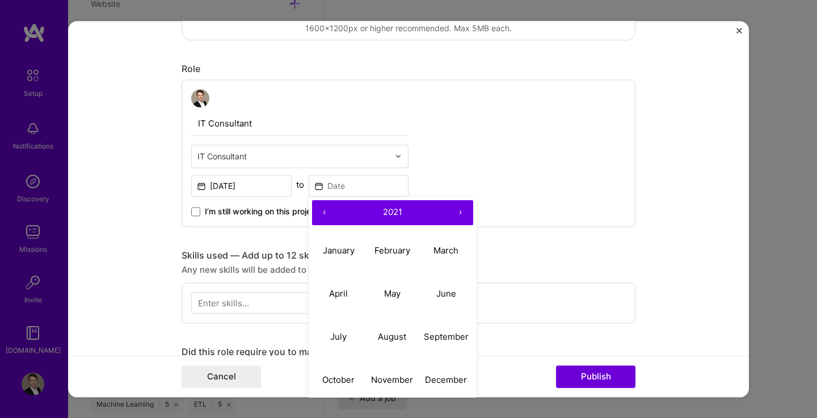
click at [321, 211] on button "‹" at bounding box center [324, 212] width 25 height 25
click at [439, 340] on abbr "September" at bounding box center [446, 336] width 45 height 11
type input "Sep, 2018"
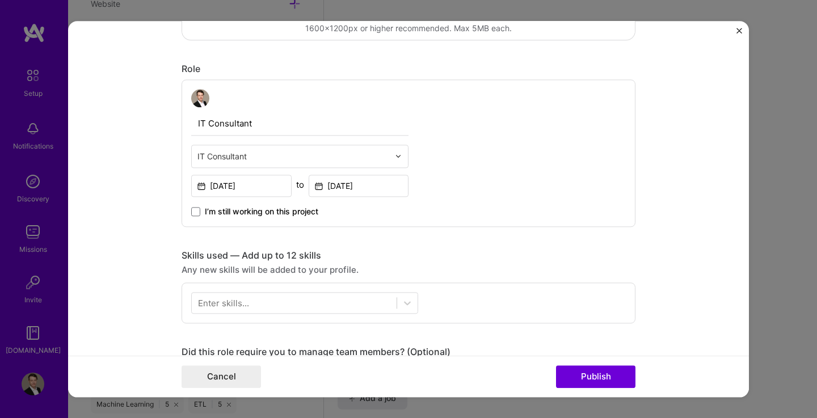
click at [685, 241] on form "Project title HR Database Migration. Company BOARDLINK Healthcare GmbH Project …" at bounding box center [408, 209] width 681 height 376
click at [279, 307] on div at bounding box center [294, 302] width 205 height 19
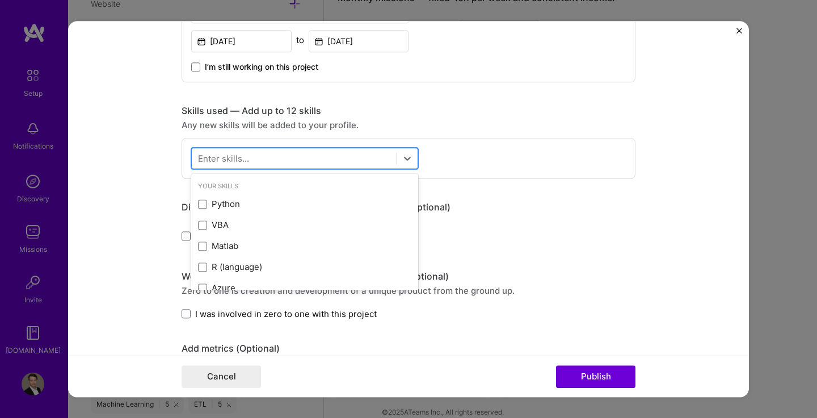
scroll to position [435, 0]
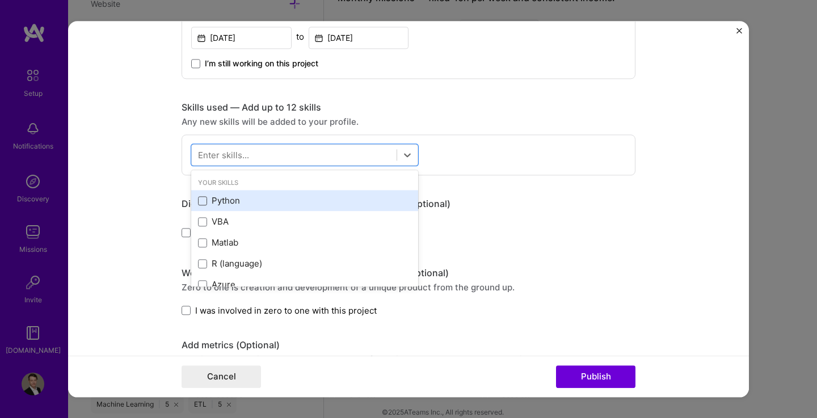
click at [198, 203] on span at bounding box center [202, 200] width 9 height 9
click at [0, 0] on input "checkbox" at bounding box center [0, 0] width 0 height 0
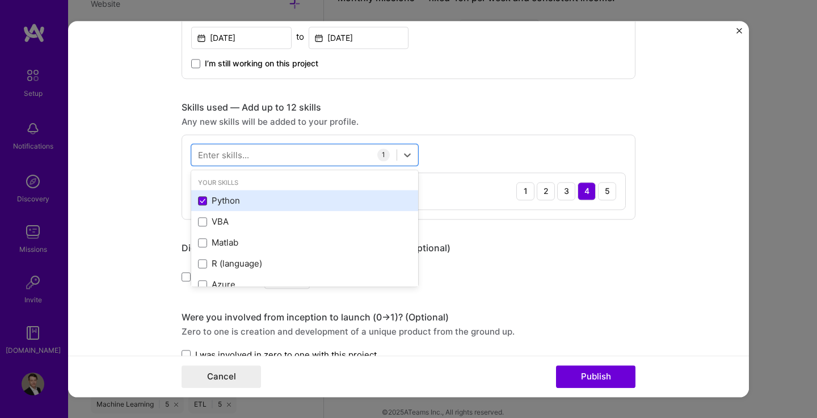
click at [200, 203] on icon at bounding box center [202, 200] width 5 height 3
click at [0, 0] on input "checkbox" at bounding box center [0, 0] width 0 height 0
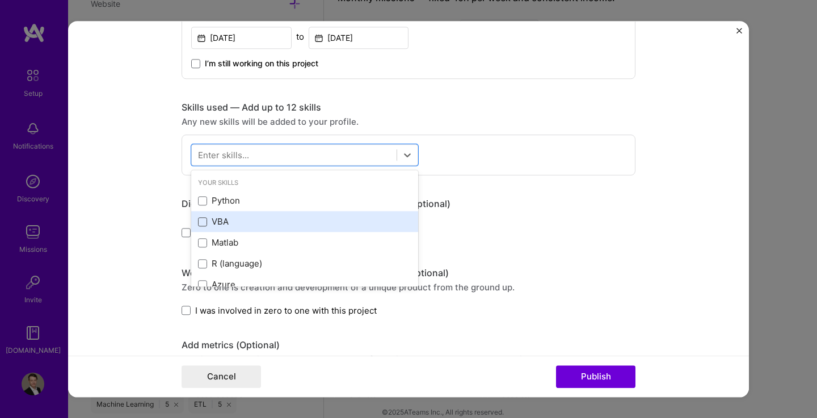
click at [198, 226] on span at bounding box center [202, 221] width 9 height 9
click at [0, 0] on input "checkbox" at bounding box center [0, 0] width 0 height 0
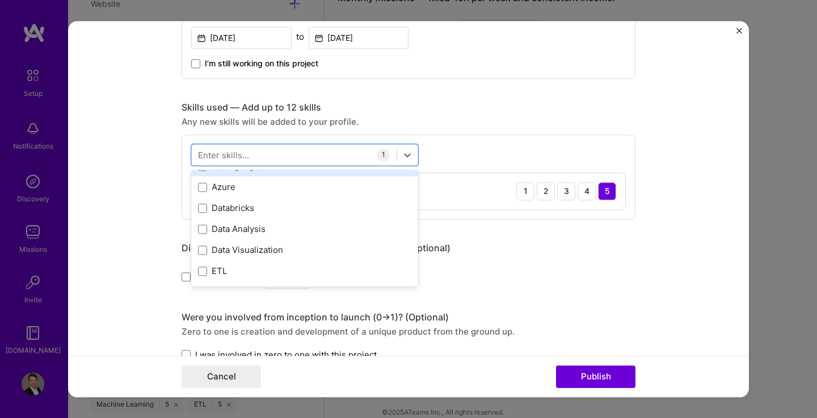
scroll to position [98, 0]
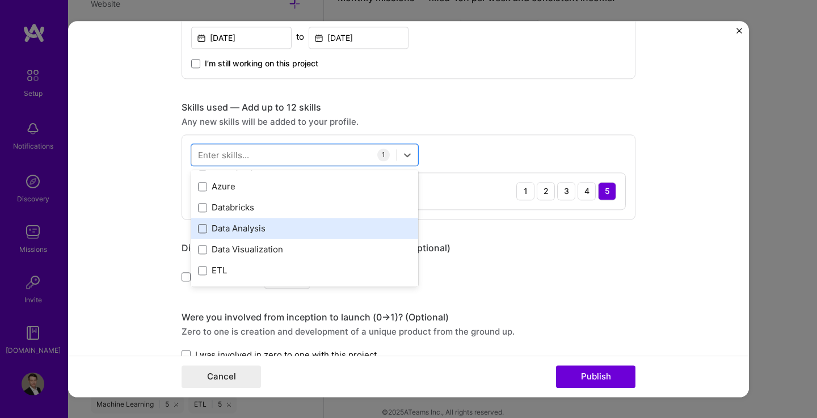
click at [200, 229] on span at bounding box center [202, 228] width 9 height 9
click at [0, 0] on input "checkbox" at bounding box center [0, 0] width 0 height 0
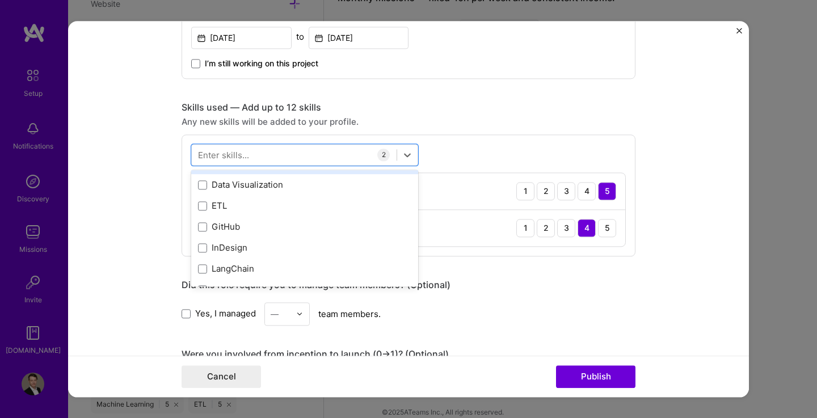
scroll to position [170, 0]
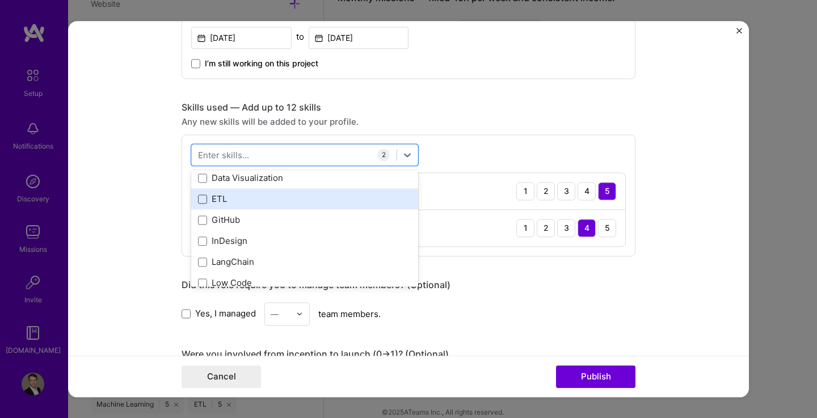
click at [198, 203] on span at bounding box center [202, 199] width 9 height 9
click at [0, 0] on input "checkbox" at bounding box center [0, 0] width 0 height 0
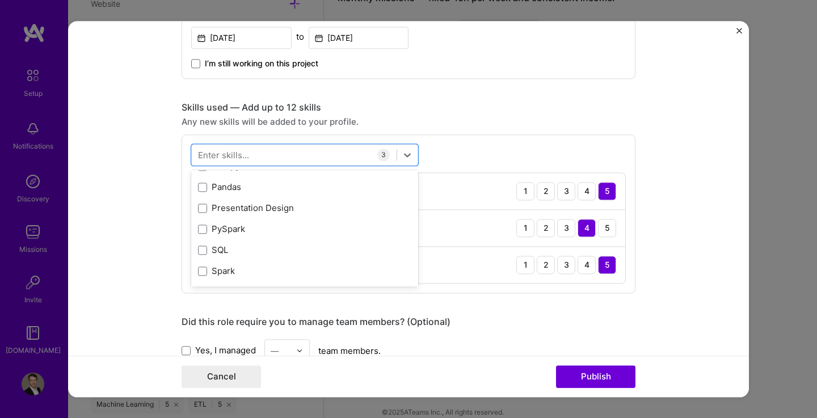
scroll to position [329, 0]
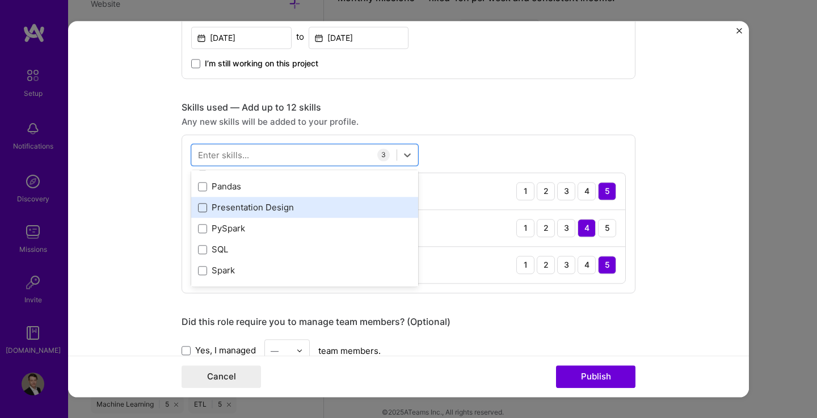
click at [198, 208] on span at bounding box center [202, 207] width 9 height 9
click at [0, 0] on input "checkbox" at bounding box center [0, 0] width 0 height 0
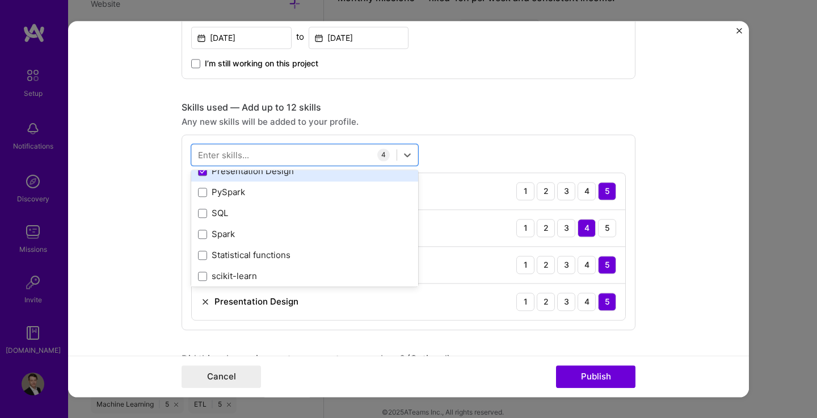
scroll to position [366, 0]
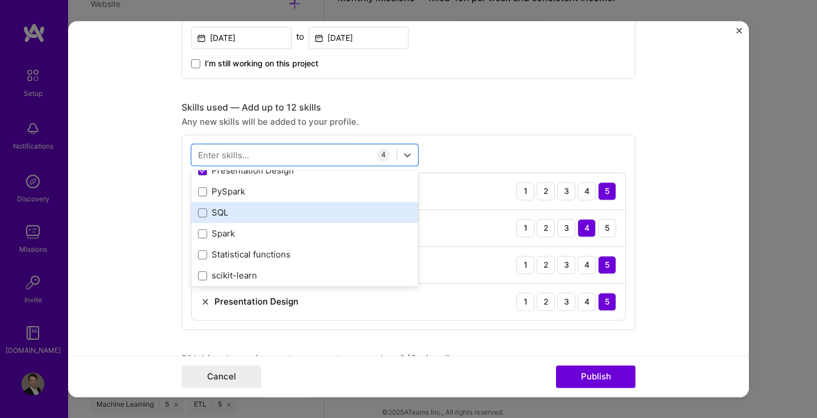
click at [204, 213] on div "SQL" at bounding box center [304, 213] width 213 height 12
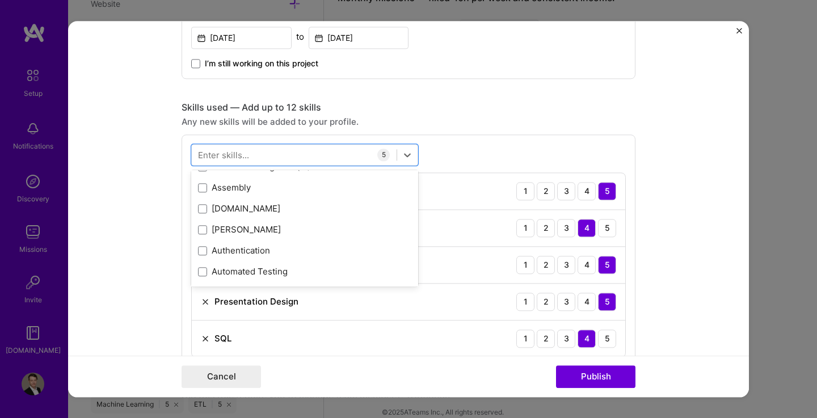
scroll to position [1319, 0]
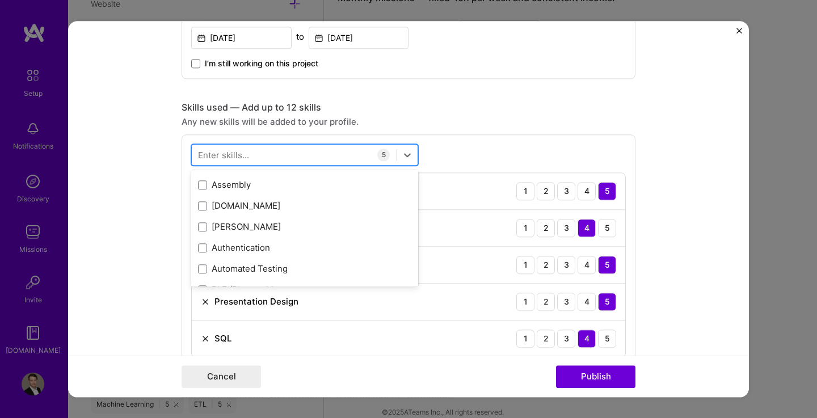
click at [253, 157] on div at bounding box center [294, 154] width 205 height 19
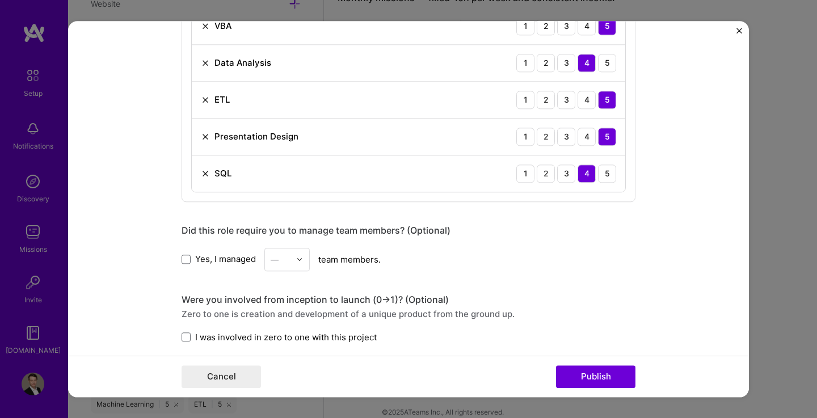
scroll to position [602, 0]
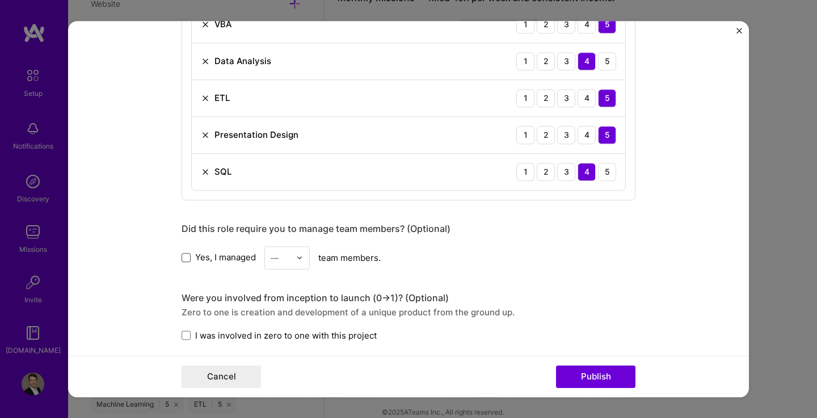
click at [182, 259] on span at bounding box center [186, 257] width 9 height 9
click at [0, 0] on input "Yes, I managed" at bounding box center [0, 0] width 0 height 0
click at [300, 259] on div at bounding box center [302, 258] width 13 height 22
click at [285, 325] on div "6" at bounding box center [287, 325] width 39 height 21
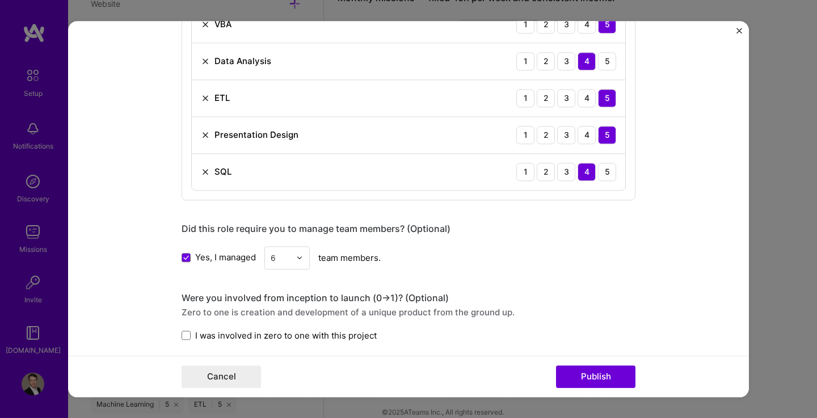
click at [431, 246] on div "Did this role require you to manage team members? (Optional) Yes, I managed 6 t…" at bounding box center [409, 246] width 454 height 47
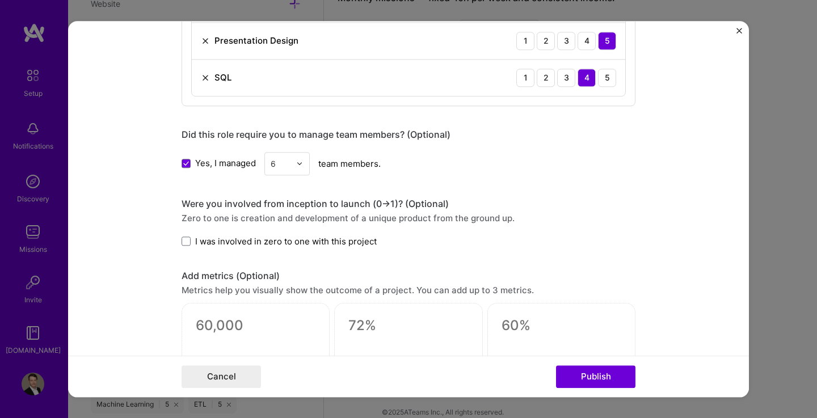
scroll to position [696, 0]
click at [182, 242] on span at bounding box center [186, 242] width 9 height 9
click at [0, 0] on input "I was involved in zero to one with this project" at bounding box center [0, 0] width 0 height 0
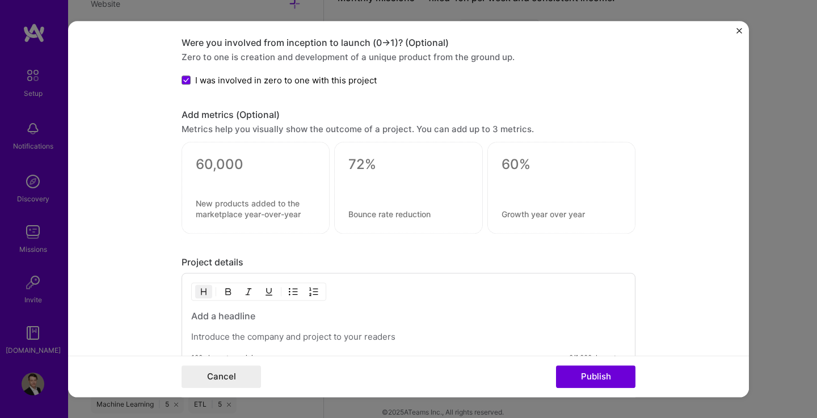
scroll to position [872, 0]
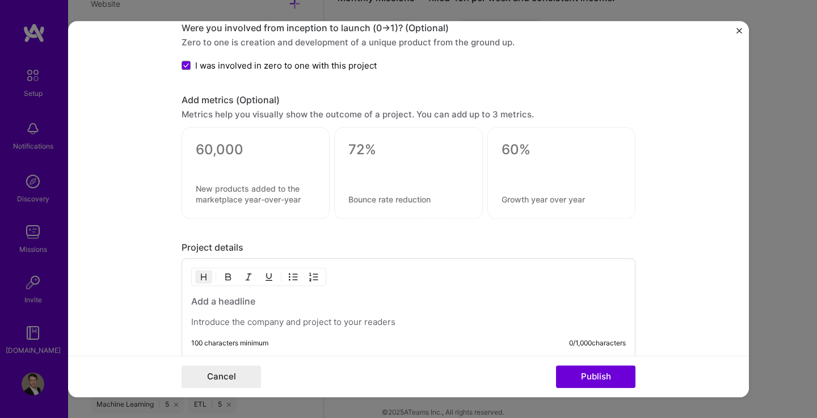
click at [245, 150] on textarea at bounding box center [256, 149] width 120 height 17
click at [433, 155] on textarea at bounding box center [408, 149] width 120 height 17
click at [548, 174] on div at bounding box center [562, 170] width 120 height 12
click at [700, 166] on form "Project title HR Database Migration. Company BOARDLINK Healthcare GmbH Project …" at bounding box center [408, 209] width 681 height 376
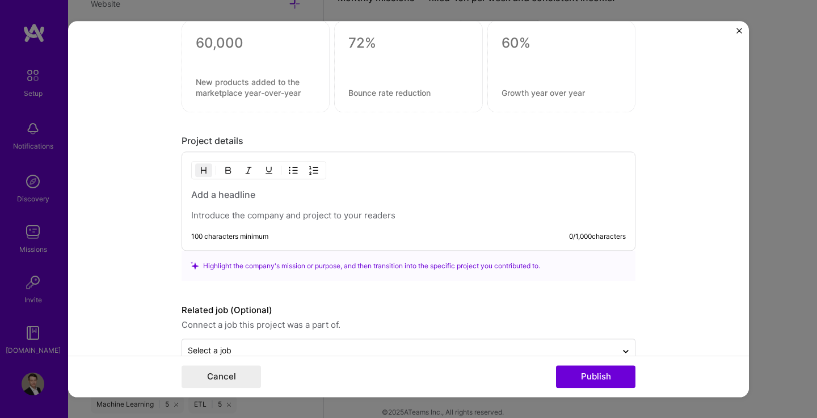
scroll to position [979, 0]
click at [228, 195] on h3 at bounding box center [408, 194] width 435 height 12
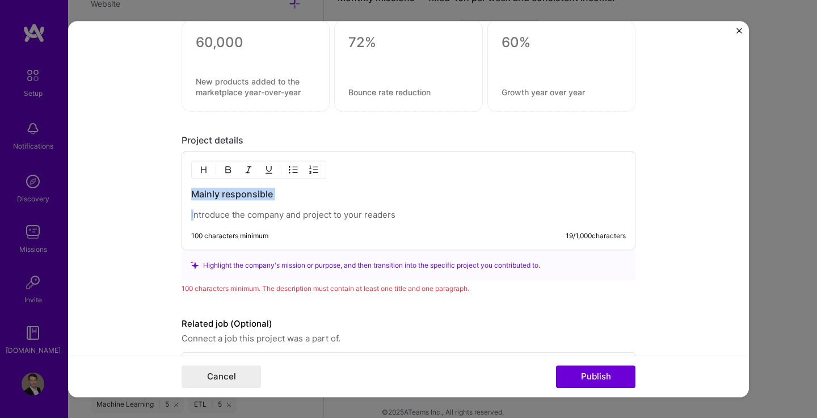
drag, startPoint x: 282, startPoint y: 201, endPoint x: 172, endPoint y: 195, distance: 109.7
click at [172, 195] on form "Project title HR Database Migration. Company BOARDLINK Healthcare GmbH Project …" at bounding box center [408, 209] width 681 height 376
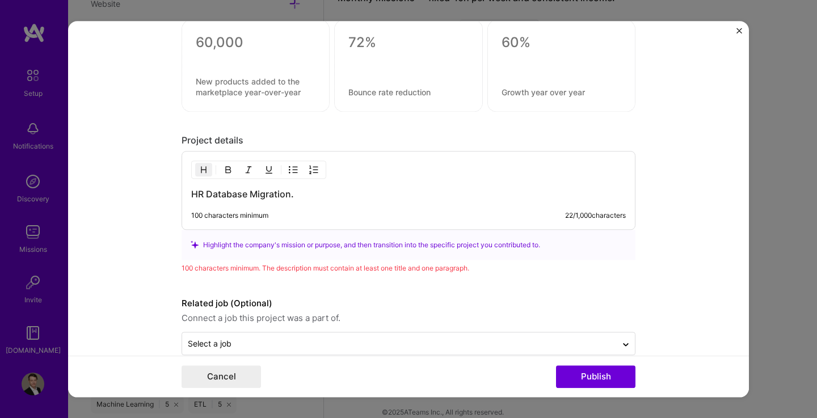
click at [280, 216] on div "100 characters minimum 22 / 1,000 characters" at bounding box center [408, 215] width 435 height 9
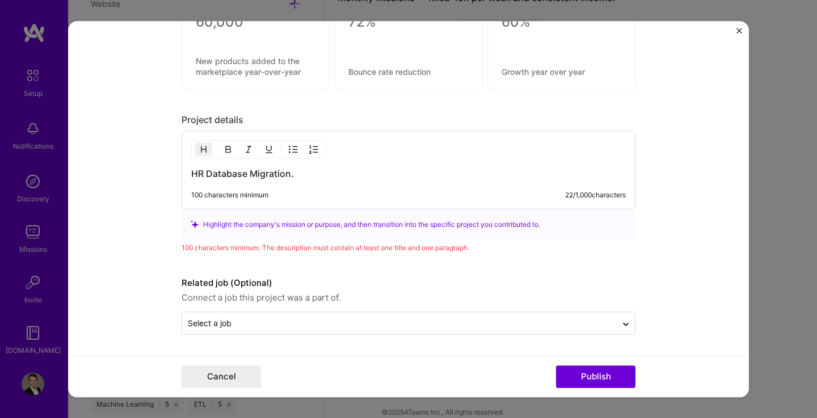
scroll to position [1000, 0]
click at [250, 197] on div "100 characters minimum" at bounding box center [229, 195] width 77 height 9
click at [231, 197] on div "100 characters minimum" at bounding box center [229, 195] width 77 height 9
click at [307, 183] on div "HR Database Migration. 100 characters minimum 22 / 1,000 characters" at bounding box center [409, 170] width 454 height 79
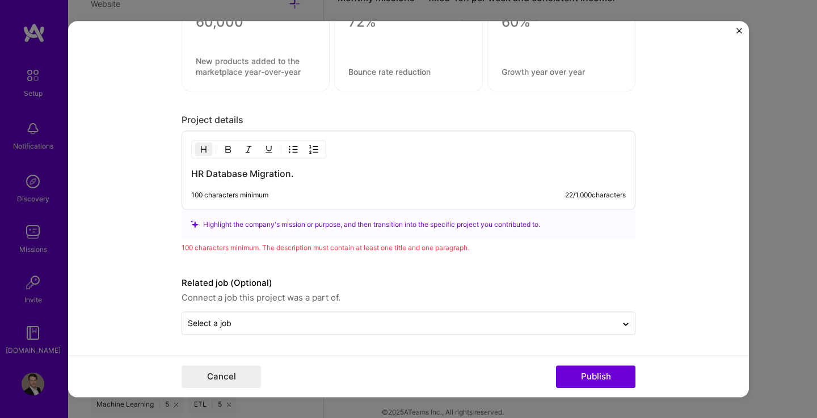
click at [260, 196] on div "100 characters minimum" at bounding box center [229, 195] width 77 height 9
click at [321, 175] on h3 "HR Database Migration." at bounding box center [408, 173] width 435 height 12
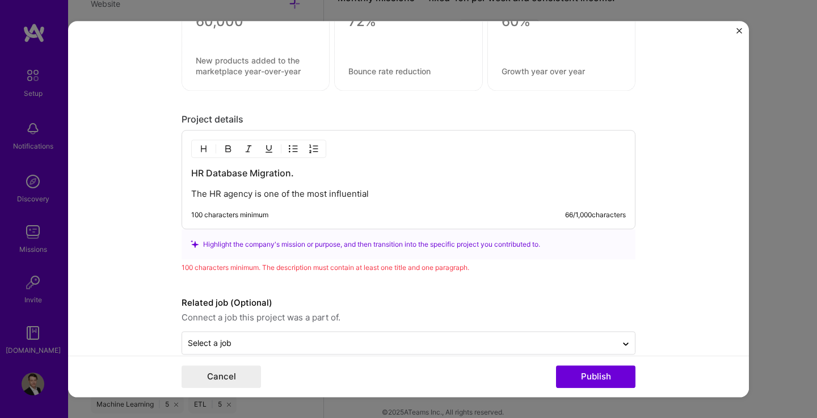
click at [390, 193] on p "The HR agency is one of the most influential" at bounding box center [408, 193] width 435 height 11
click at [220, 194] on p "The HR agency is one of the most influential" at bounding box center [408, 193] width 435 height 11
click at [236, 197] on p "The agency is one of the most influential" at bounding box center [408, 193] width 435 height 11
click at [384, 195] on p "The company is one of the most influential" at bounding box center [408, 193] width 435 height 11
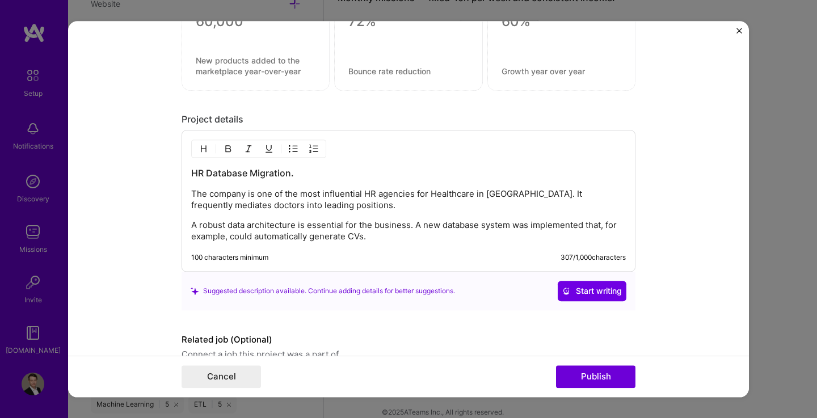
click at [191, 225] on p "A robust data architecture is essential for the business. A new database system…" at bounding box center [408, 231] width 435 height 23
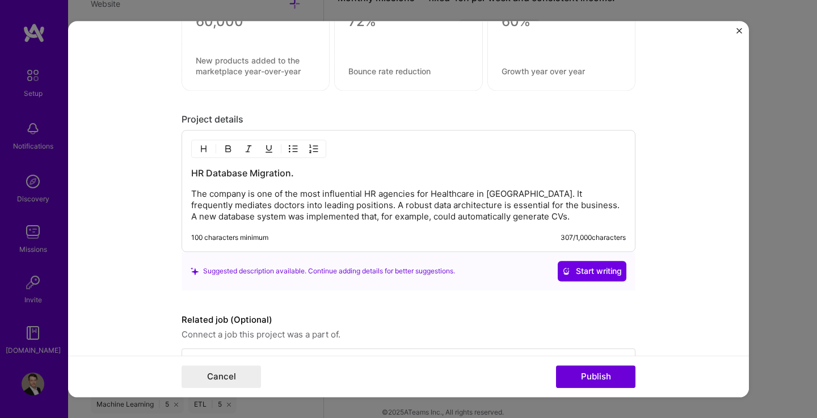
click at [507, 216] on p "The company is one of the most influential HR agencies for Healthcare in German…" at bounding box center [408, 205] width 435 height 34
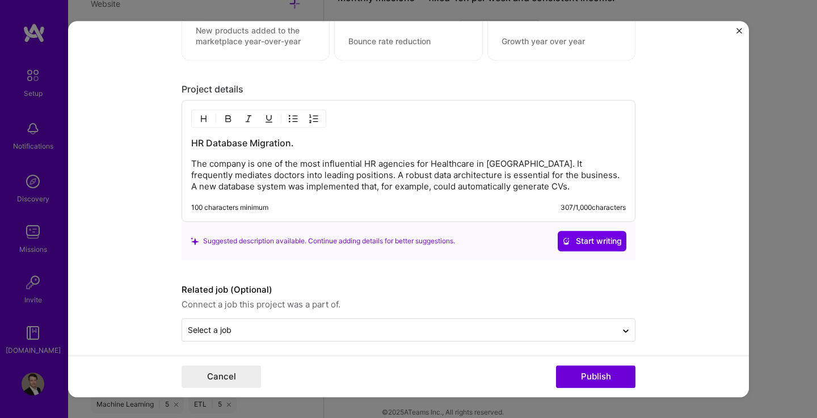
scroll to position [1038, 0]
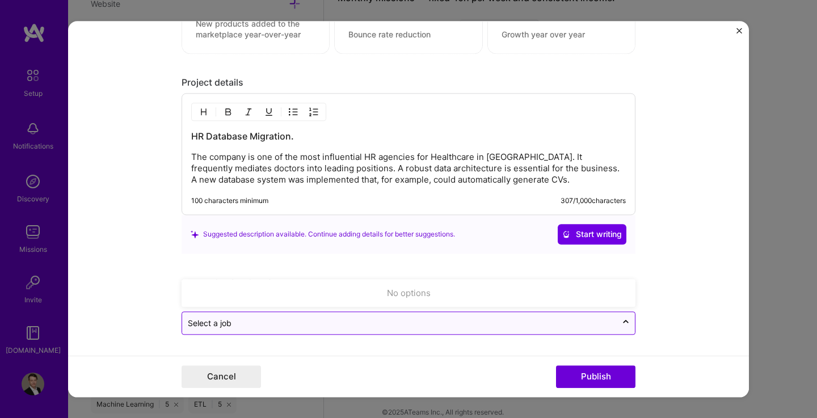
click at [580, 331] on div "Select a job" at bounding box center [399, 323] width 435 height 22
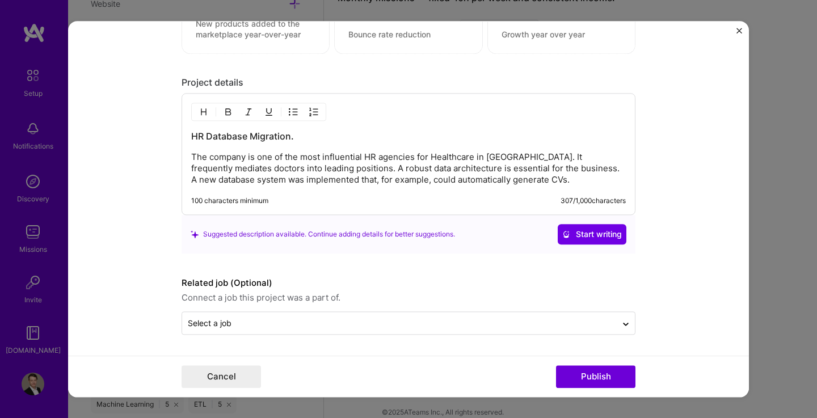
click at [681, 297] on form "Project title HR Database Migration. Company BOARDLINK Healthcare GmbH Project …" at bounding box center [408, 209] width 681 height 376
click at [611, 375] on button "Publish" at bounding box center [595, 376] width 79 height 23
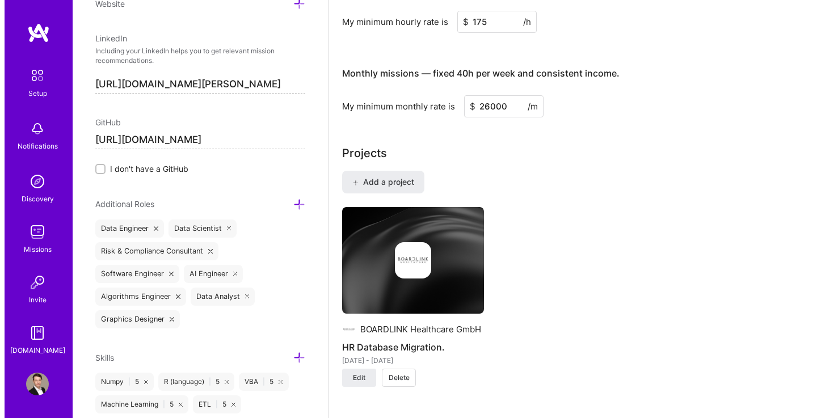
scroll to position [740, 0]
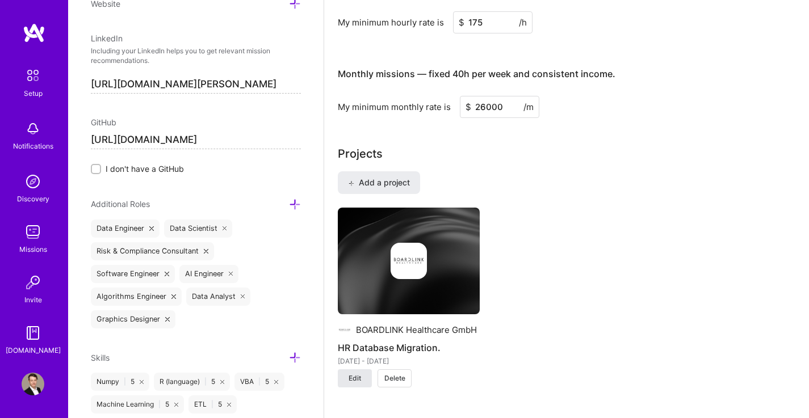
click at [363, 369] on button "Edit" at bounding box center [355, 378] width 34 height 18
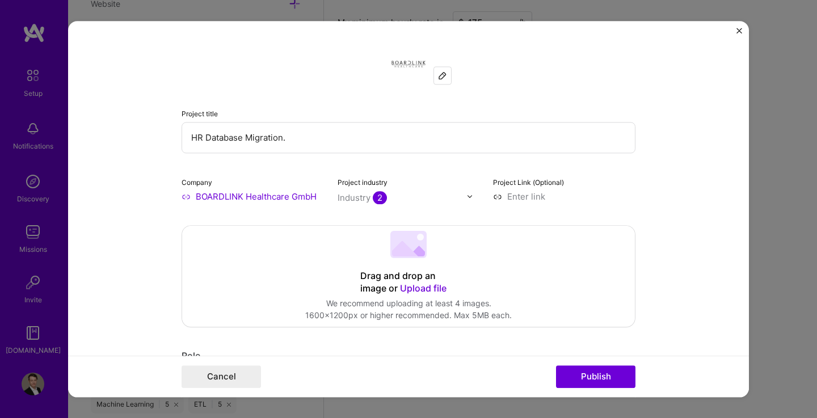
click at [277, 137] on input "HR Database Migration." at bounding box center [409, 137] width 454 height 31
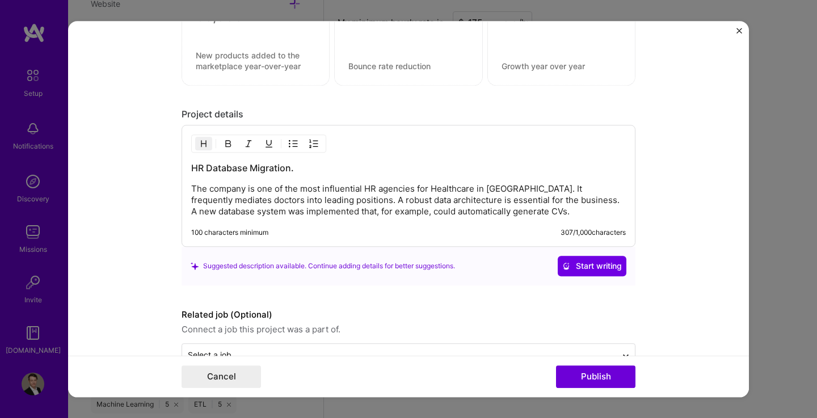
scroll to position [1005, 0]
type input "HR Database Migration in Healthcare."
click at [286, 170] on h3 "HR Database Migration." at bounding box center [408, 168] width 435 height 12
click at [620, 375] on button "Publish" at bounding box center [595, 376] width 79 height 23
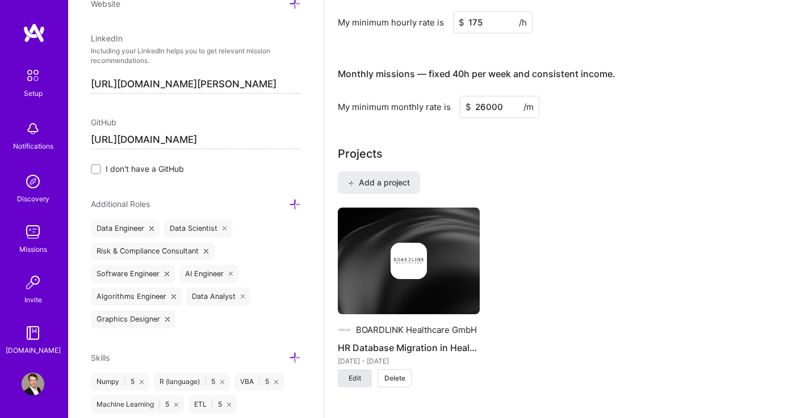
click at [368, 369] on button "Edit" at bounding box center [355, 378] width 34 height 18
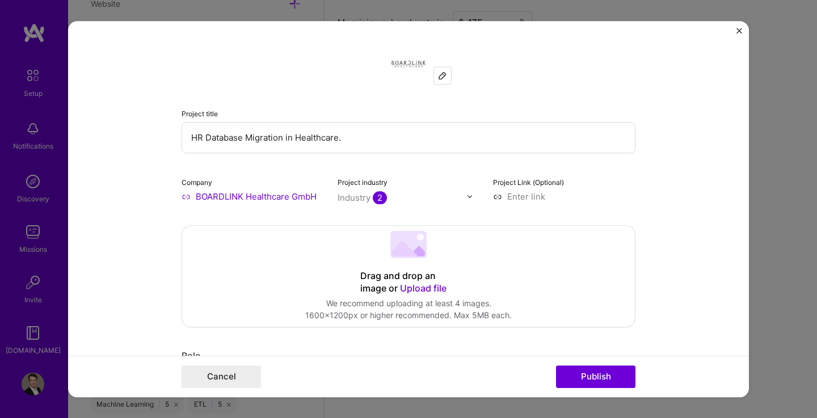
click at [336, 141] on input "HR Database Migration in Healthcare." at bounding box center [409, 137] width 454 height 31
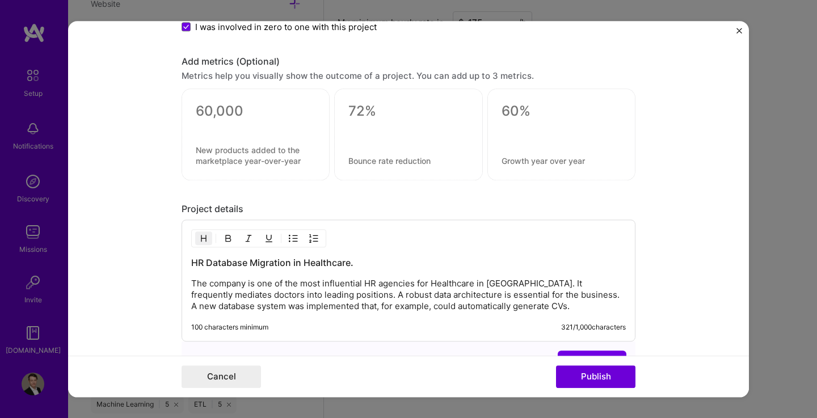
scroll to position [958, 0]
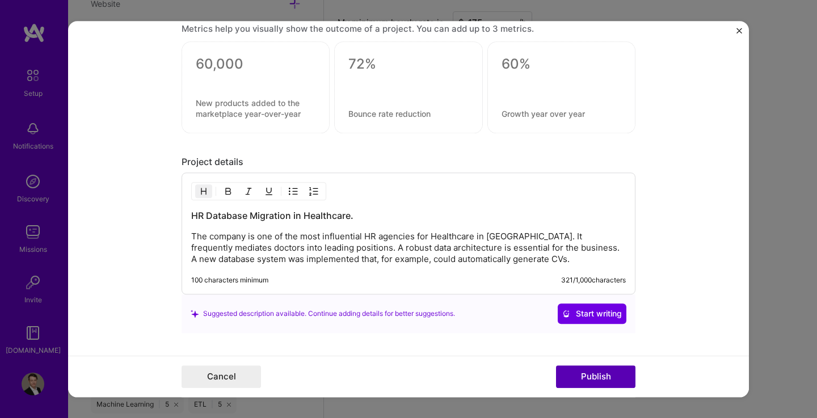
type input "HR Database Migration."
click at [603, 374] on button "Publish" at bounding box center [595, 376] width 79 height 23
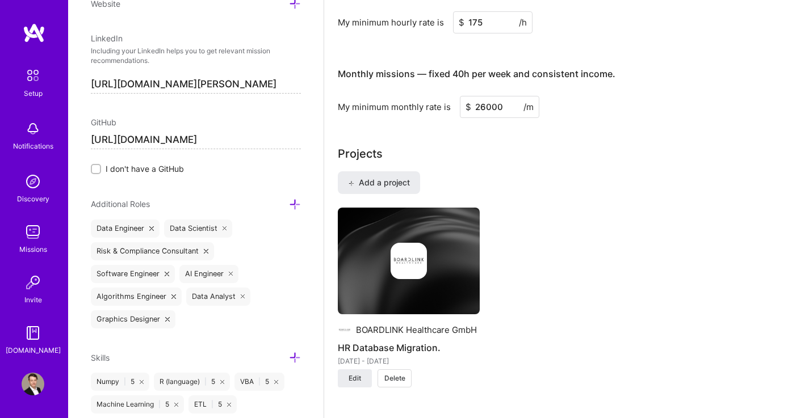
click at [548, 182] on div "Add a project BOARDLINK Healthcare GmbH HR Database Migration. Oct 2016 - Sept …" at bounding box center [566, 286] width 457 height 230
click at [387, 177] on span "Add a project" at bounding box center [379, 182] width 62 height 11
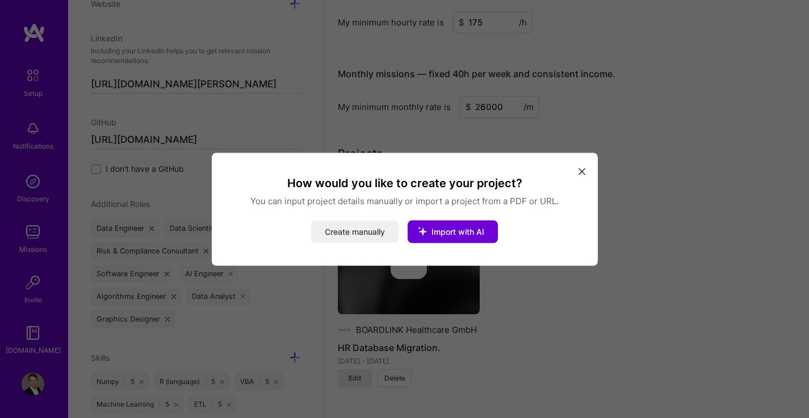
click at [371, 232] on button "Create manually" at bounding box center [354, 231] width 87 height 23
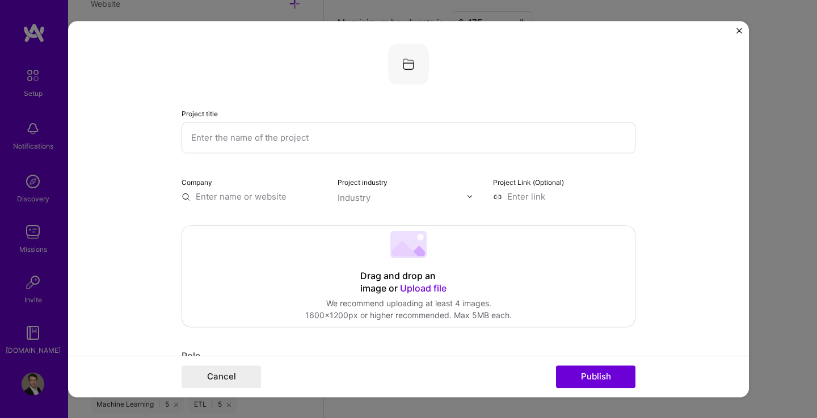
click at [311, 134] on input "text" at bounding box center [409, 137] width 454 height 31
click at [327, 143] on input "text" at bounding box center [409, 137] width 454 height 31
type input "Valuation Model for Asset Returns."
click at [281, 197] on input "text" at bounding box center [253, 197] width 142 height 12
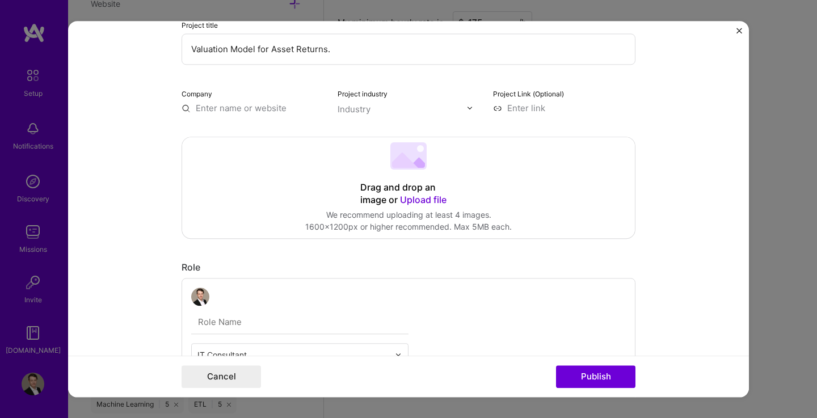
scroll to position [99, 0]
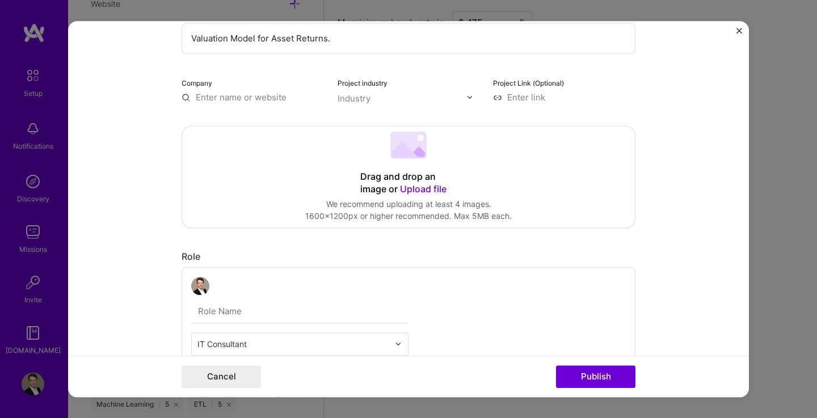
click at [252, 96] on input "text" at bounding box center [253, 97] width 142 height 12
type input "Provinzial Insurance"
click at [261, 121] on div "Provinzial Insurance" at bounding box center [291, 123] width 92 height 20
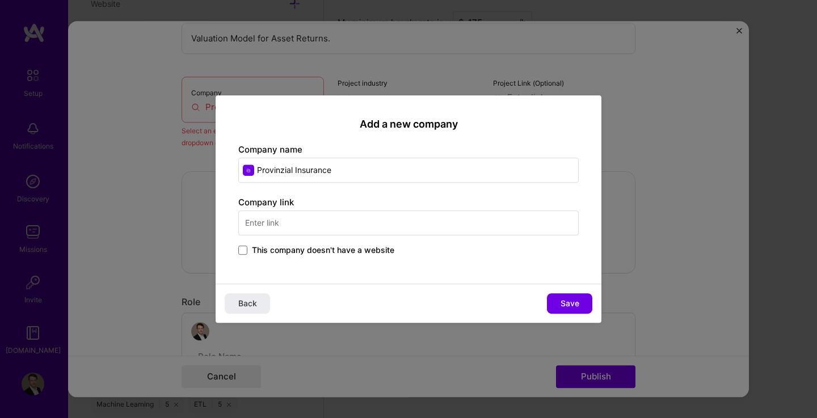
click at [298, 230] on input "text" at bounding box center [408, 223] width 340 height 25
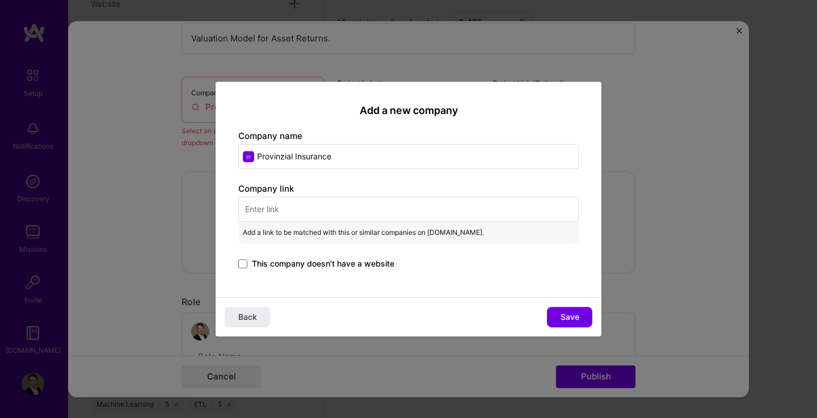
paste input "https://www.provinzial.de/west/"
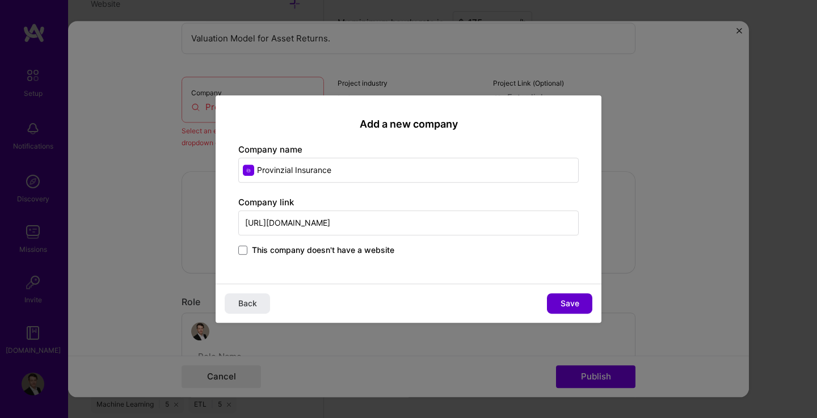
type input "https://www.provinzial.de/west/"
click at [561, 302] on span "Save" at bounding box center [570, 303] width 19 height 11
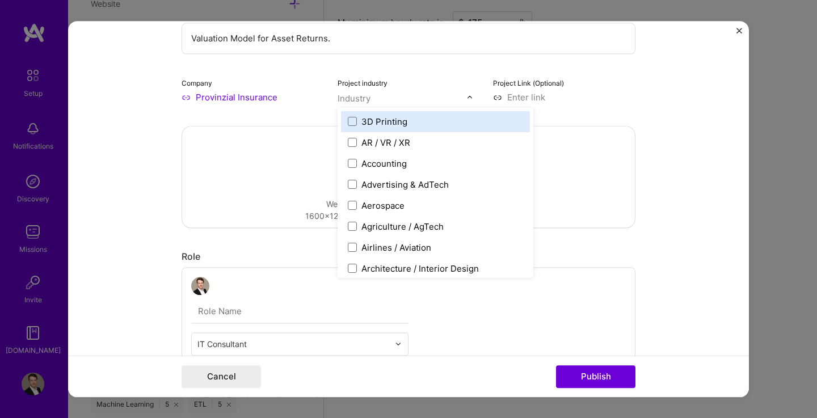
click at [380, 97] on input "text" at bounding box center [402, 98] width 129 height 12
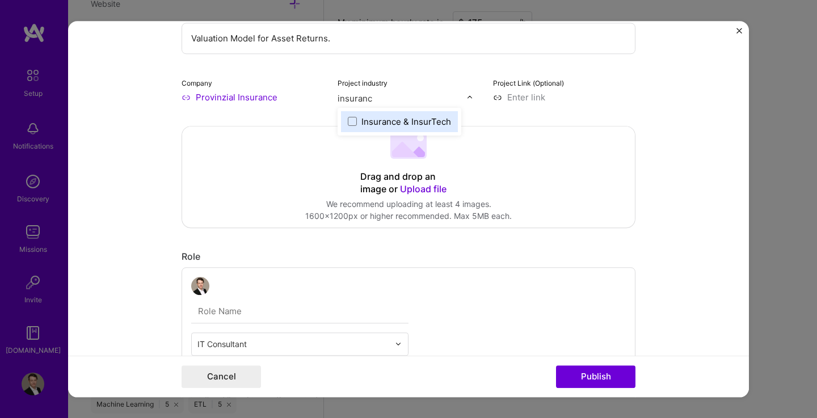
type input "insurance"
click at [352, 122] on span at bounding box center [352, 121] width 9 height 9
click at [423, 74] on div "Project title Valuation Model for Asset Returns. Company Provinzial Insurance P…" at bounding box center [409, 23] width 454 height 159
click at [278, 102] on input "Provinzial Insurance" at bounding box center [253, 97] width 142 height 12
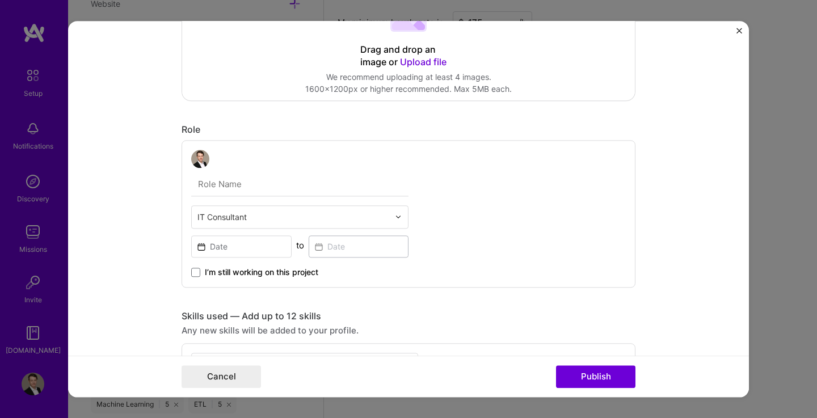
scroll to position [228, 0]
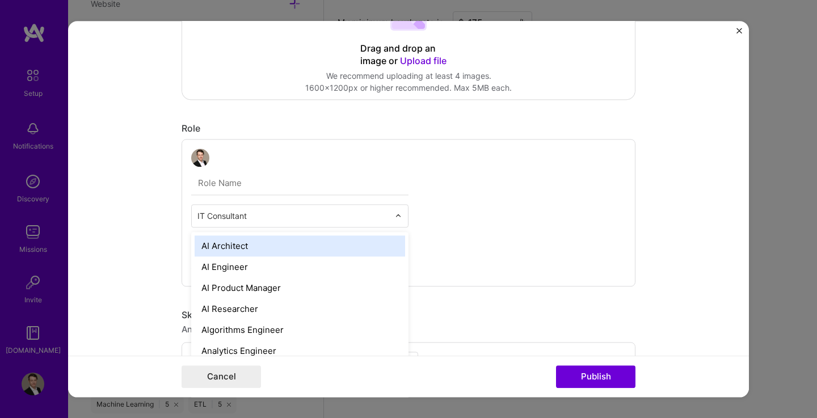
click at [273, 221] on input "text" at bounding box center [293, 216] width 192 height 12
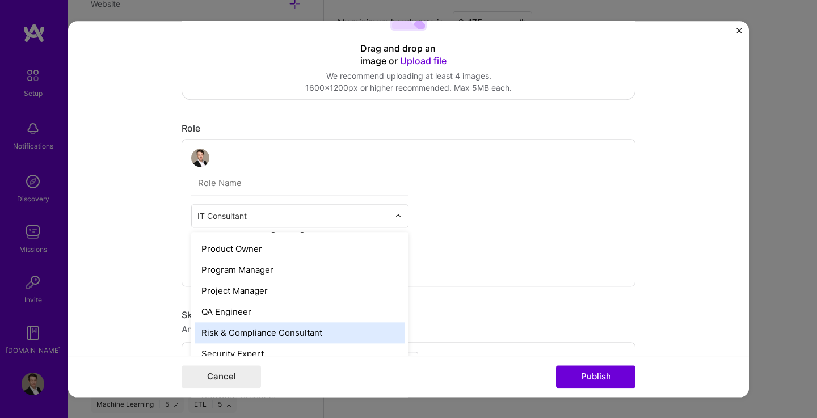
scroll to position [1067, 0]
click at [298, 331] on div "Risk & Compliance Consultant" at bounding box center [300, 333] width 211 height 21
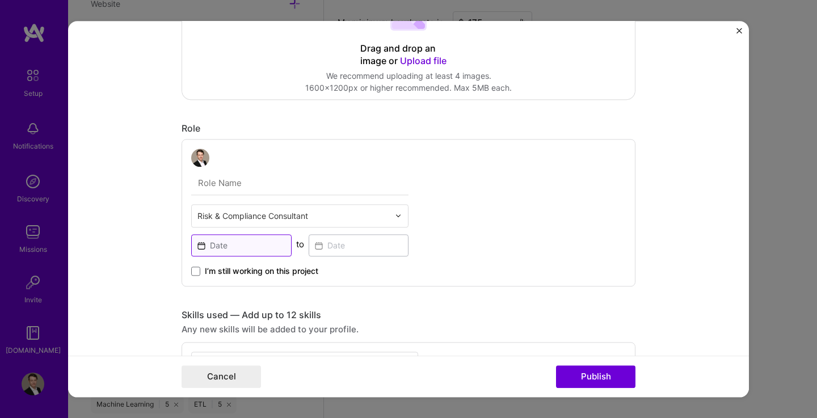
click at [230, 244] on input at bounding box center [241, 245] width 100 height 22
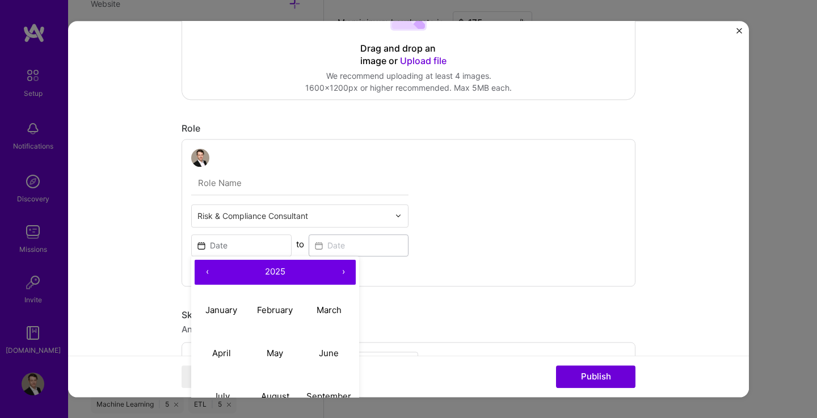
click at [203, 274] on button "‹" at bounding box center [207, 272] width 25 height 25
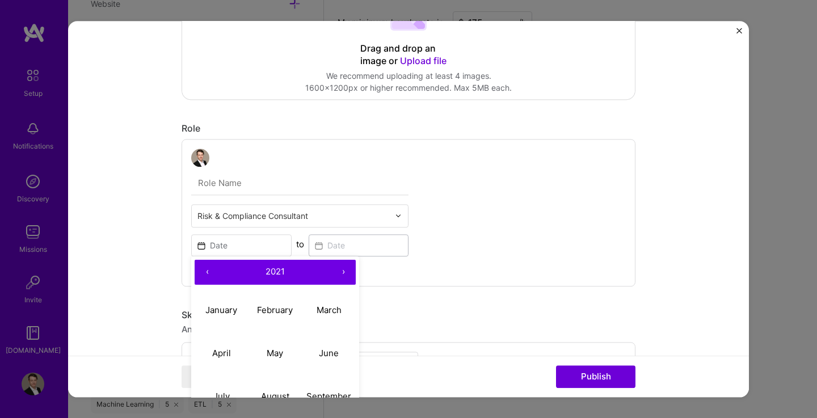
click at [203, 274] on button "‹" at bounding box center [207, 272] width 25 height 25
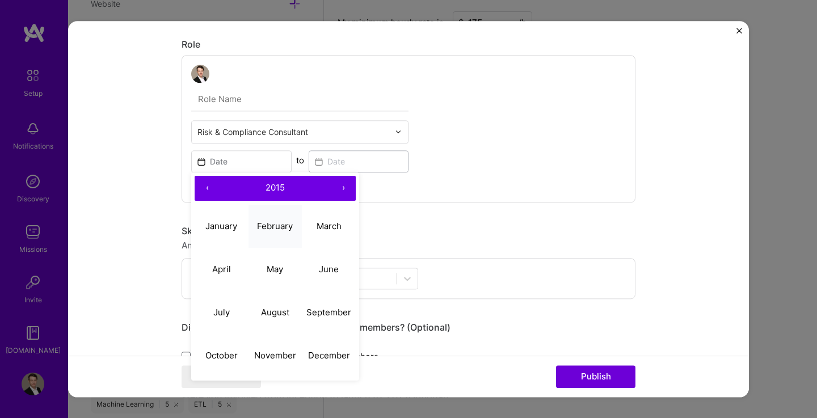
scroll to position [311, 0]
click at [319, 315] on abbr "September" at bounding box center [328, 313] width 45 height 11
type input "Sep, 2015"
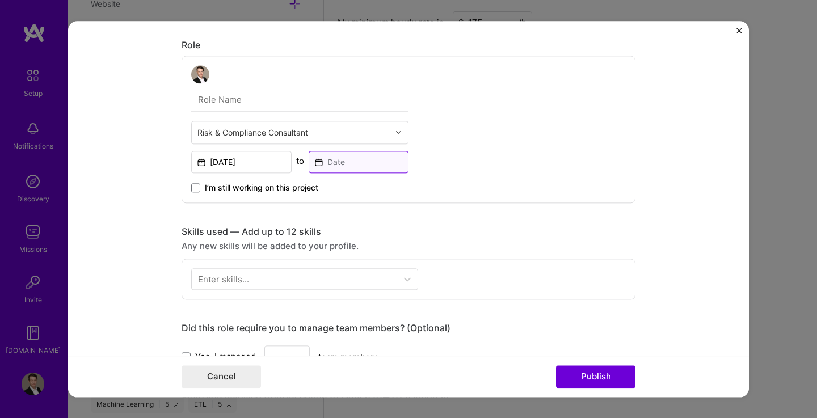
click at [345, 162] on input at bounding box center [359, 162] width 100 height 22
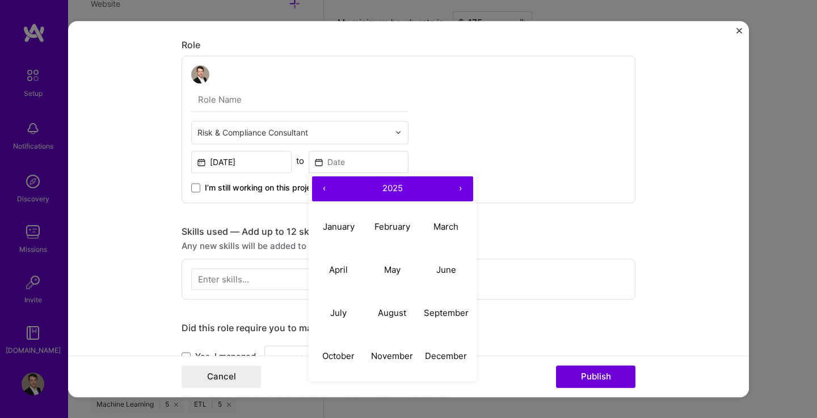
click at [322, 190] on button "‹" at bounding box center [324, 188] width 25 height 25
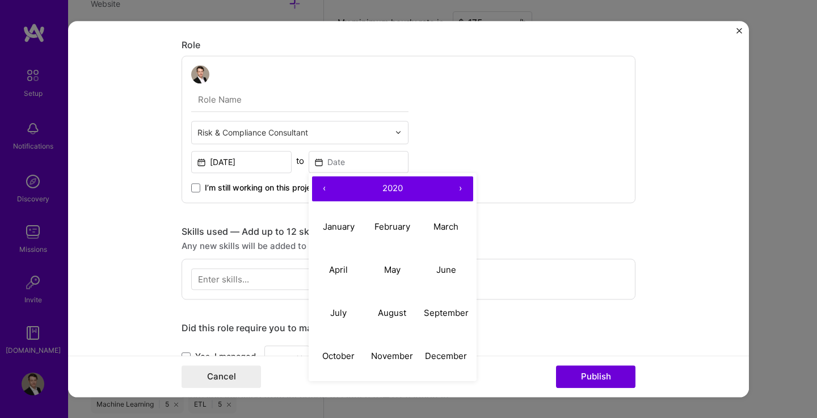
click at [322, 190] on button "‹" at bounding box center [324, 188] width 25 height 25
click at [424, 314] on abbr "September" at bounding box center [446, 313] width 45 height 11
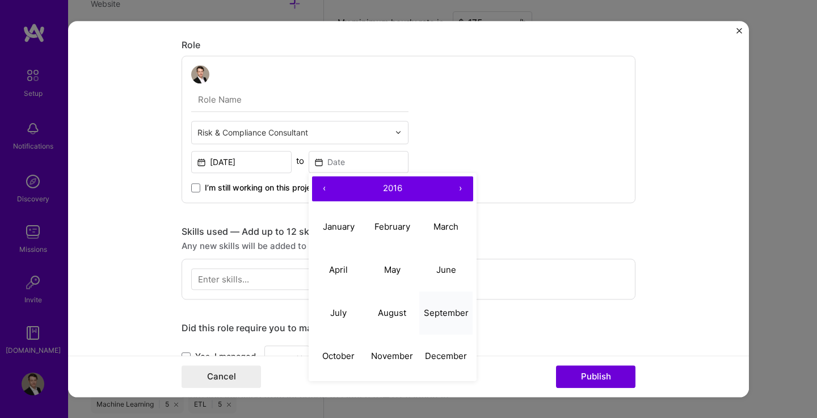
type input "Sep, 2016"
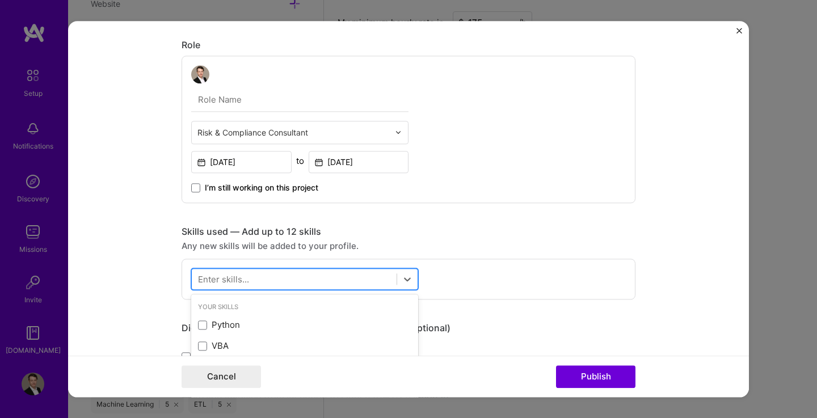
scroll to position [792, 0]
click at [297, 280] on div at bounding box center [294, 279] width 205 height 19
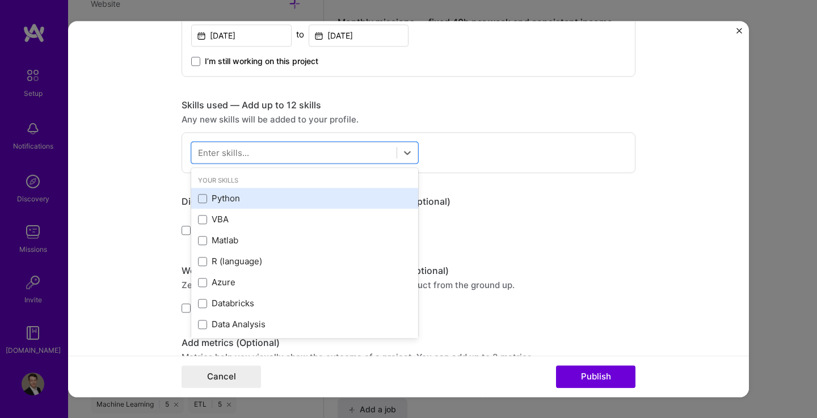
scroll to position [438, 0]
click at [200, 200] on span at bounding box center [202, 197] width 9 height 9
click at [0, 0] on input "checkbox" at bounding box center [0, 0] width 0 height 0
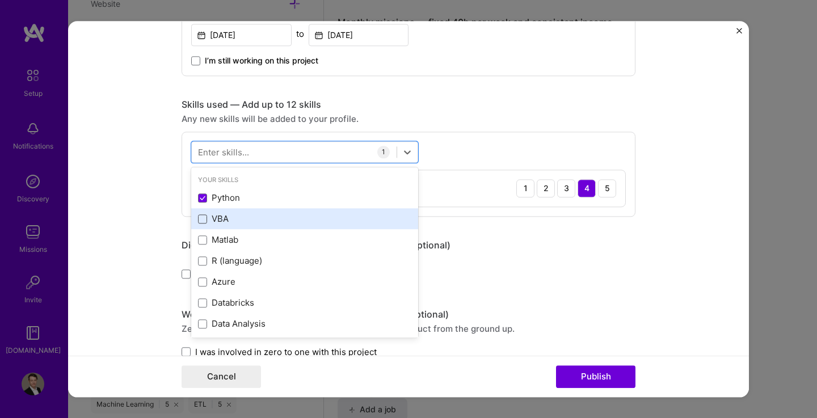
click at [199, 221] on span at bounding box center [202, 218] width 9 height 9
click at [0, 0] on input "checkbox" at bounding box center [0, 0] width 0 height 0
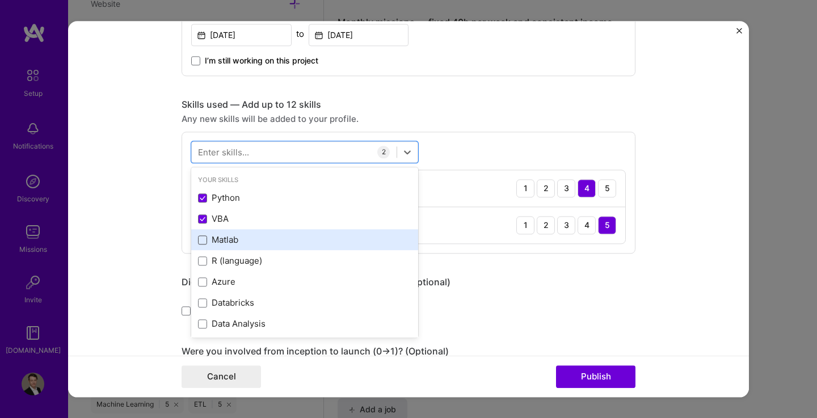
click at [198, 239] on span at bounding box center [202, 239] width 9 height 9
click at [0, 0] on input "checkbox" at bounding box center [0, 0] width 0 height 0
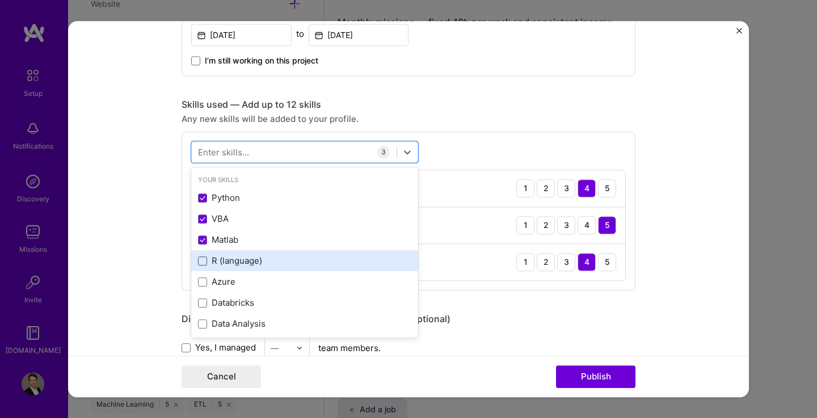
click at [198, 262] on span at bounding box center [202, 260] width 9 height 9
click at [0, 0] on input "checkbox" at bounding box center [0, 0] width 0 height 0
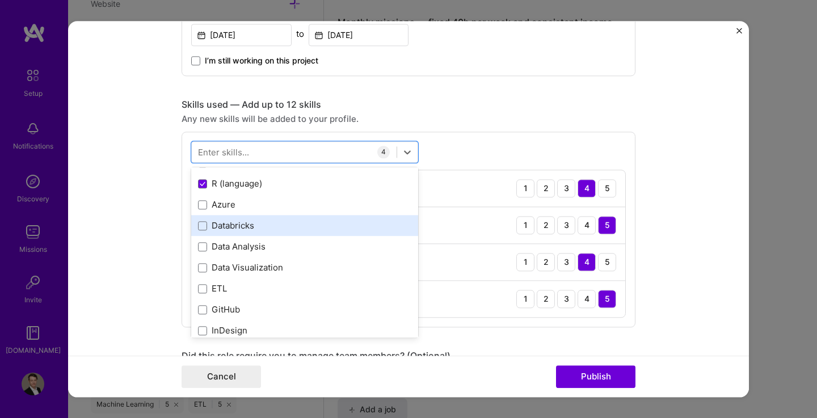
scroll to position [78, 0]
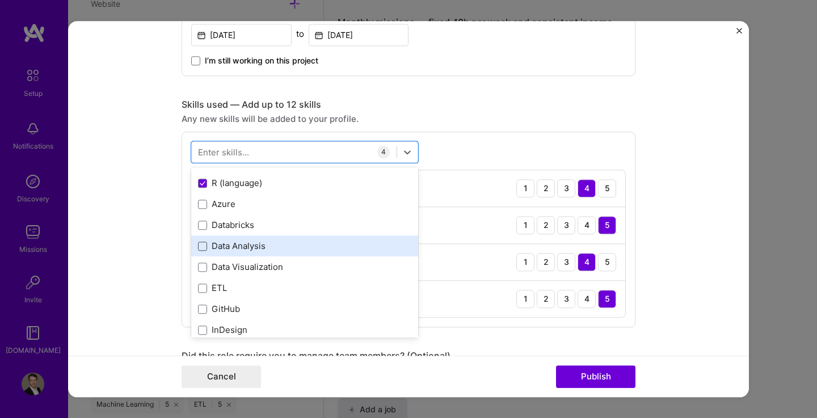
click at [202, 246] on span at bounding box center [202, 246] width 9 height 9
click at [0, 0] on input "checkbox" at bounding box center [0, 0] width 0 height 0
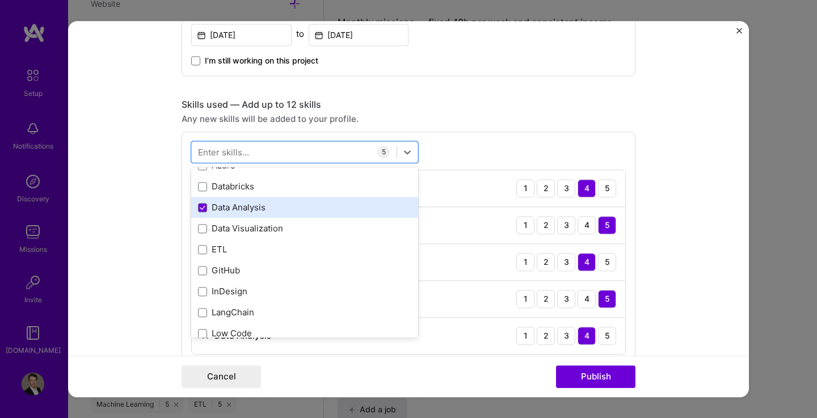
scroll to position [117, 0]
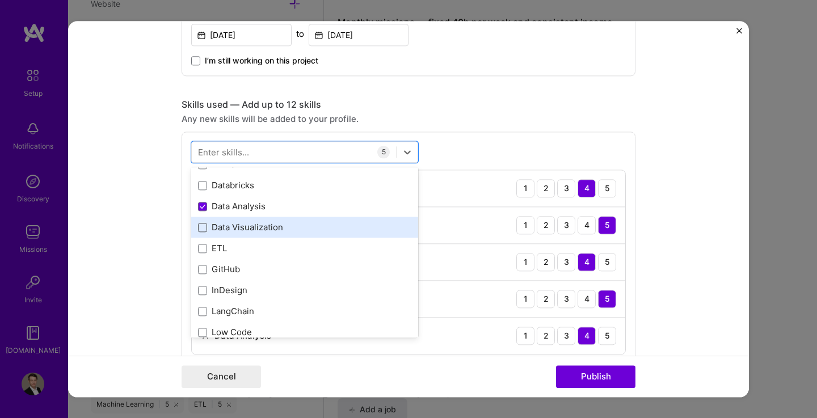
click at [199, 227] on span at bounding box center [202, 227] width 9 height 9
click at [0, 0] on input "checkbox" at bounding box center [0, 0] width 0 height 0
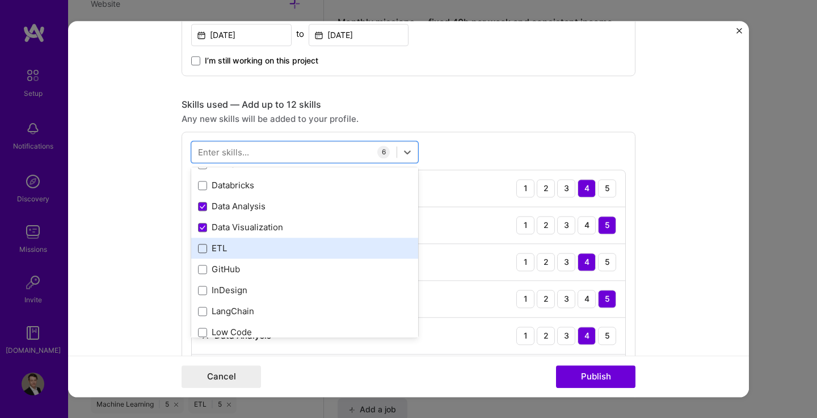
click at [200, 250] on span at bounding box center [202, 248] width 9 height 9
click at [0, 0] on input "checkbox" at bounding box center [0, 0] width 0 height 0
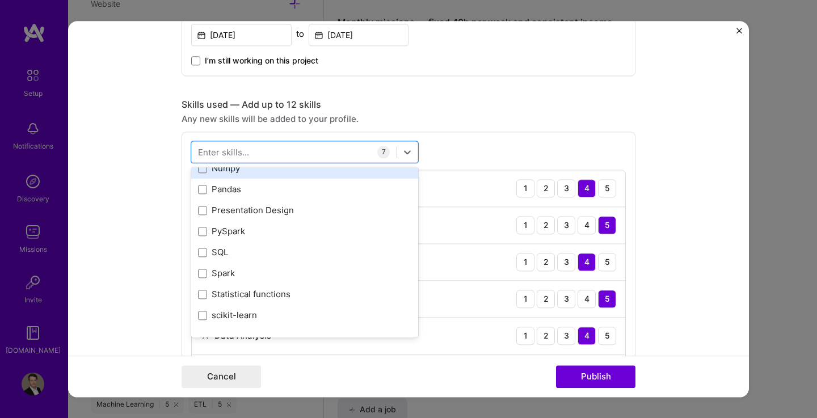
scroll to position [350, 0]
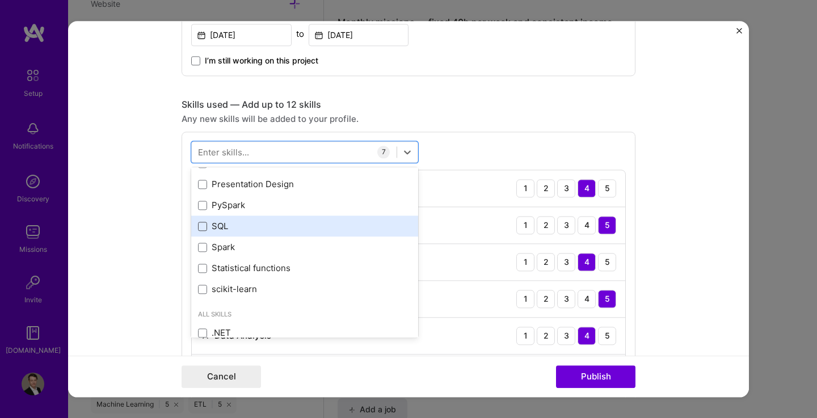
click at [198, 226] on span at bounding box center [202, 226] width 9 height 9
click at [0, 0] on input "checkbox" at bounding box center [0, 0] width 0 height 0
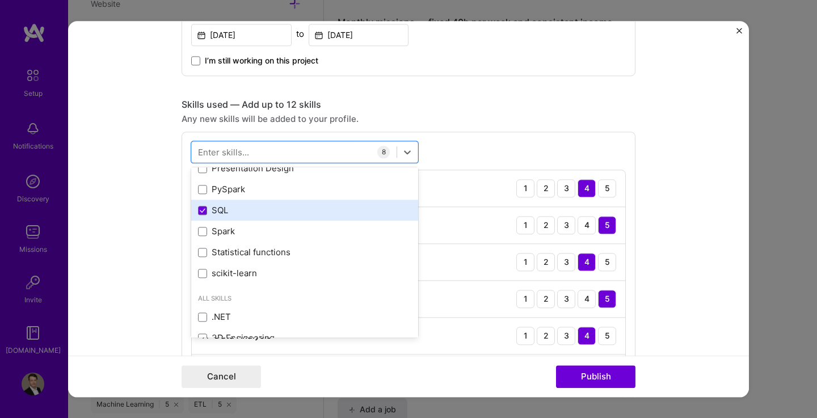
scroll to position [366, 0]
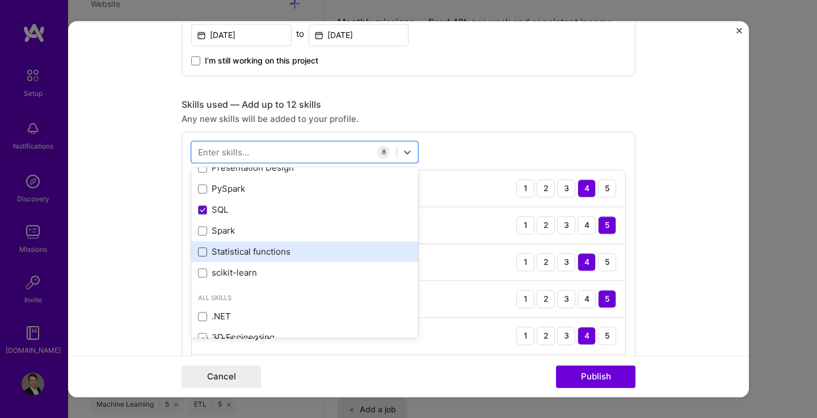
click at [201, 253] on span at bounding box center [202, 251] width 9 height 9
click at [0, 0] on input "checkbox" at bounding box center [0, 0] width 0 height 0
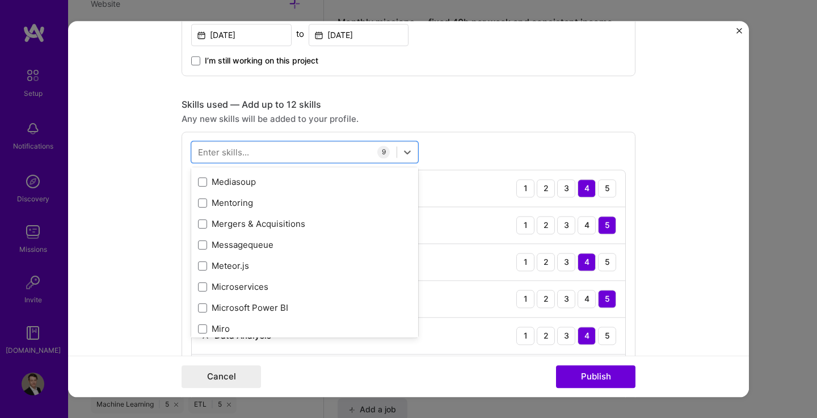
scroll to position [4469, 0]
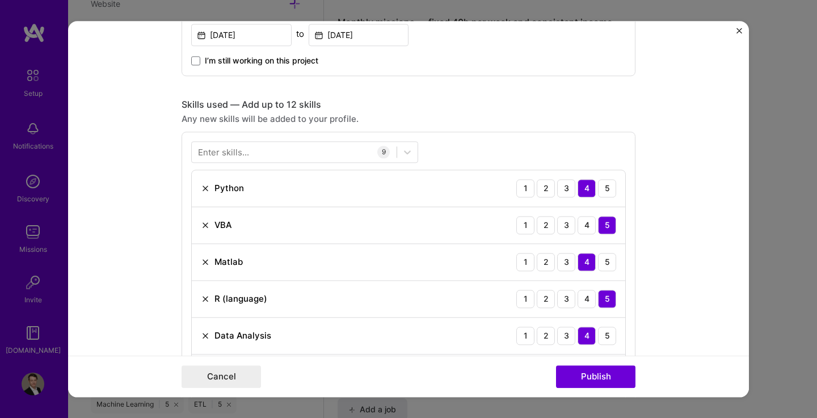
click at [487, 102] on div "Skills used — Add up to 12 skills" at bounding box center [409, 105] width 454 height 12
click at [629, 230] on div "Enter skills... 9 Python 1 2 3 4 5 VBA 1 2 3 4 5 Matlab 1 2 3 4 5 R (language) …" at bounding box center [409, 322] width 454 height 380
click at [604, 264] on div "5" at bounding box center [607, 262] width 18 height 18
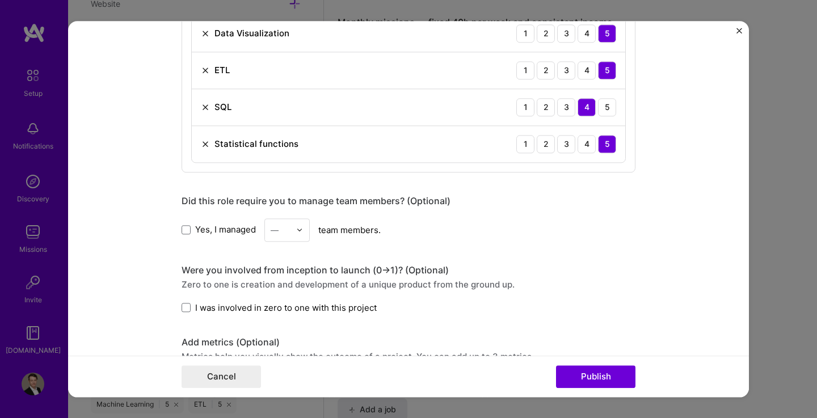
scroll to position [781, 0]
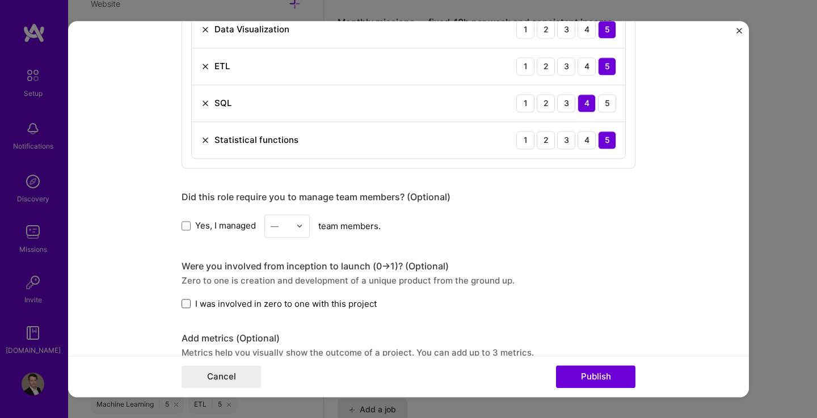
click at [184, 304] on span at bounding box center [186, 304] width 9 height 9
click at [0, 0] on input "I was involved in zero to one with this project" at bounding box center [0, 0] width 0 height 0
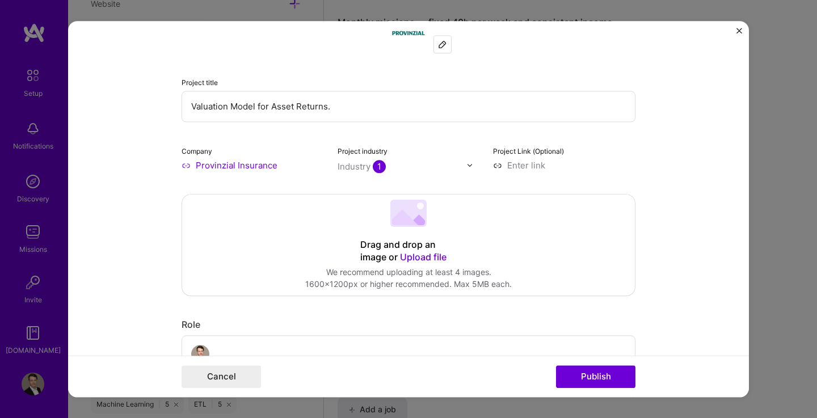
scroll to position [0, 0]
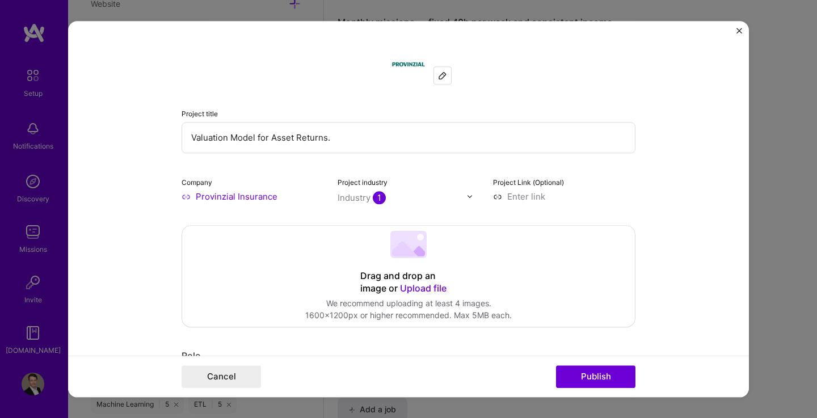
click at [304, 140] on input "Valuation Model for Asset Returns." at bounding box center [409, 137] width 454 height 31
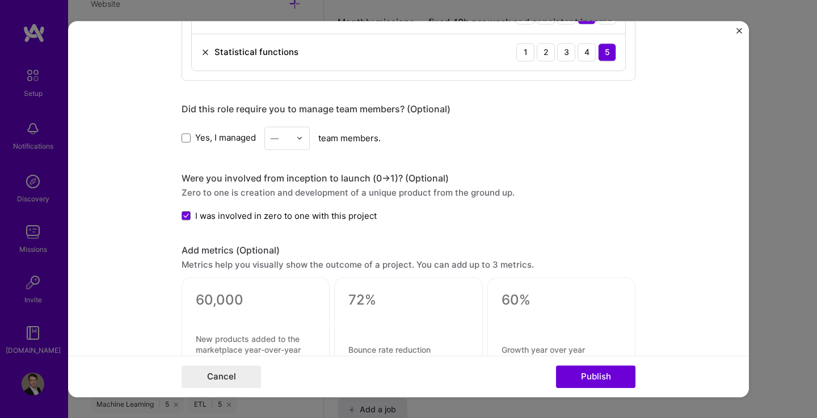
scroll to position [1076, 0]
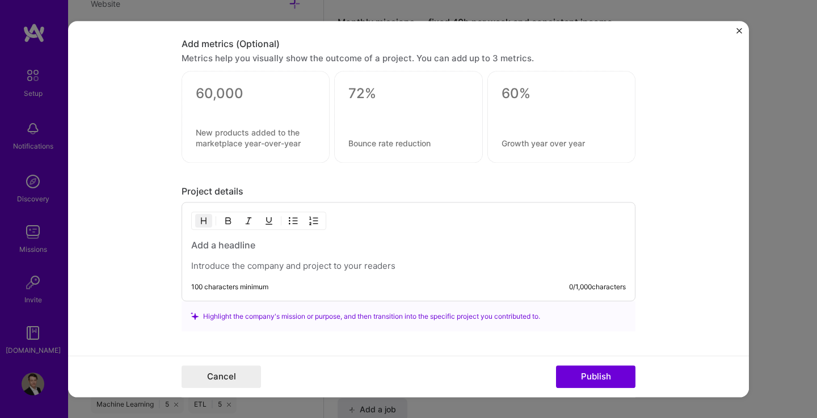
click at [252, 247] on h3 at bounding box center [408, 245] width 435 height 12
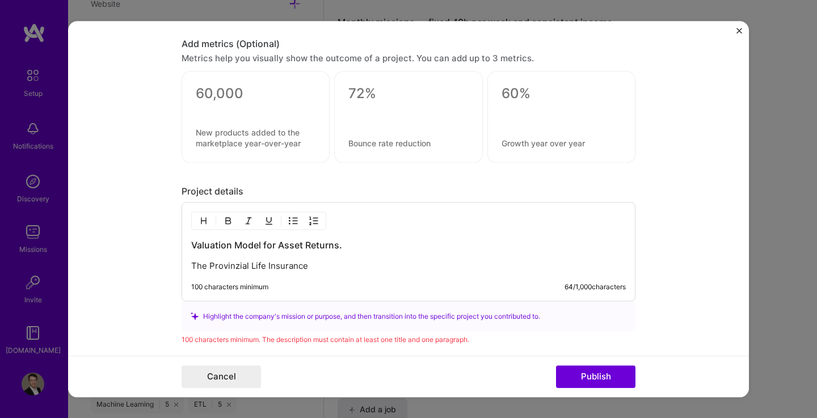
drag, startPoint x: 313, startPoint y: 267, endPoint x: 188, endPoint y: 267, distance: 124.8
click at [191, 267] on p "The Provinzial Life Insurance" at bounding box center [408, 265] width 435 height 11
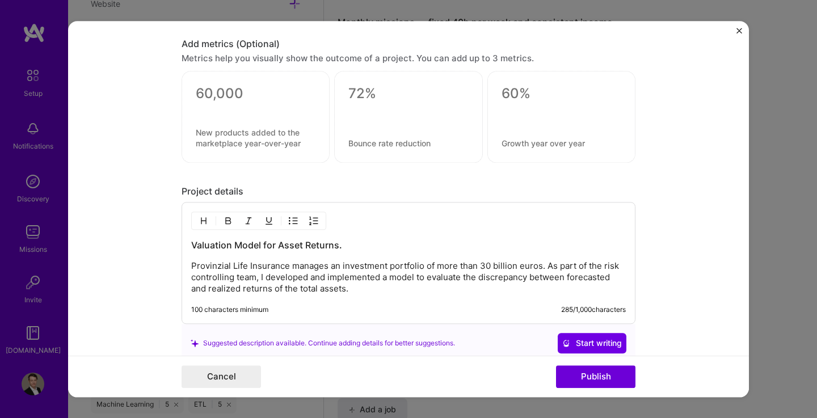
click at [380, 291] on p "Provinzial Life Insurance manages an investment portfolio of more than 30 billi…" at bounding box center [408, 277] width 435 height 34
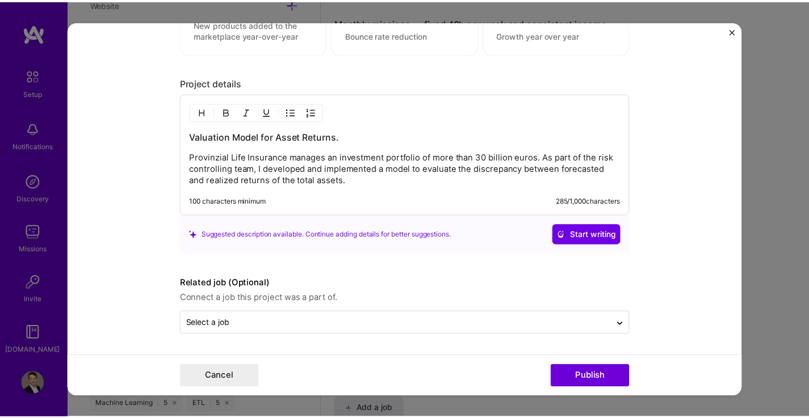
scroll to position [1185, 0]
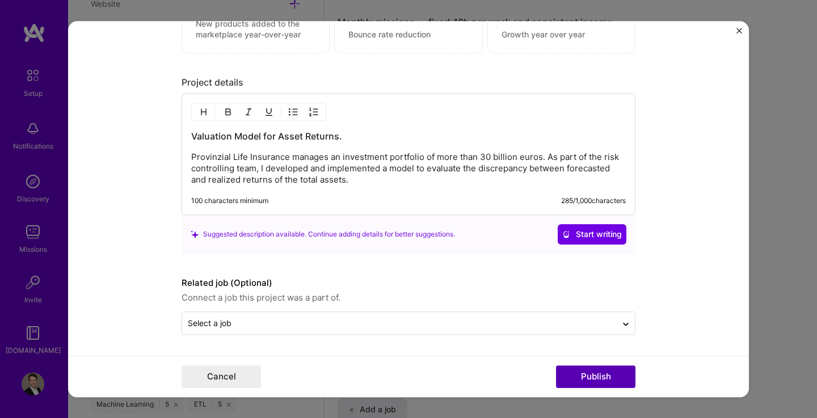
click at [584, 378] on button "Publish" at bounding box center [595, 376] width 79 height 23
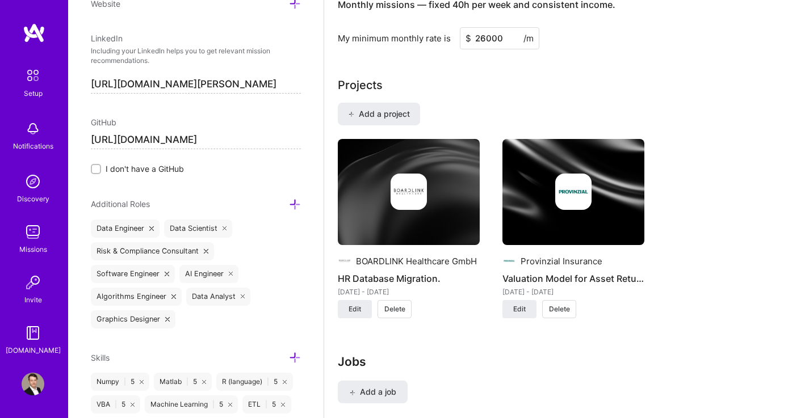
click at [725, 227] on div "BOARDLINK Healthcare GmbH HR Database Migration. Oct 2016 - Sept 2018 Edit Dele…" at bounding box center [566, 235] width 457 height 193
click at [515, 304] on span "Edit" at bounding box center [519, 309] width 12 height 10
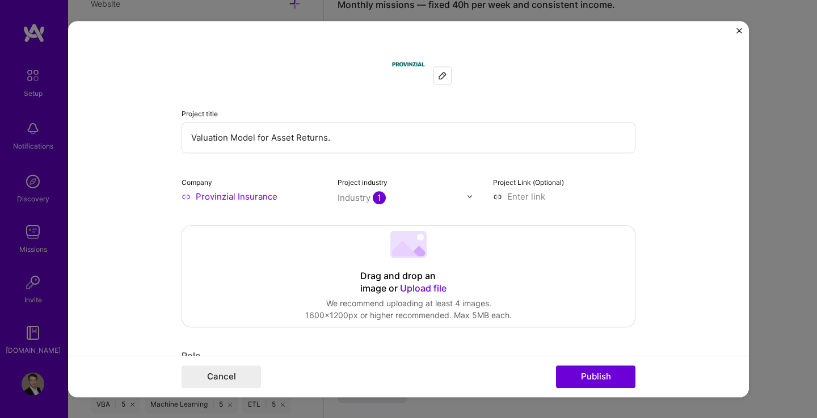
click at [293, 137] on input "Valuation Model for Asset Returns." at bounding box center [409, 137] width 454 height 31
type input "Valuation Model for Returns."
click at [604, 379] on button "Publish" at bounding box center [595, 376] width 79 height 23
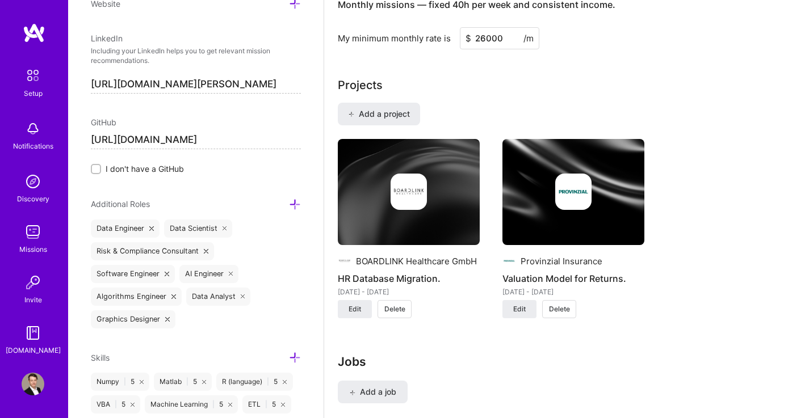
click at [715, 288] on div "BOARDLINK Healthcare GmbH HR Database Migration. Oct 2016 - Sept 2018 Edit Dele…" at bounding box center [566, 235] width 457 height 193
click at [409, 108] on span "Add a project" at bounding box center [379, 113] width 62 height 11
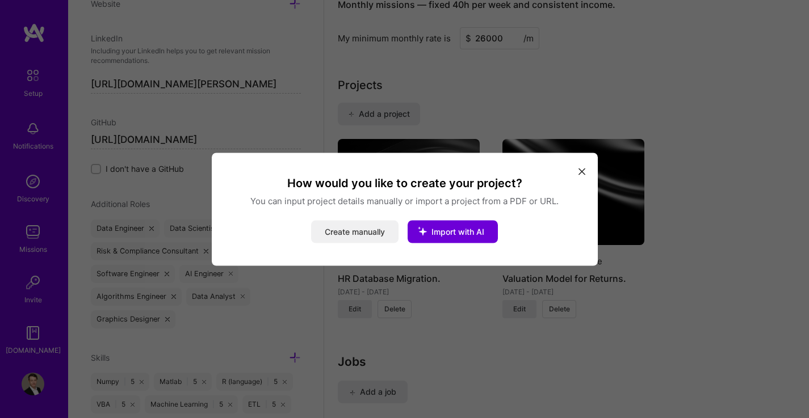
click at [370, 233] on button "Create manually" at bounding box center [354, 231] width 87 height 23
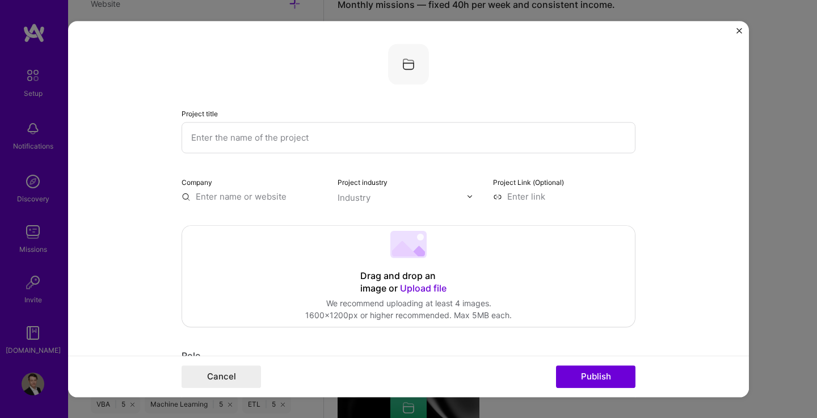
click at [313, 141] on input "text" at bounding box center [409, 137] width 454 height 31
click at [249, 376] on button "Cancel" at bounding box center [221, 376] width 79 height 23
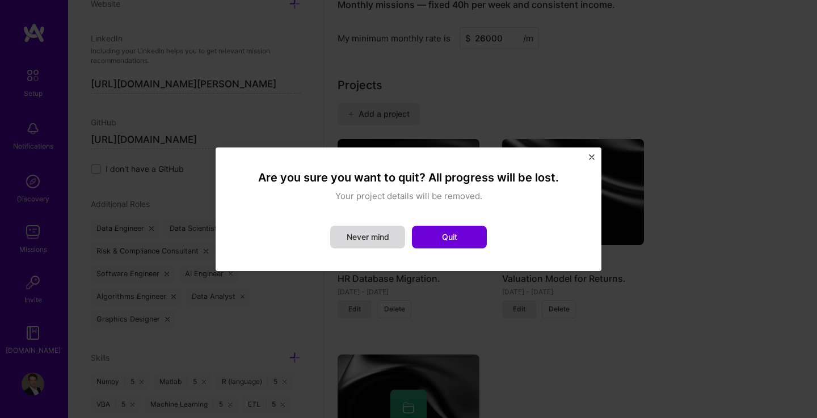
click at [382, 234] on button "Never mind" at bounding box center [367, 237] width 75 height 23
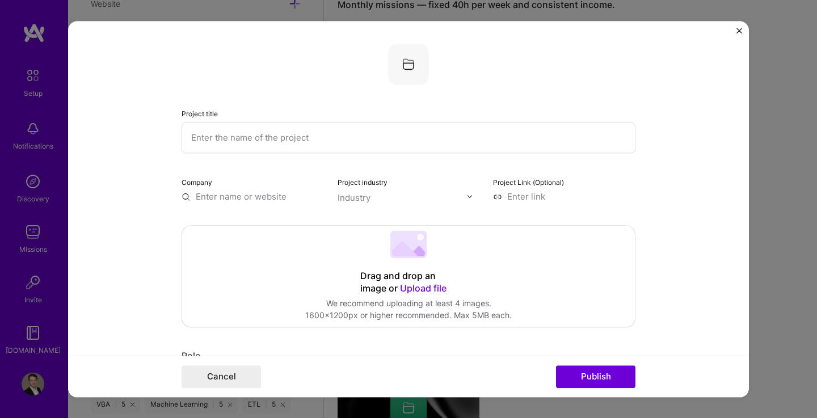
click at [739, 30] on img "Close" at bounding box center [739, 31] width 6 height 6
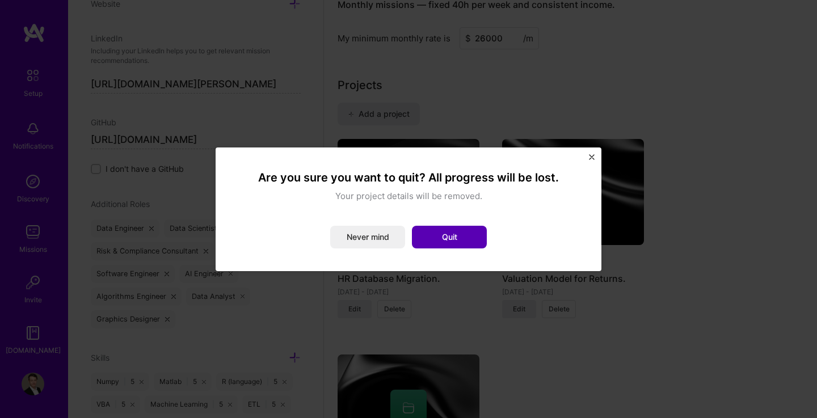
click at [465, 234] on button "Quit" at bounding box center [449, 237] width 75 height 23
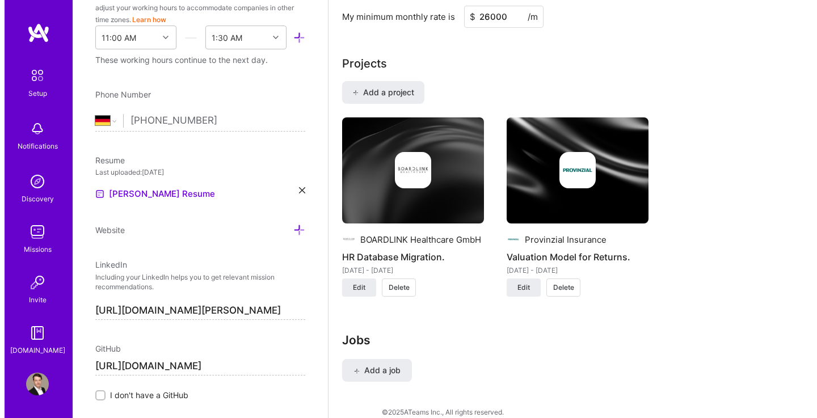
scroll to position [0, 0]
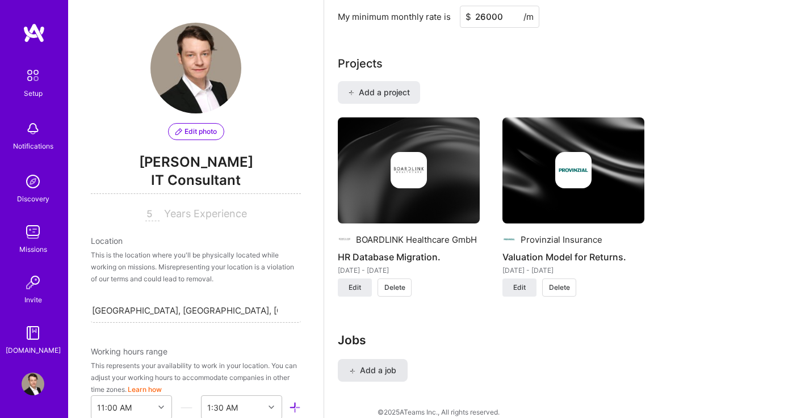
click at [371, 365] on span "Add a job" at bounding box center [372, 370] width 47 height 11
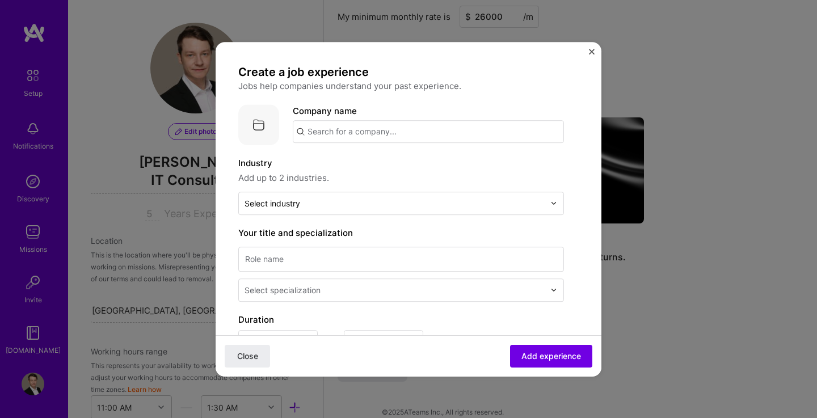
click at [402, 134] on input "text" at bounding box center [428, 131] width 271 height 23
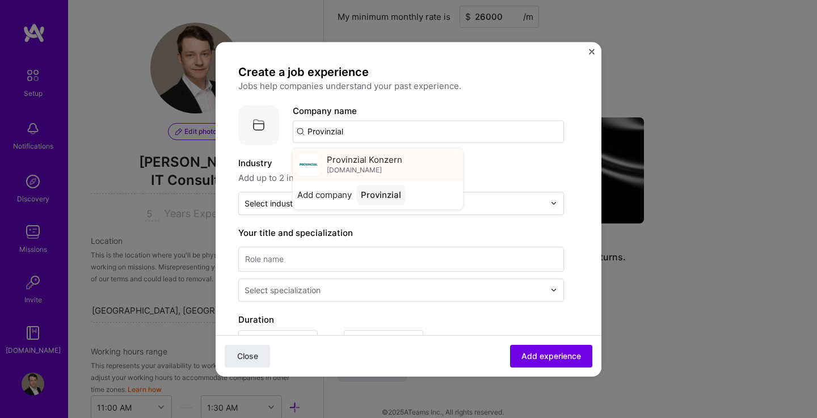
click at [397, 159] on span "Provinzial Konzern" at bounding box center [364, 160] width 75 height 12
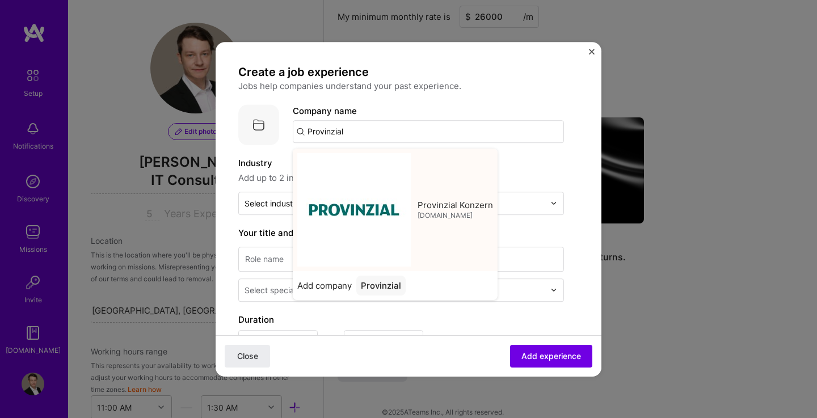
type input "Provinzial Konzern"
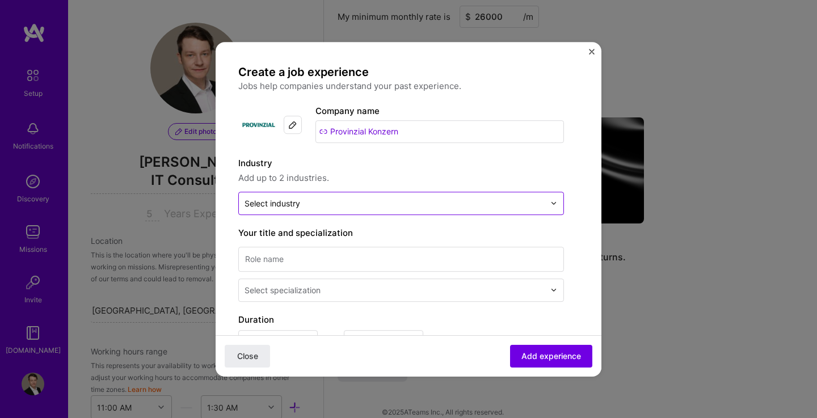
click at [327, 204] on input "text" at bounding box center [395, 203] width 300 height 12
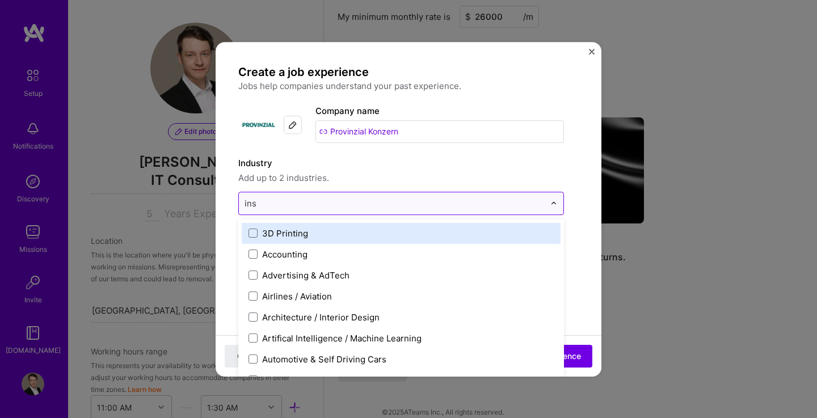
type input "insu"
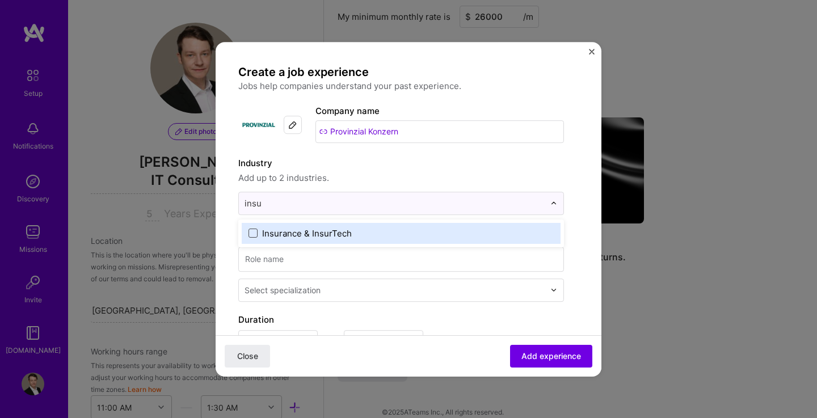
click at [252, 232] on span at bounding box center [253, 233] width 9 height 9
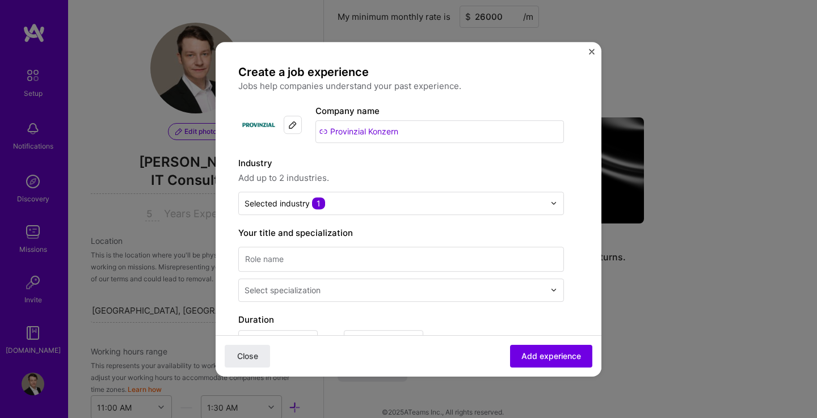
click at [396, 171] on div "Industry Add up to 2 industries." at bounding box center [401, 171] width 326 height 28
click at [350, 266] on input at bounding box center [401, 259] width 326 height 25
type input "Working Student"
click at [372, 288] on input "text" at bounding box center [396, 290] width 302 height 12
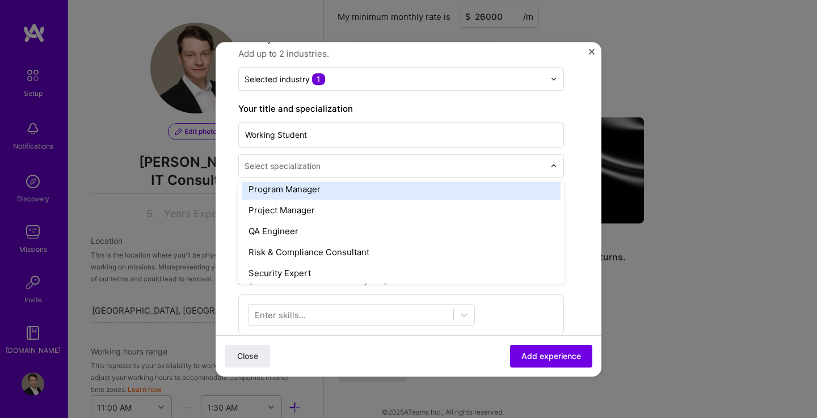
scroll to position [1121, 0]
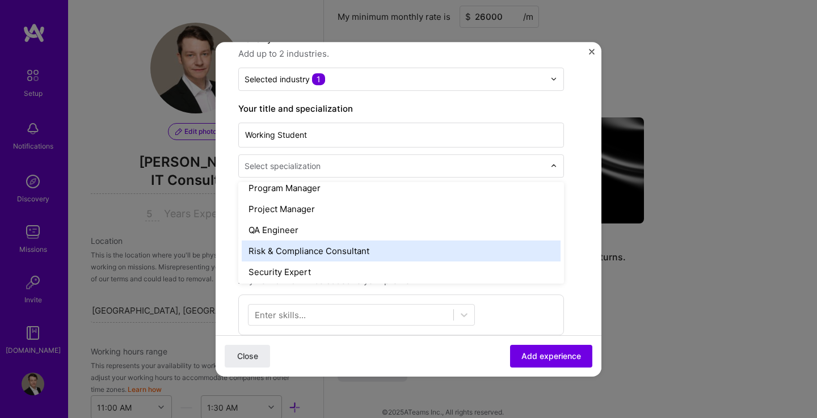
click at [352, 252] on div "Risk & Compliance Consultant" at bounding box center [401, 251] width 319 height 21
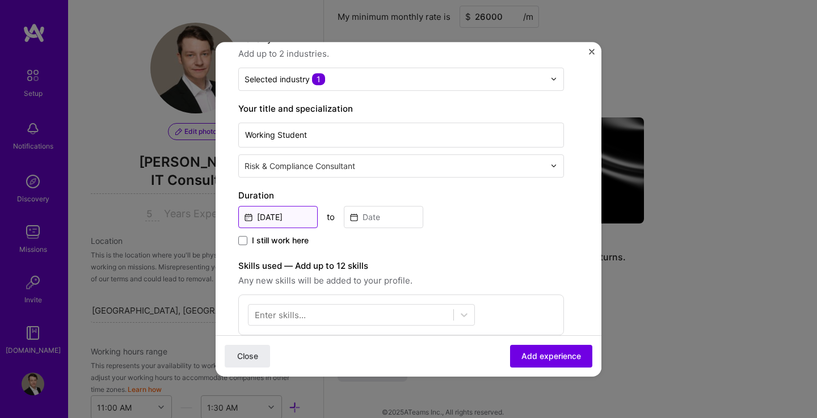
click at [289, 216] on input "Aug, 2025" at bounding box center [277, 217] width 79 height 22
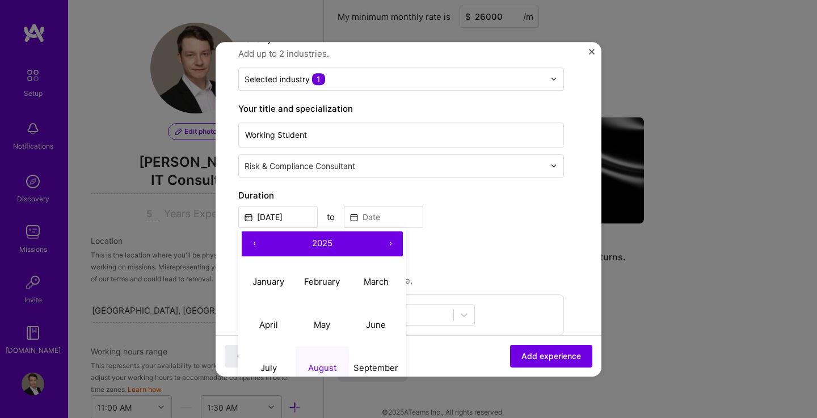
click at [256, 243] on button "‹" at bounding box center [254, 243] width 25 height 25
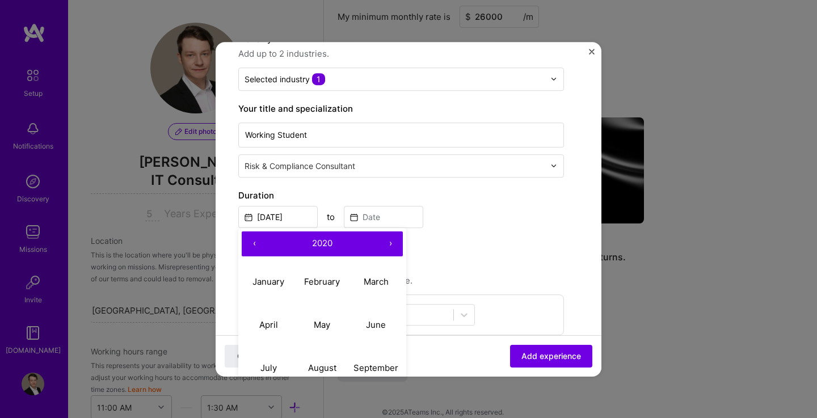
click at [256, 243] on button "‹" at bounding box center [254, 243] width 25 height 25
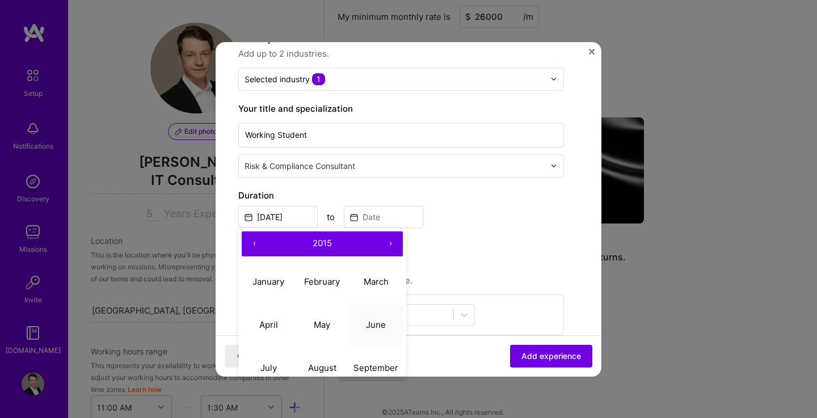
click at [381, 326] on abbr "June" at bounding box center [376, 324] width 20 height 11
type input "Jun, 2015"
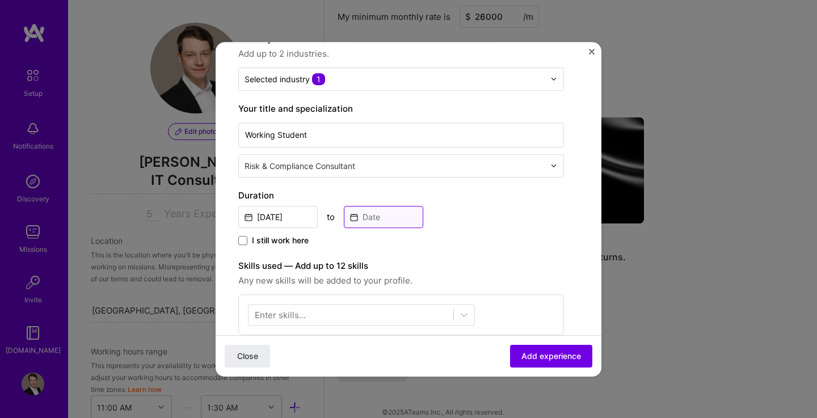
click at [378, 216] on input at bounding box center [383, 217] width 79 height 22
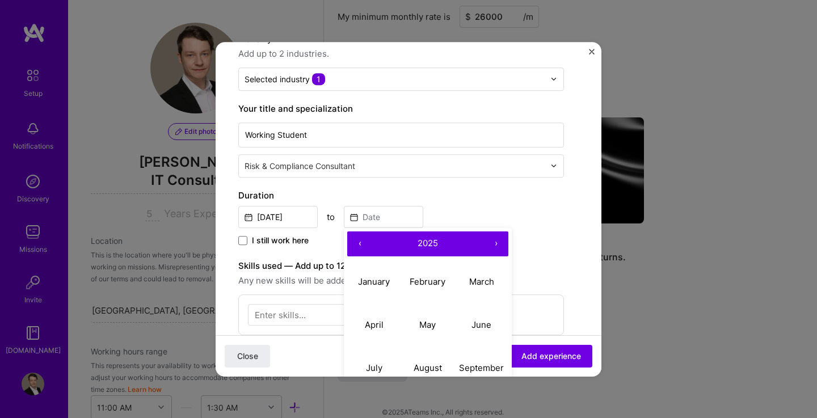
click at [361, 241] on button "‹" at bounding box center [359, 243] width 25 height 25
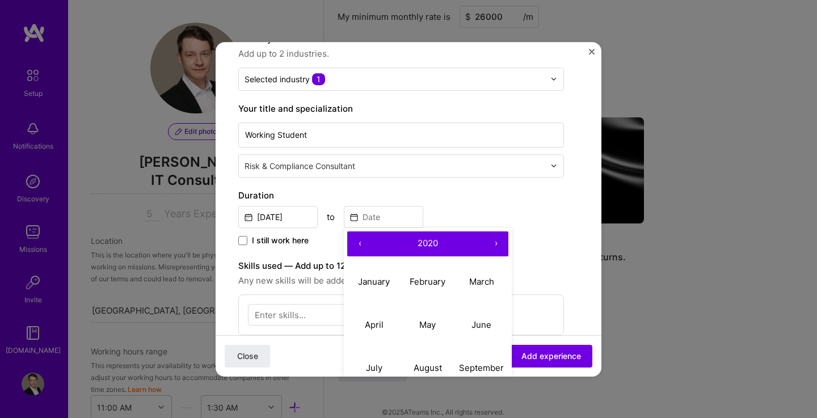
click at [361, 241] on button "‹" at bounding box center [359, 243] width 25 height 25
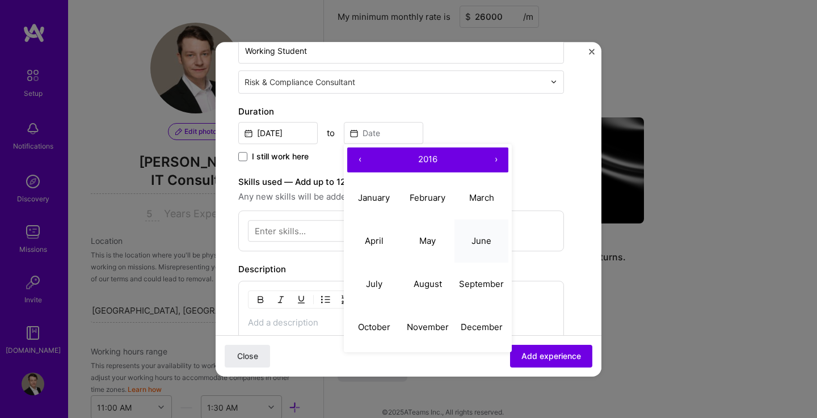
scroll to position [210, 0]
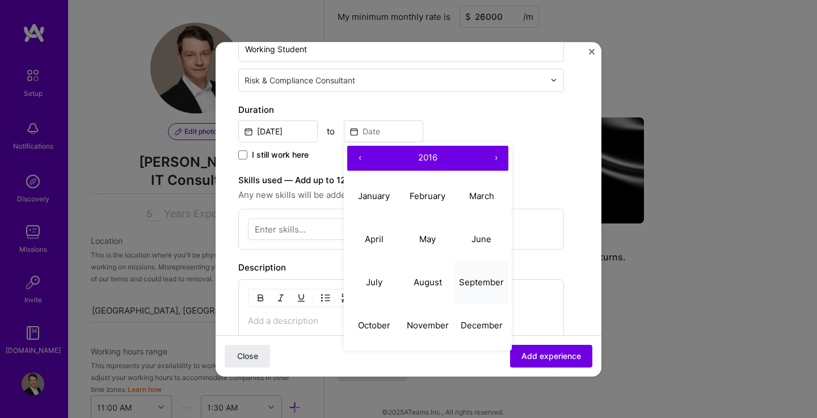
click at [483, 289] on button "September" at bounding box center [481, 282] width 54 height 43
type input "Sep, 2016"
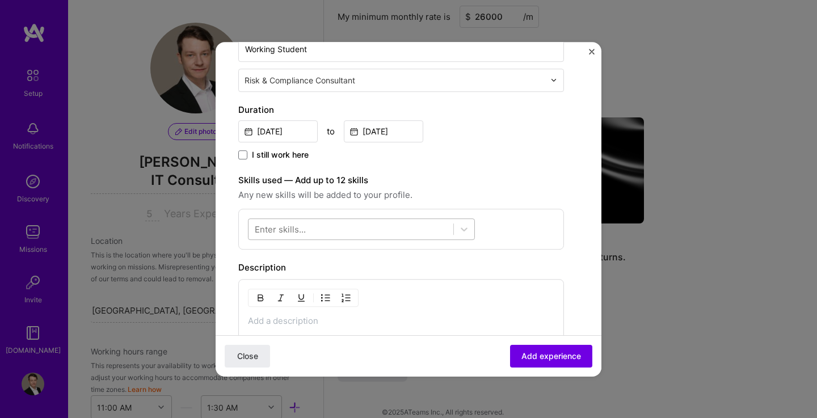
click at [404, 232] on div at bounding box center [351, 229] width 205 height 19
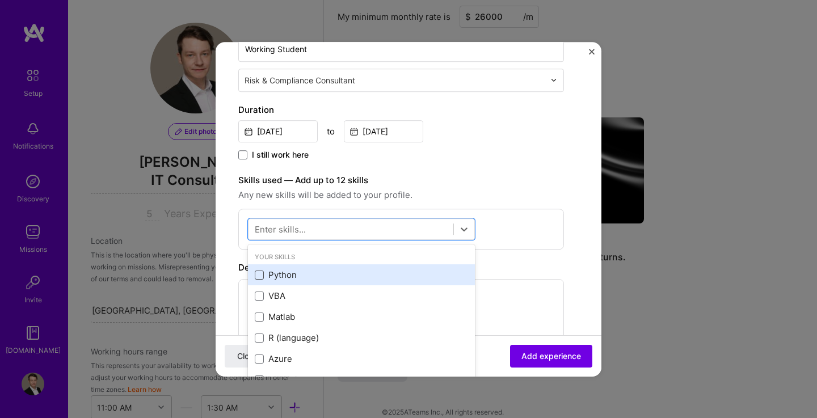
click at [260, 277] on span at bounding box center [259, 275] width 9 height 9
click at [0, 0] on input "checkbox" at bounding box center [0, 0] width 0 height 0
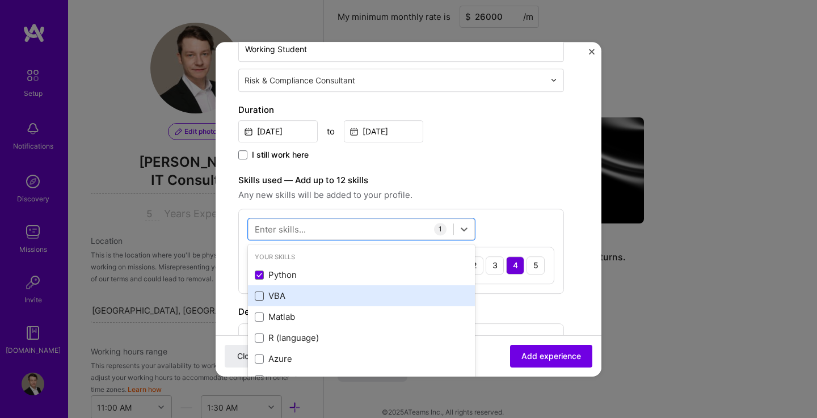
click at [259, 301] on span at bounding box center [259, 296] width 9 height 9
click at [0, 0] on input "checkbox" at bounding box center [0, 0] width 0 height 0
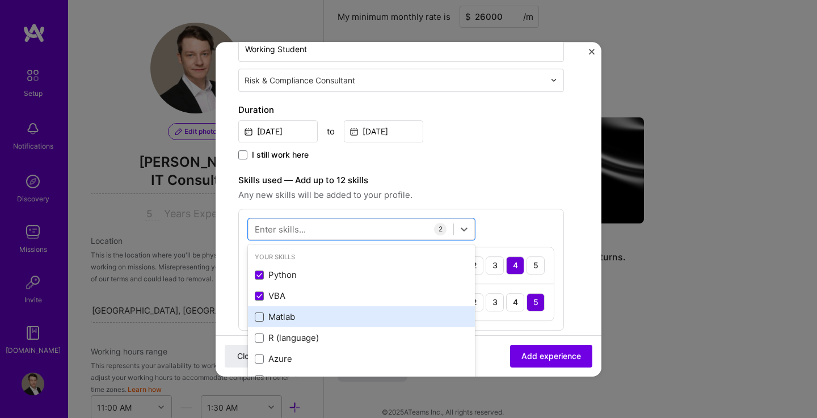
click at [260, 318] on span at bounding box center [259, 317] width 9 height 9
click at [0, 0] on input "checkbox" at bounding box center [0, 0] width 0 height 0
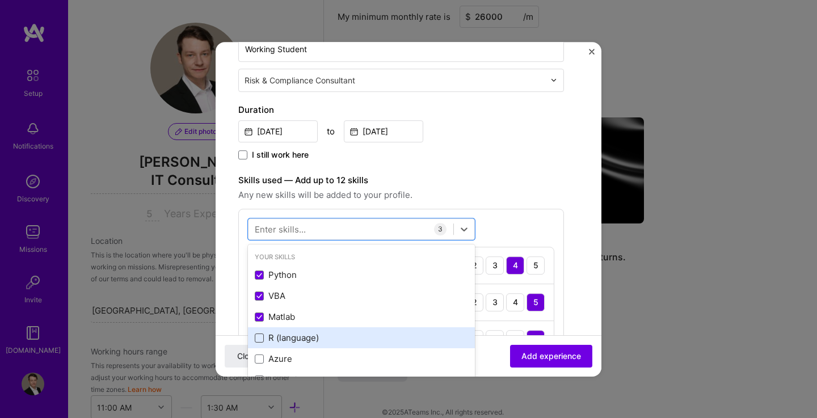
click at [260, 338] on span at bounding box center [259, 338] width 9 height 9
click at [0, 0] on input "checkbox" at bounding box center [0, 0] width 0 height 0
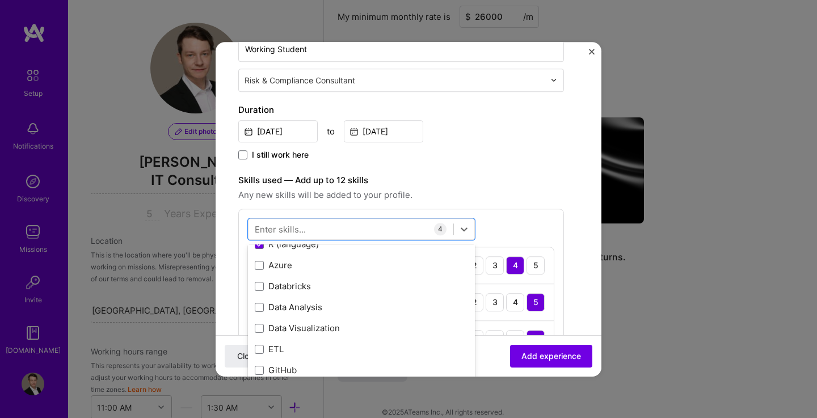
scroll to position [111, 0]
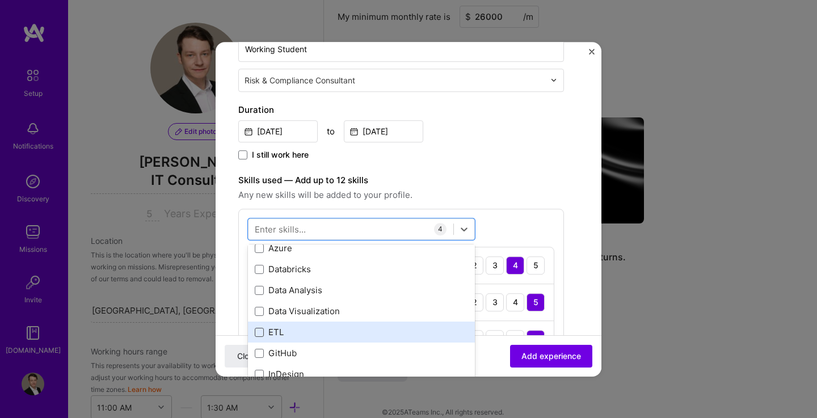
click at [259, 336] on span at bounding box center [259, 332] width 9 height 9
click at [0, 0] on input "checkbox" at bounding box center [0, 0] width 0 height 0
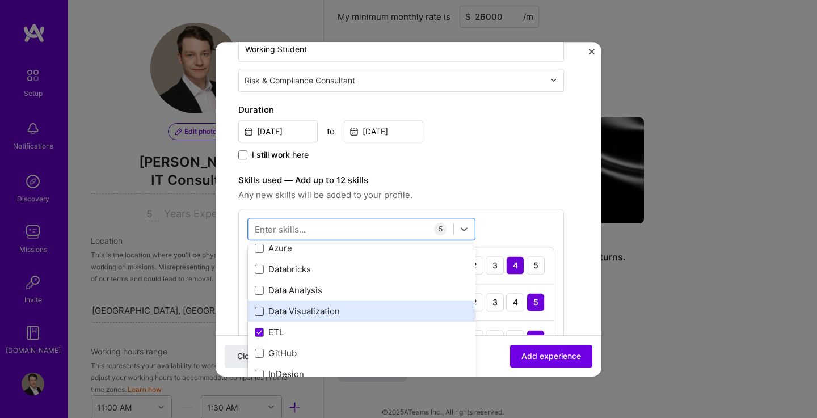
click at [262, 312] on span at bounding box center [259, 311] width 9 height 9
click at [0, 0] on input "checkbox" at bounding box center [0, 0] width 0 height 0
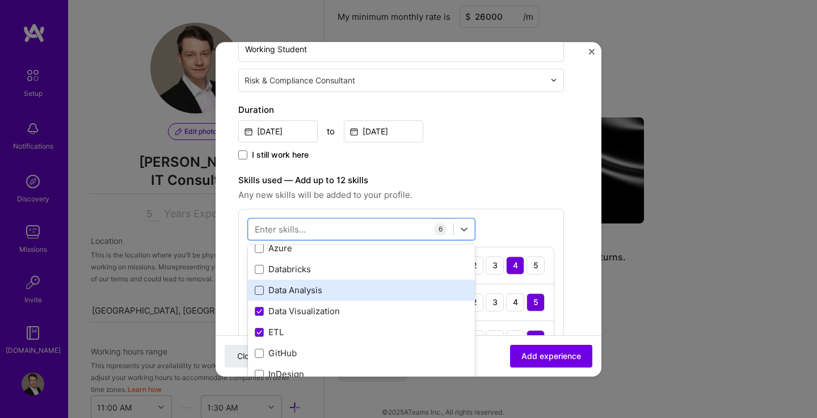
click at [263, 292] on span at bounding box center [259, 290] width 9 height 9
click at [0, 0] on input "checkbox" at bounding box center [0, 0] width 0 height 0
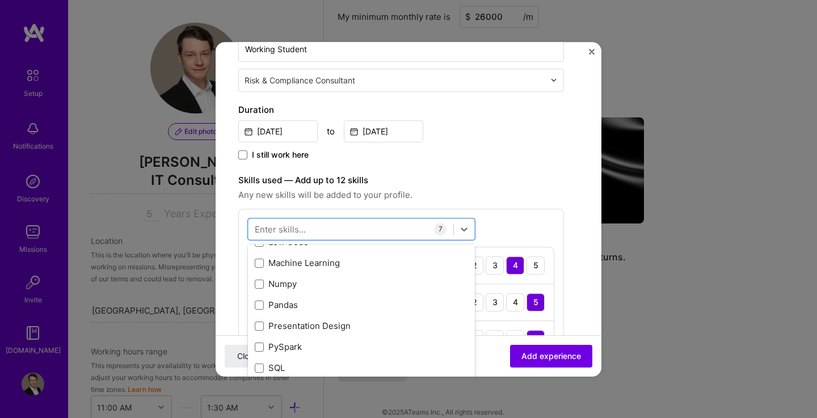
scroll to position [288, 0]
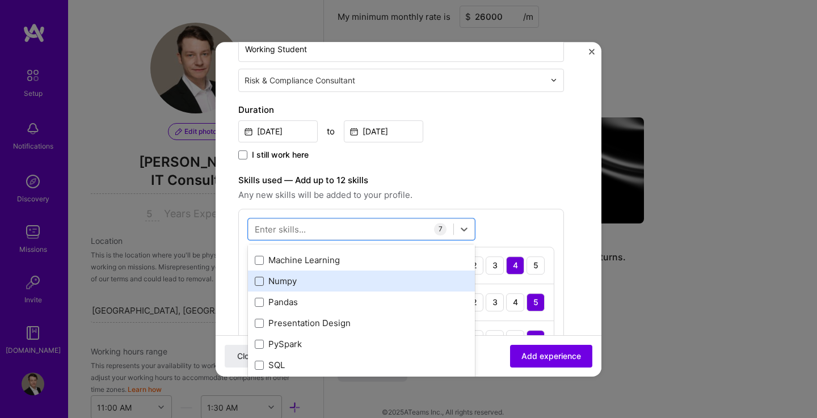
click at [262, 278] on span at bounding box center [259, 281] width 9 height 9
click at [0, 0] on input "checkbox" at bounding box center [0, 0] width 0 height 0
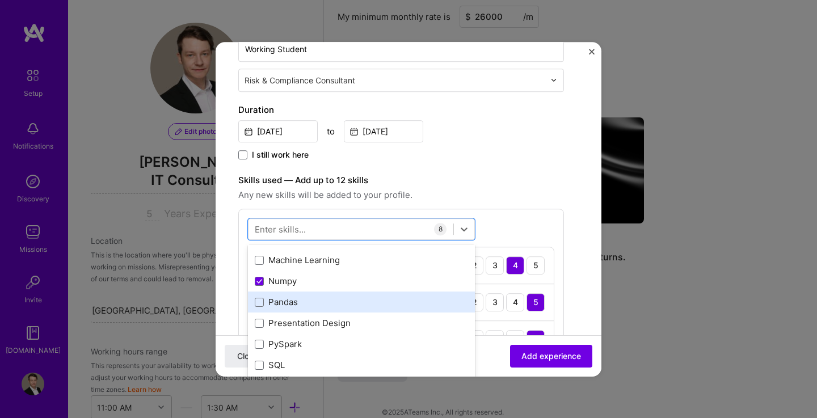
click at [266, 308] on div "Pandas" at bounding box center [361, 303] width 213 height 12
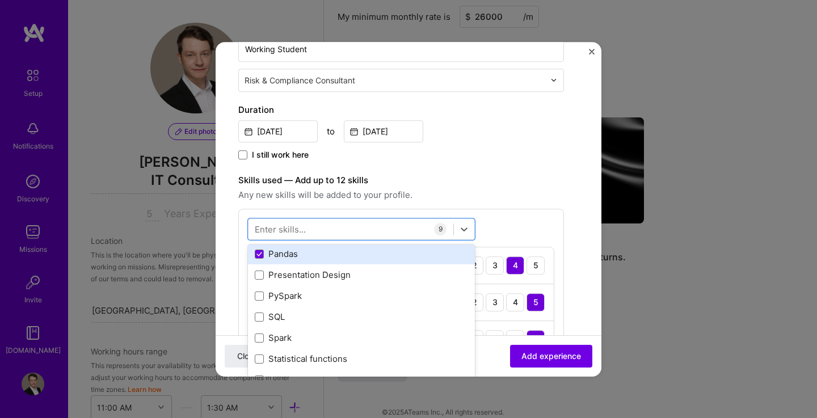
scroll to position [336, 0]
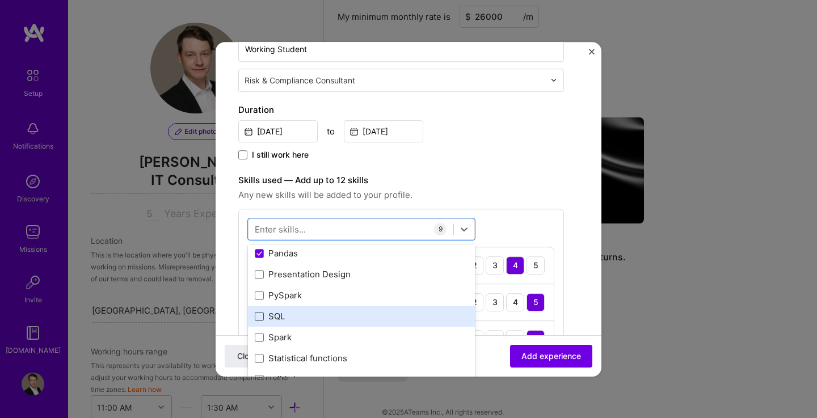
click at [263, 315] on span at bounding box center [259, 316] width 9 height 9
click at [0, 0] on input "checkbox" at bounding box center [0, 0] width 0 height 0
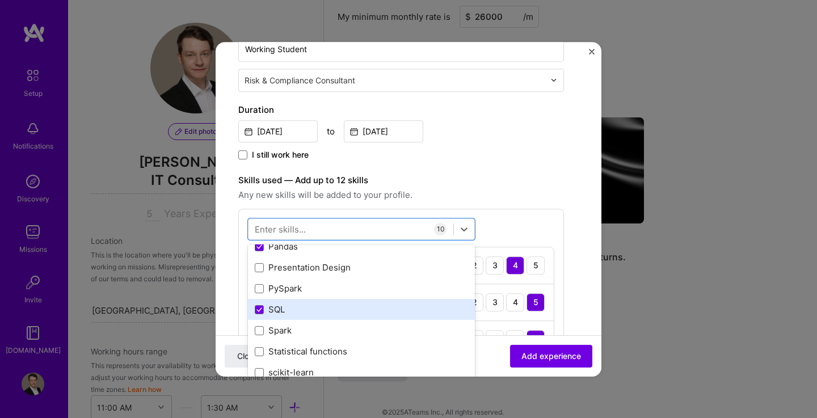
scroll to position [345, 0]
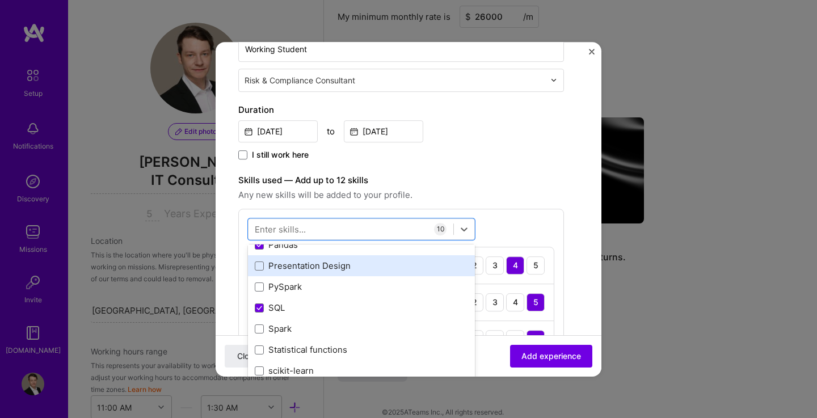
click at [264, 266] on div "Presentation Design" at bounding box center [361, 266] width 213 height 12
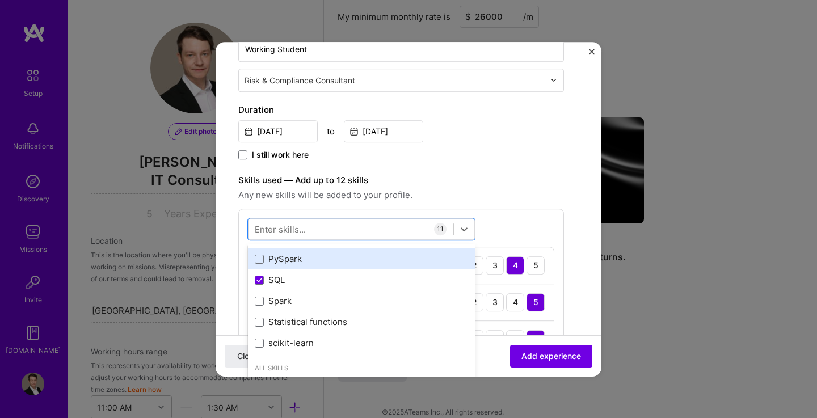
scroll to position [373, 0]
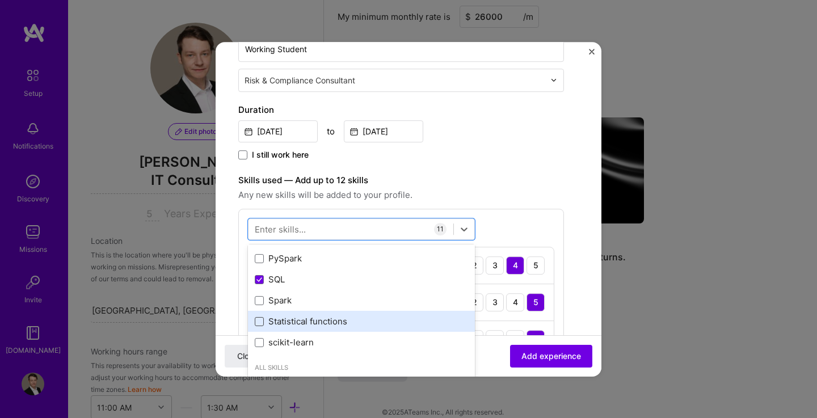
click at [259, 323] on span at bounding box center [259, 321] width 9 height 9
click at [0, 0] on input "checkbox" at bounding box center [0, 0] width 0 height 0
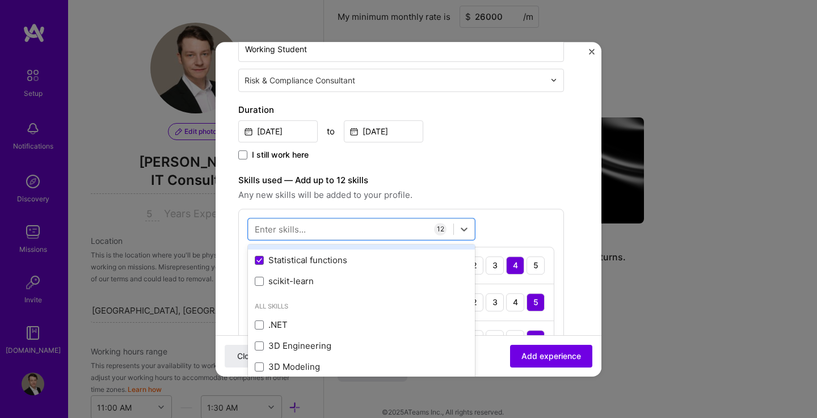
scroll to position [436, 0]
click at [531, 193] on span "Any new skills will be added to your profile." at bounding box center [401, 195] width 326 height 14
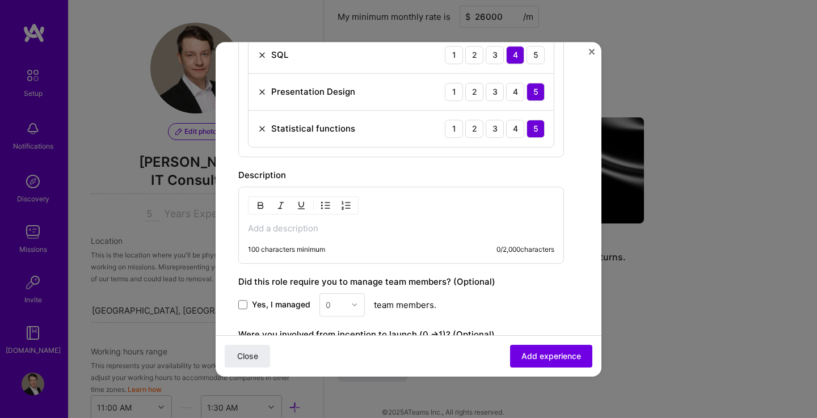
scroll to position [807, 0]
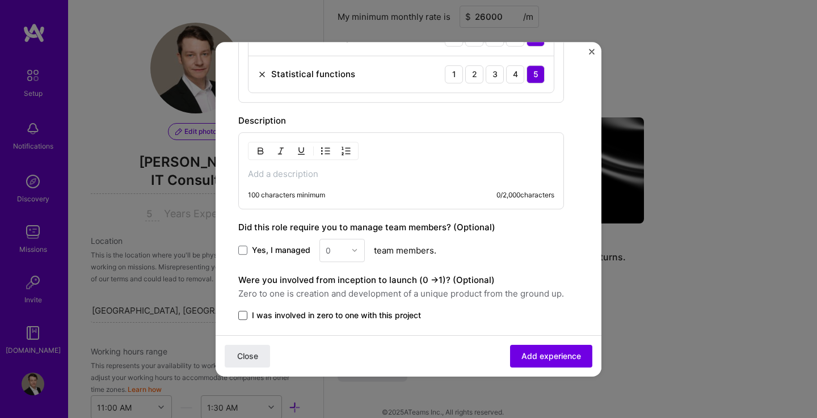
click at [242, 316] on span at bounding box center [242, 315] width 9 height 9
click at [0, 0] on input "I was involved in zero to one with this project" at bounding box center [0, 0] width 0 height 0
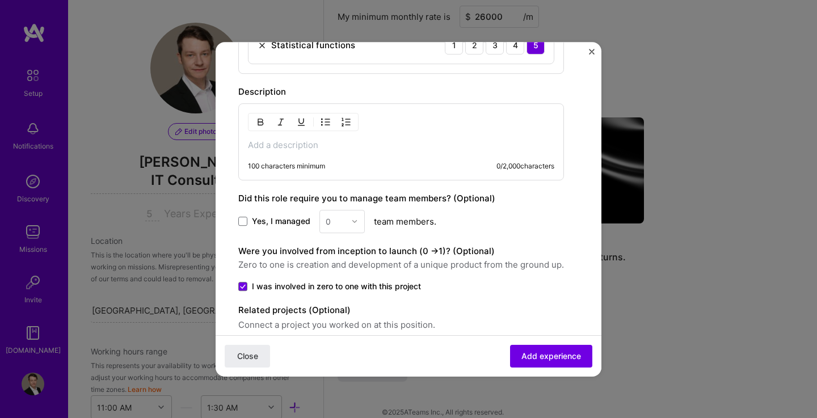
scroll to position [885, 0]
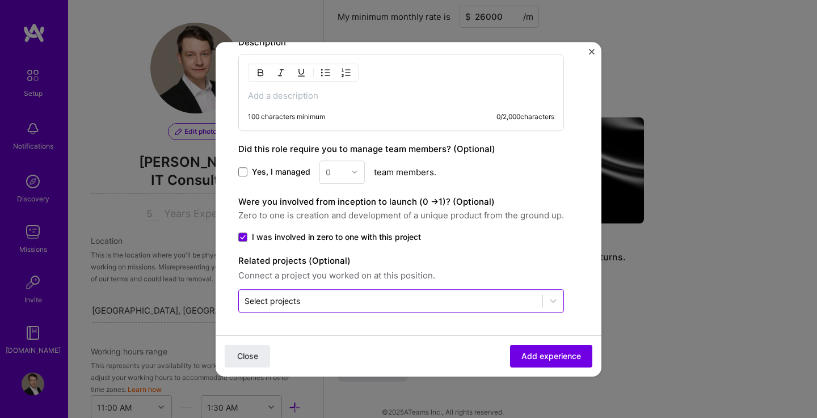
click at [327, 297] on input "text" at bounding box center [391, 301] width 292 height 12
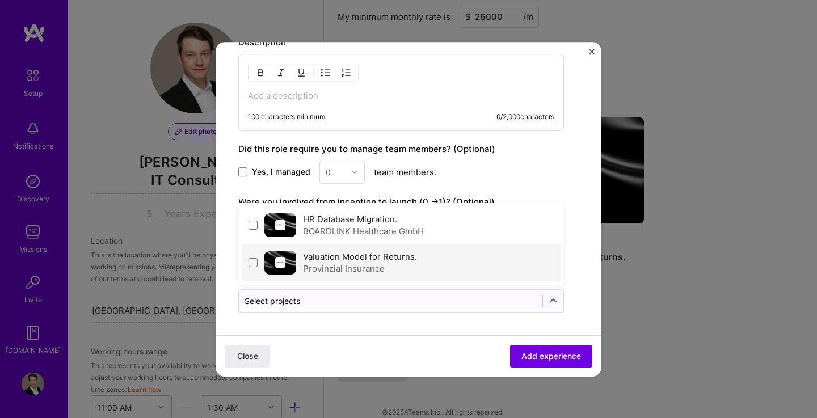
click at [376, 266] on div "Provinzial Insurance" at bounding box center [360, 269] width 114 height 12
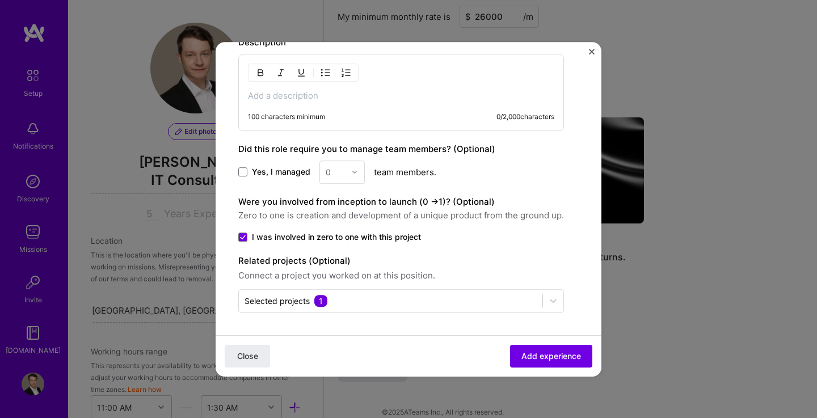
click at [537, 171] on div "Yes, I managed 0 team members." at bounding box center [401, 172] width 326 height 23
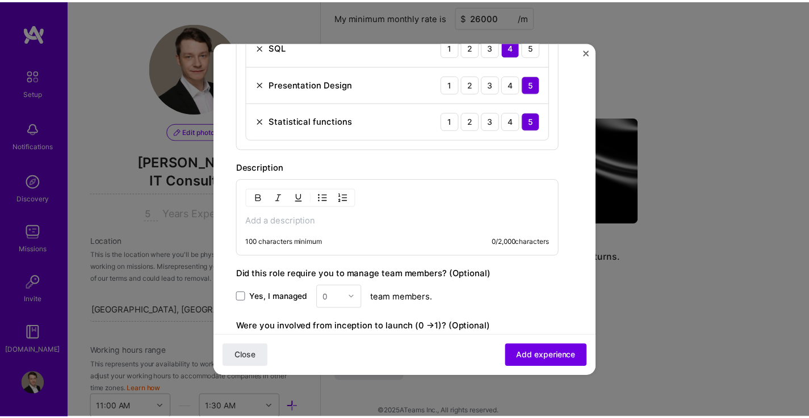
scroll to position [760, 0]
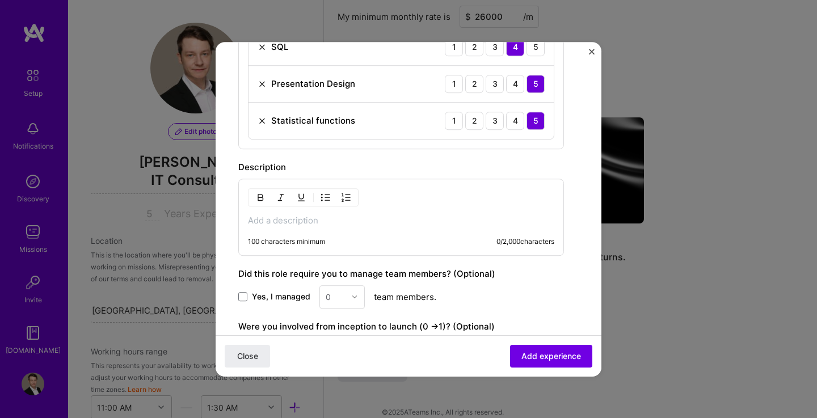
click at [382, 220] on p at bounding box center [401, 220] width 306 height 11
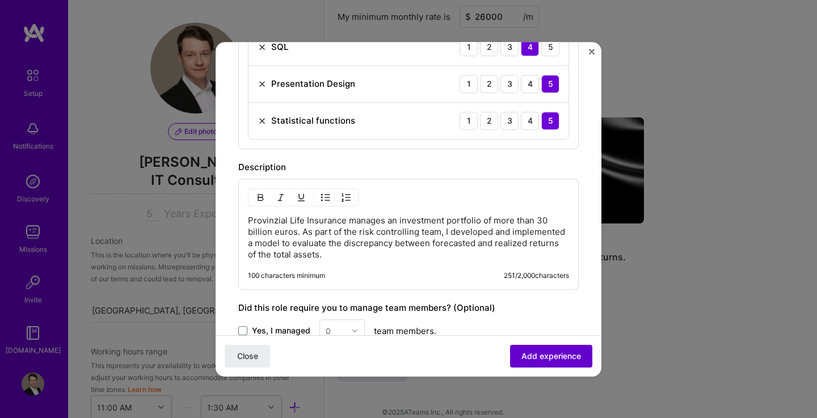
click at [535, 356] on span "Add experience" at bounding box center [551, 355] width 60 height 11
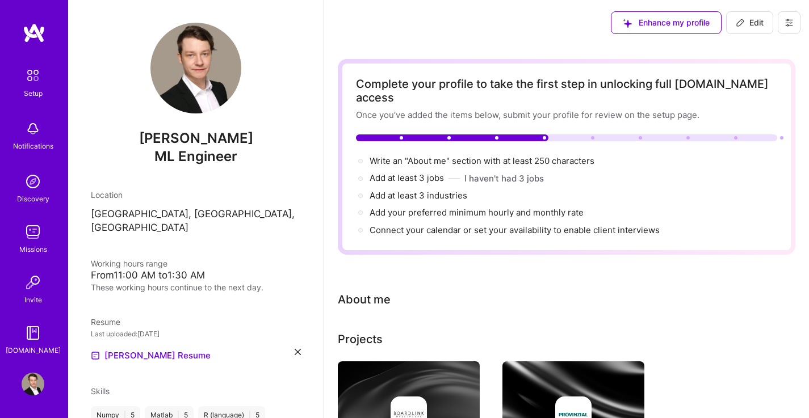
scroll to position [350, 0]
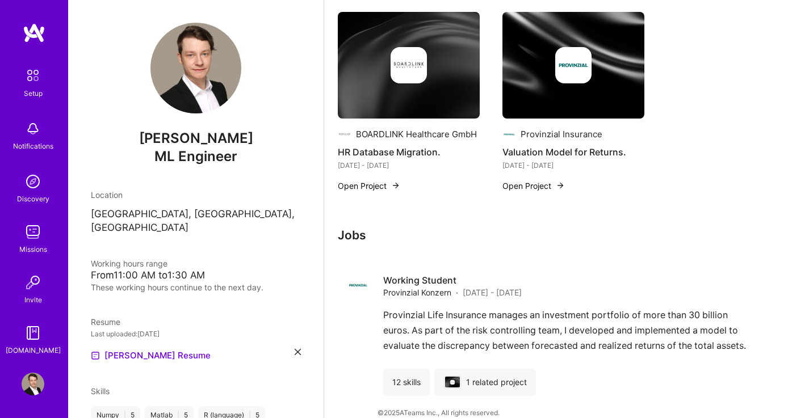
click at [348, 228] on h3 "Jobs" at bounding box center [555, 235] width 434 height 14
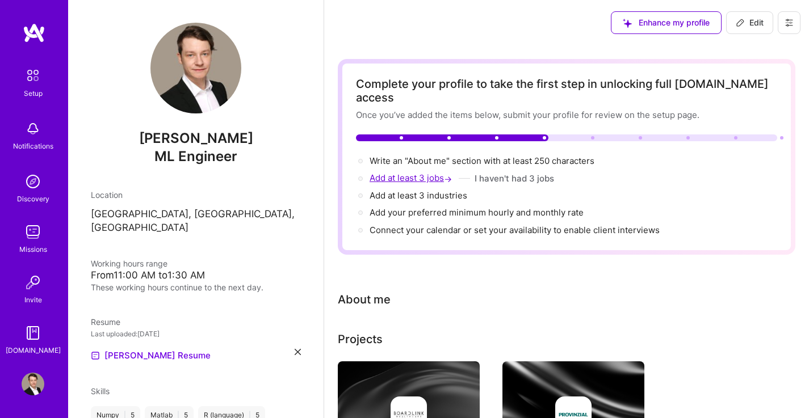
click at [420, 172] on span "Add at least 3 jobs →" at bounding box center [411, 177] width 85 height 11
select select "US"
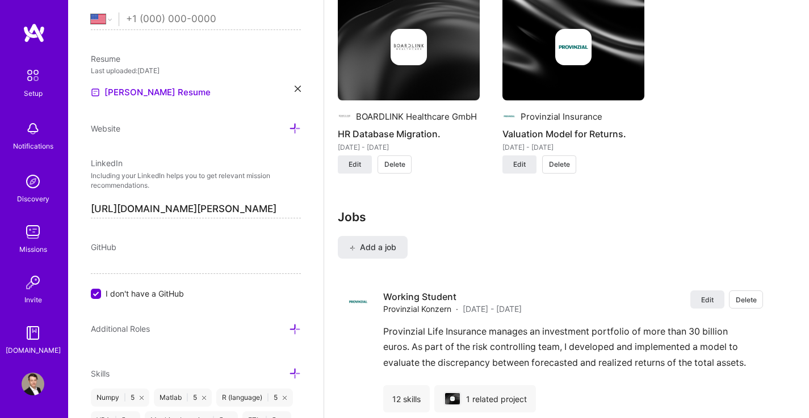
scroll to position [965, 0]
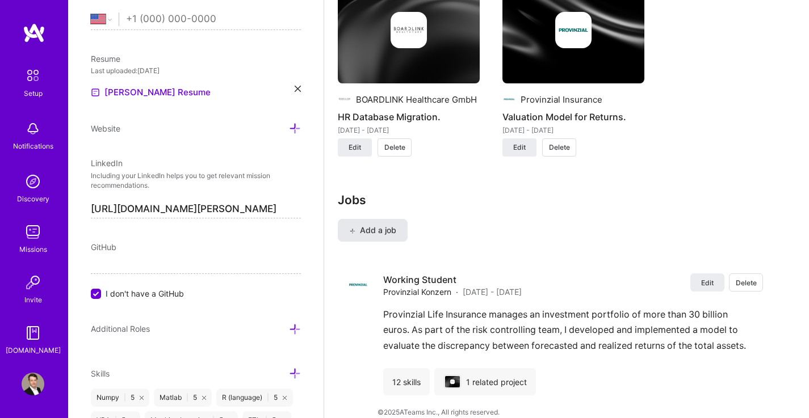
click at [386, 225] on span "Add a job" at bounding box center [372, 230] width 47 height 11
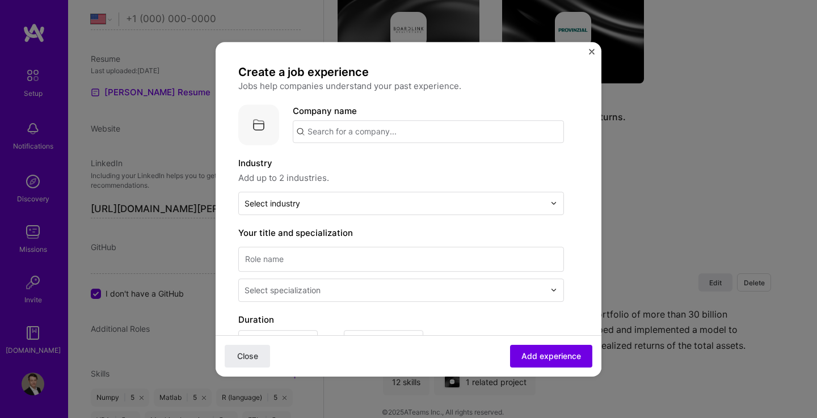
click at [359, 128] on input "text" at bounding box center [428, 131] width 271 height 23
click at [382, 161] on div "University Hospital Düsseldorf" at bounding box center [404, 163] width 97 height 20
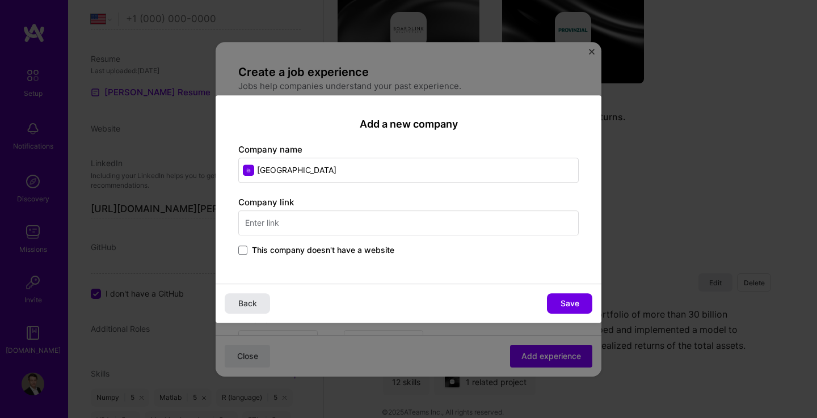
click at [255, 305] on span "Back" at bounding box center [247, 303] width 19 height 11
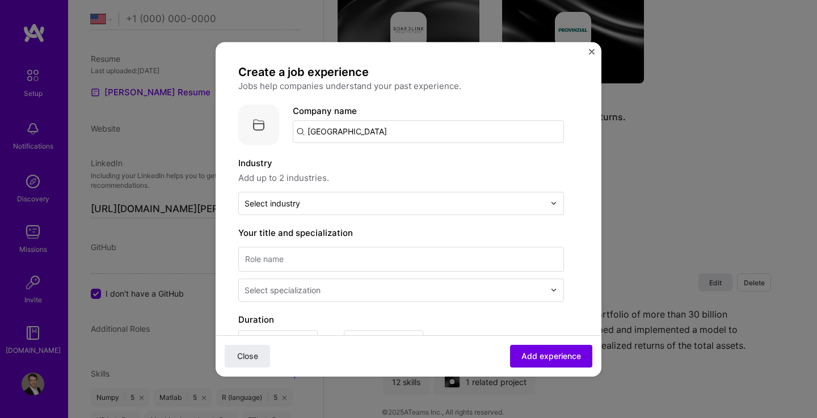
click at [399, 134] on input "University Hospital Düsseldorf" at bounding box center [428, 131] width 271 height 23
click at [340, 131] on input "Universitätsklinik Düsseldorf" at bounding box center [428, 131] width 271 height 23
type input "Uniklinik Düsseldorf"
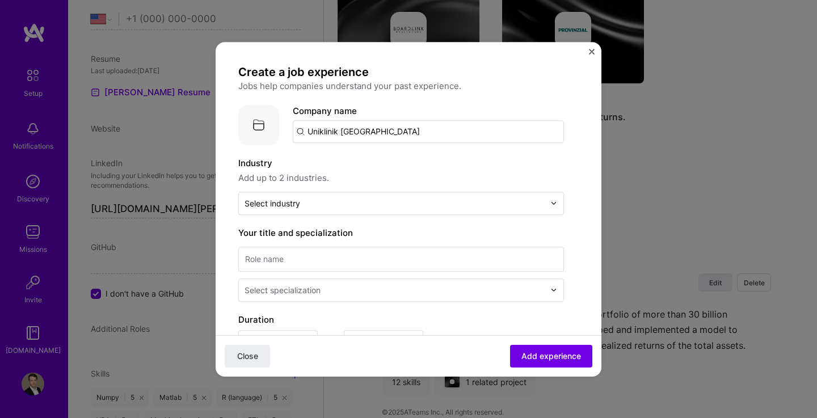
click at [413, 131] on input "Uniklinik Düsseldorf" at bounding box center [428, 131] width 271 height 23
click at [367, 132] on input "Uniklinik Düsseldorf" at bounding box center [428, 131] width 271 height 23
click at [400, 134] on input "Uniklinik Düsseldorf" at bounding box center [428, 131] width 271 height 23
click button "Close" at bounding box center [247, 355] width 45 height 23
